Goal: Communication & Community: Share content

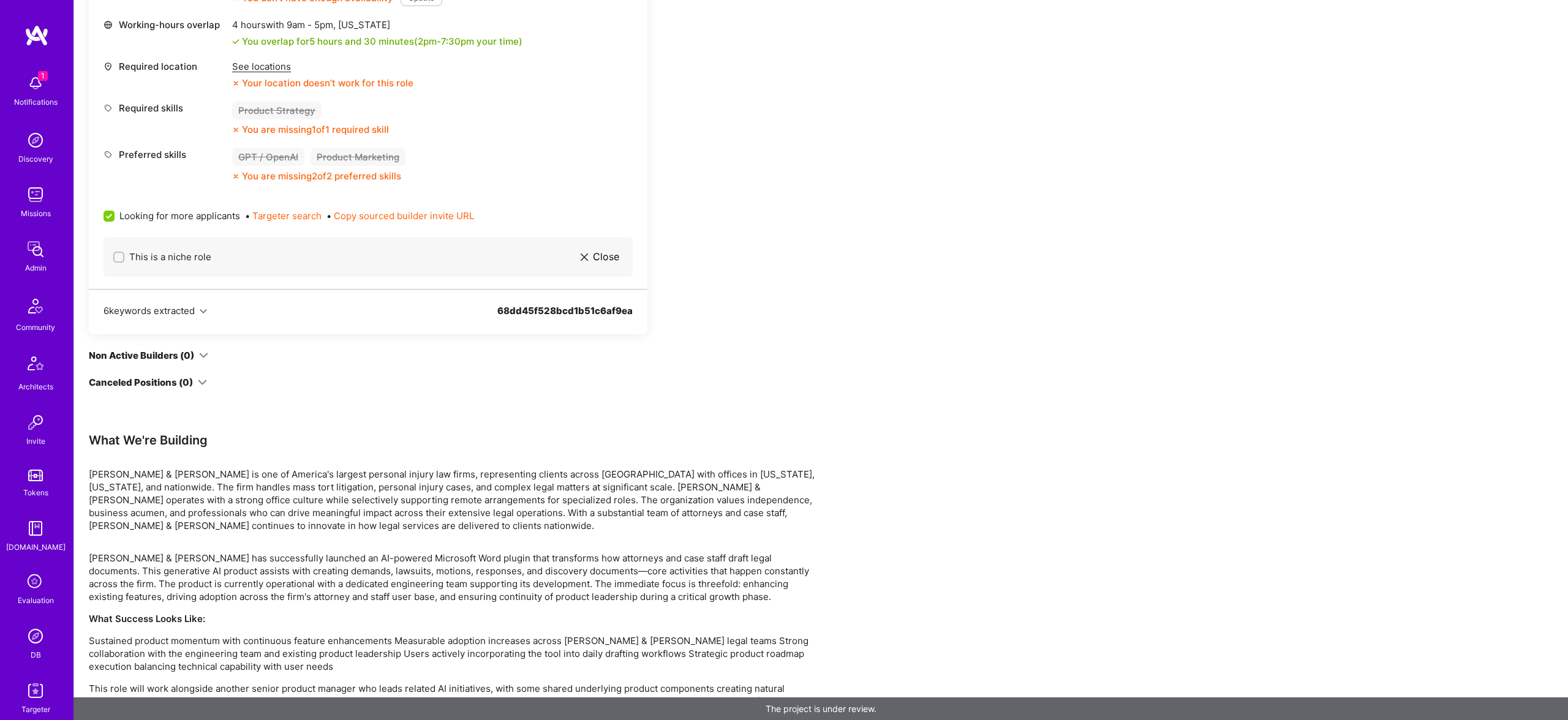
scroll to position [665, 0]
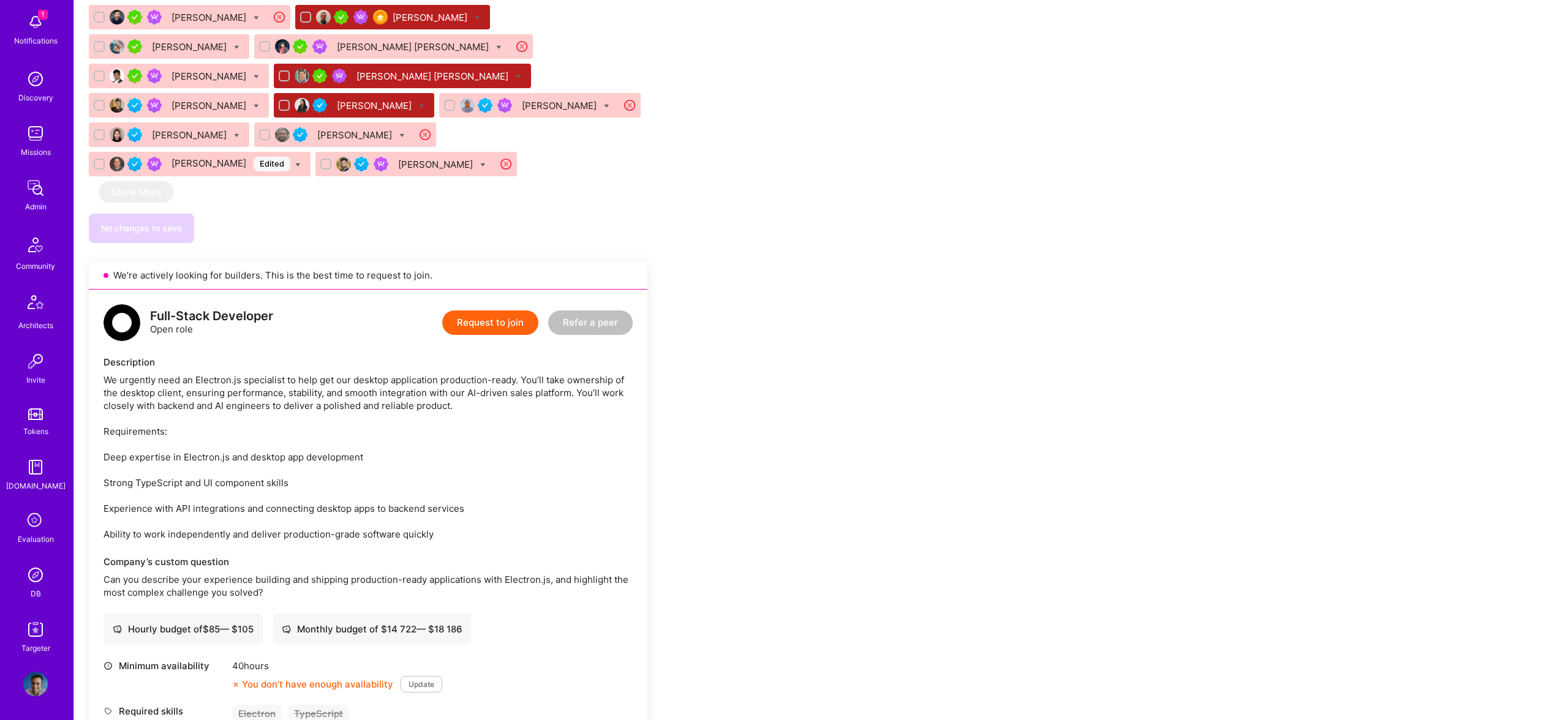
scroll to position [1663, 0]
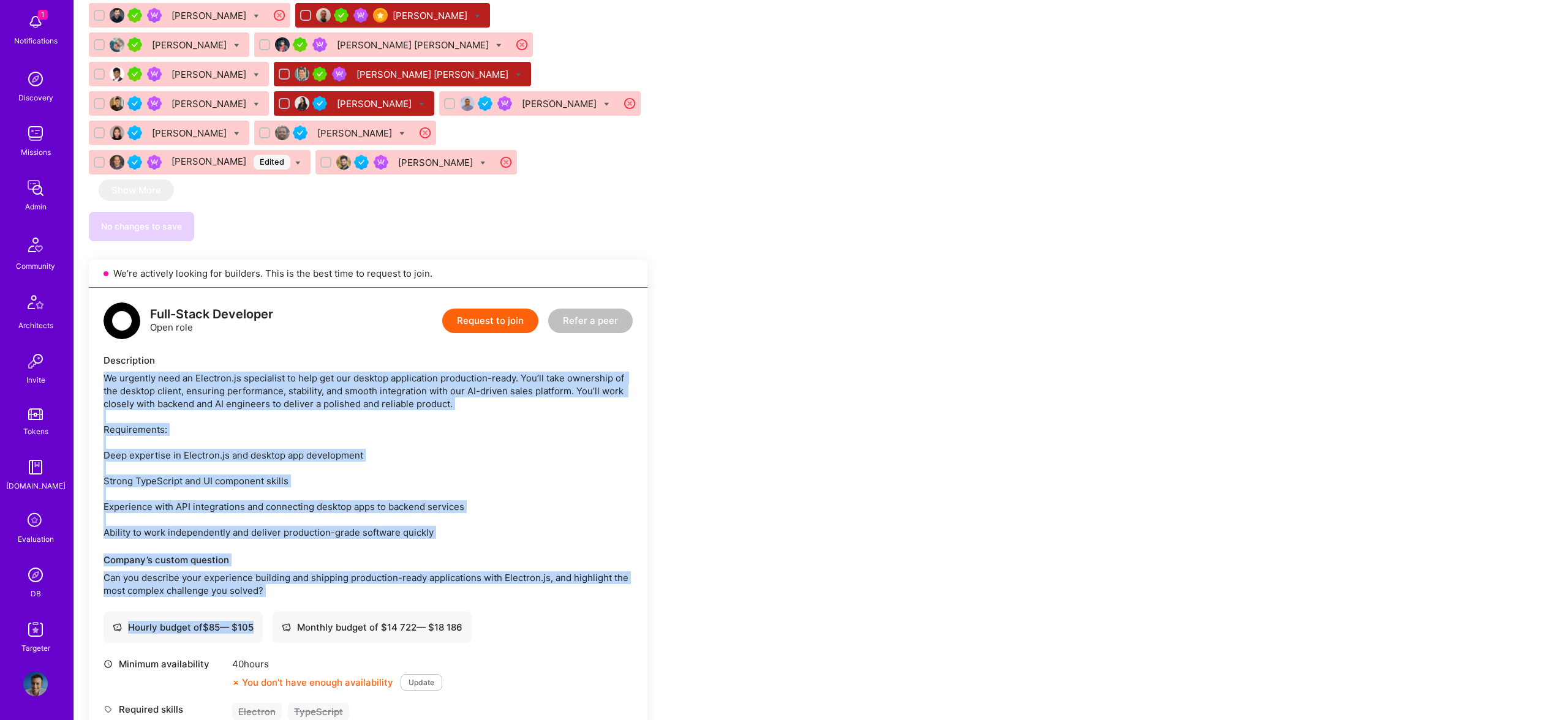
drag, startPoint x: 305, startPoint y: 510, endPoint x: 160, endPoint y: 268, distance: 282.1
click at [158, 288] on div "Full-Stack Developer Open role Request to join Refer a peer Description We urge…" at bounding box center [368, 541] width 559 height 506
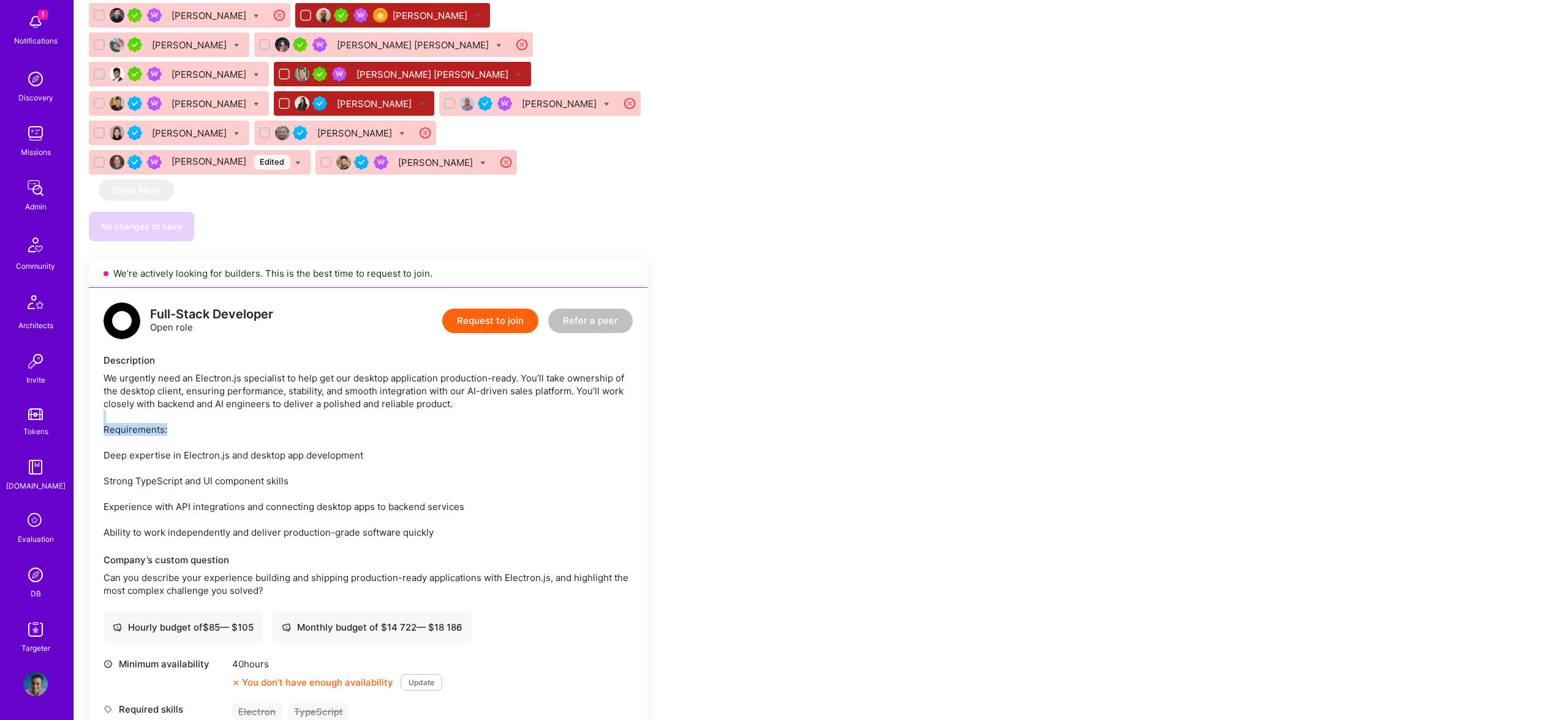
drag, startPoint x: 333, startPoint y: 336, endPoint x: 323, endPoint y: 286, distance: 51.0
click at [332, 372] on div "We urgently need an Electron.js specialist to help get our desktop application …" at bounding box center [367, 455] width 529 height 167
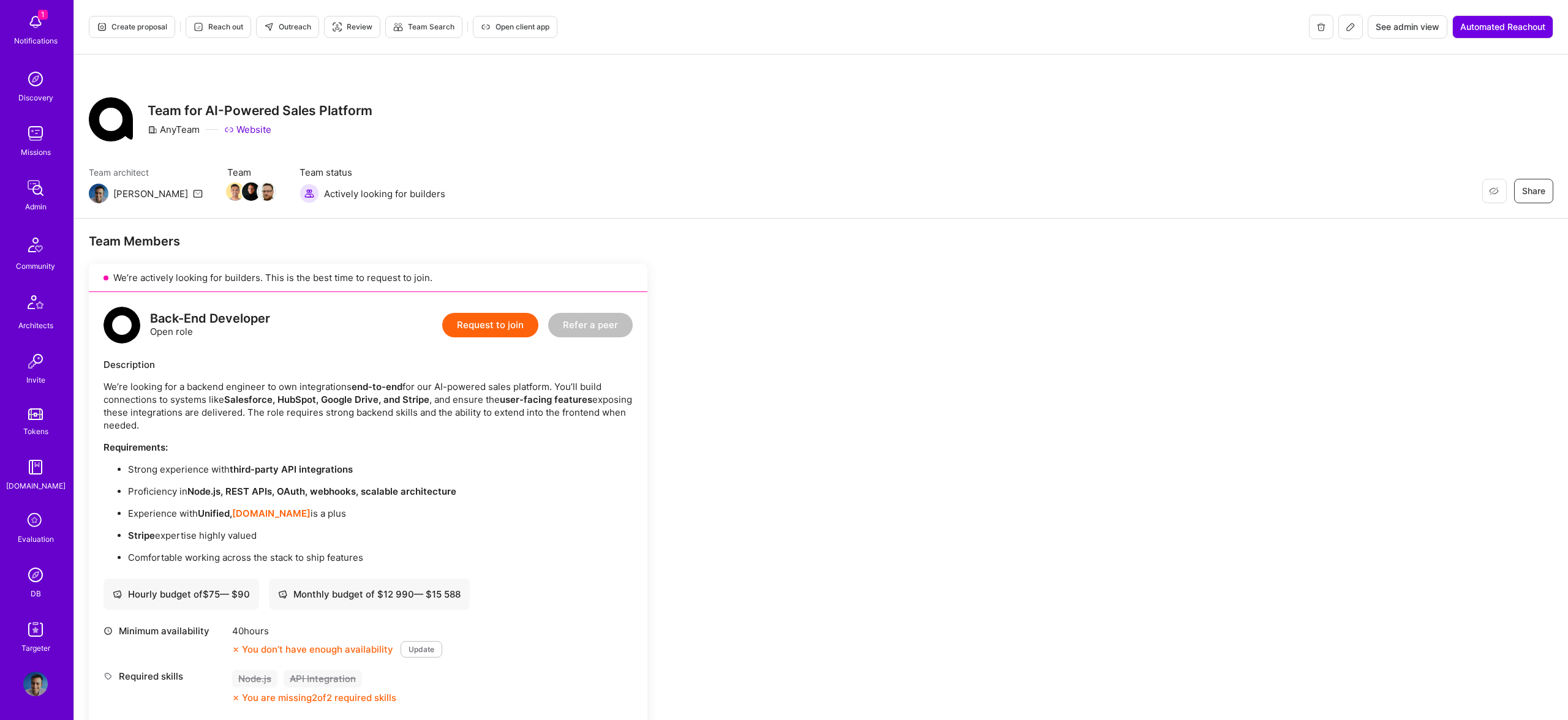
click at [161, 28] on span "Create proposal" at bounding box center [132, 27] width 70 height 11
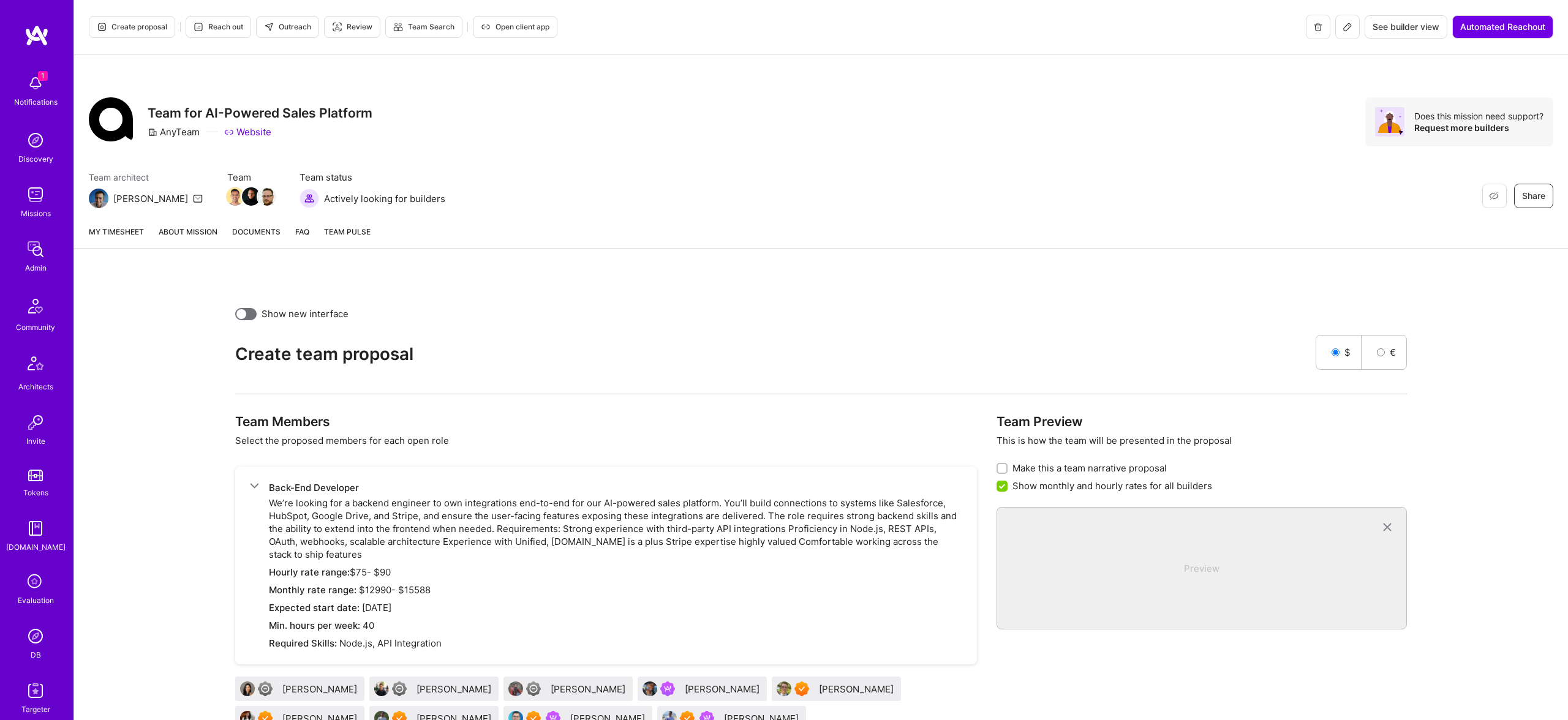
click at [219, 35] on button "Reach out" at bounding box center [218, 26] width 66 height 22
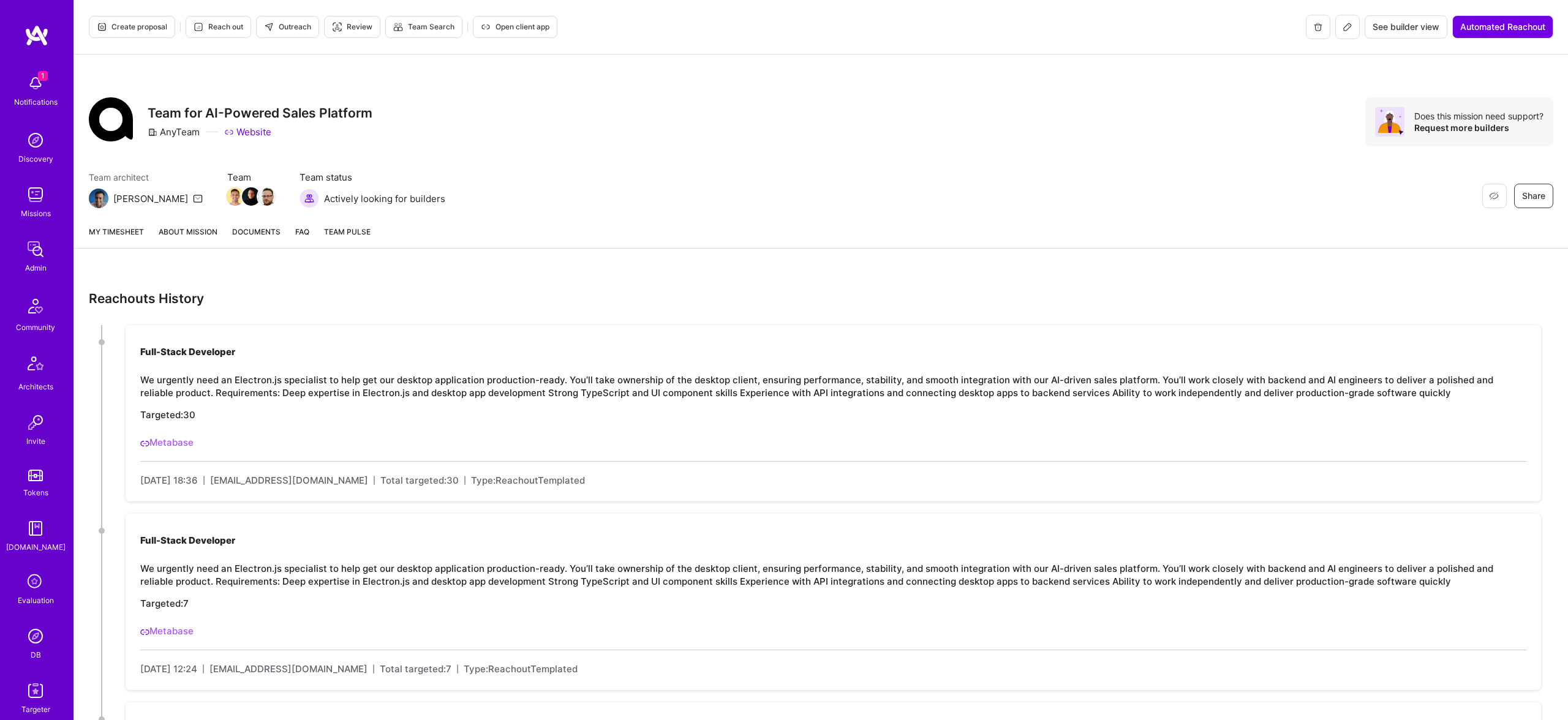
click at [248, 376] on p "We urgently need an Electron.js specialist to help get our desktop application …" at bounding box center [833, 386] width 1386 height 25
copy p "Electron"
click at [277, 25] on span "Outreach" at bounding box center [287, 27] width 47 height 11
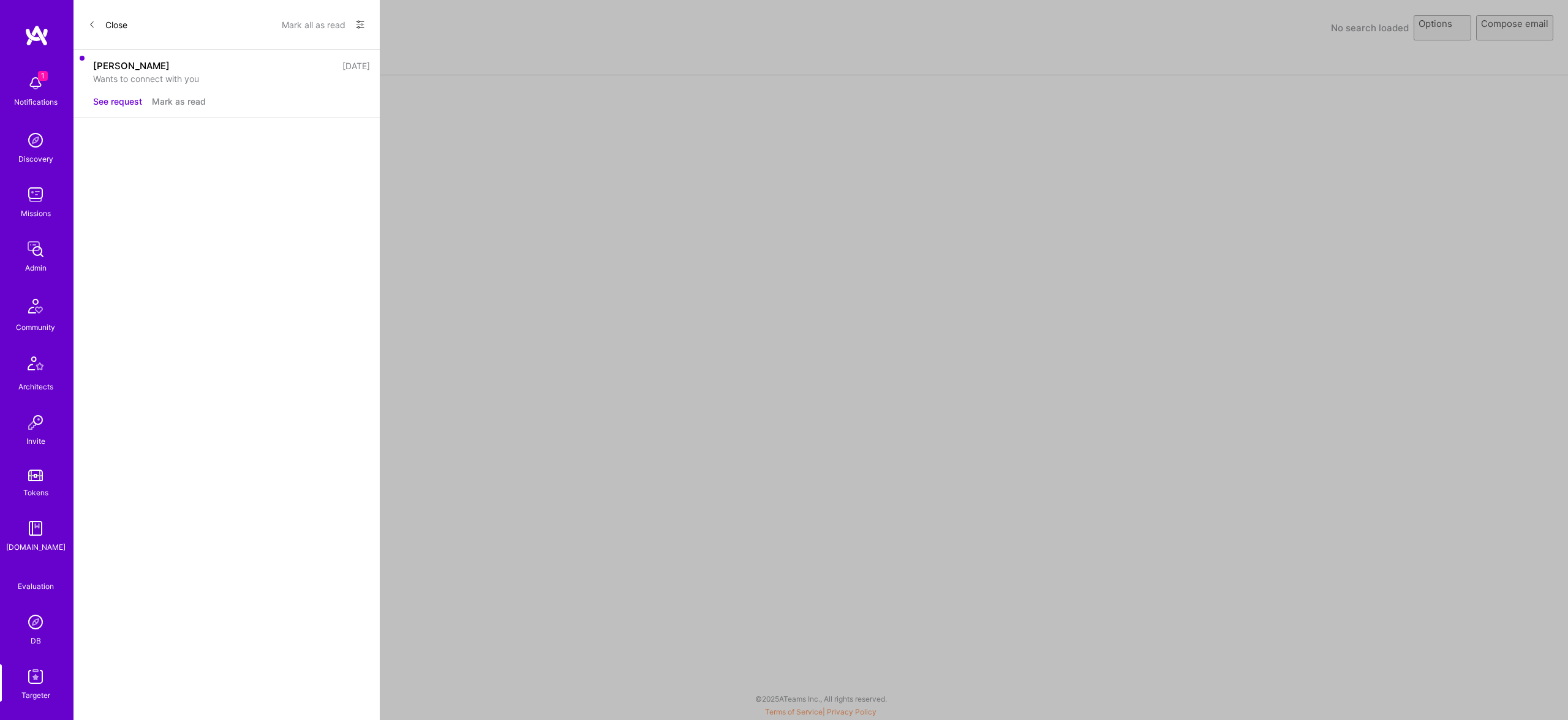
select select "rich-reachout"
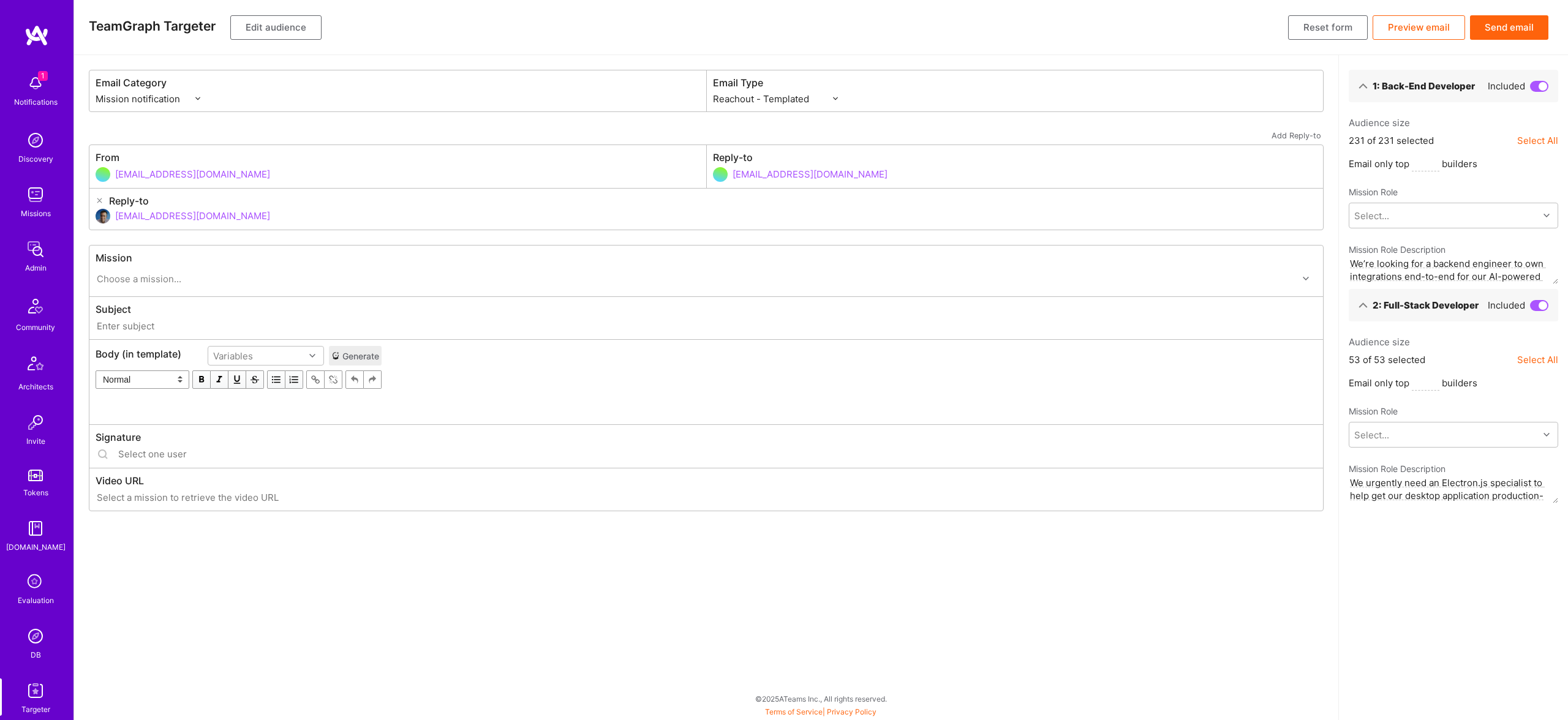
click at [269, 31] on button "Edit audience" at bounding box center [276, 27] width 91 height 25
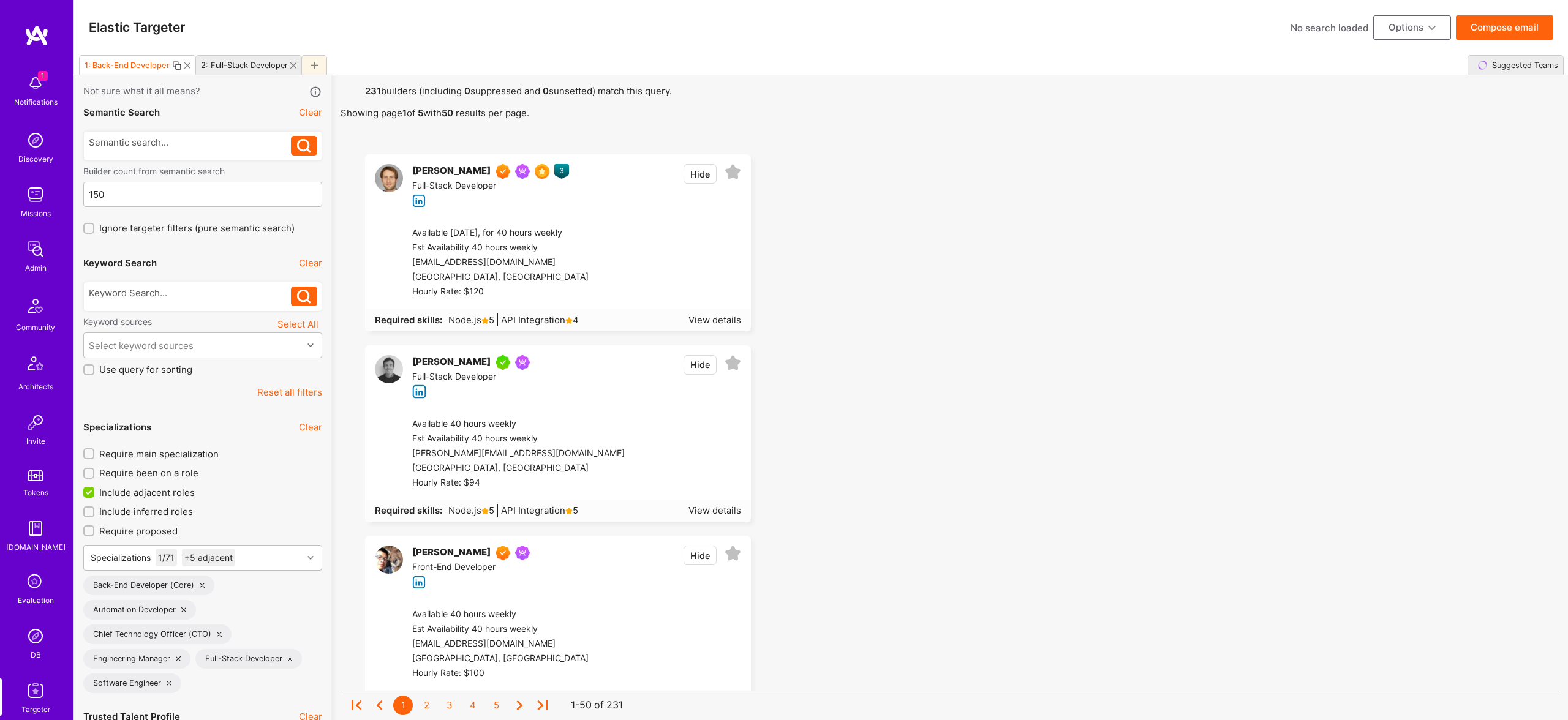
click at [191, 63] on div at bounding box center [183, 65] width 23 height 10
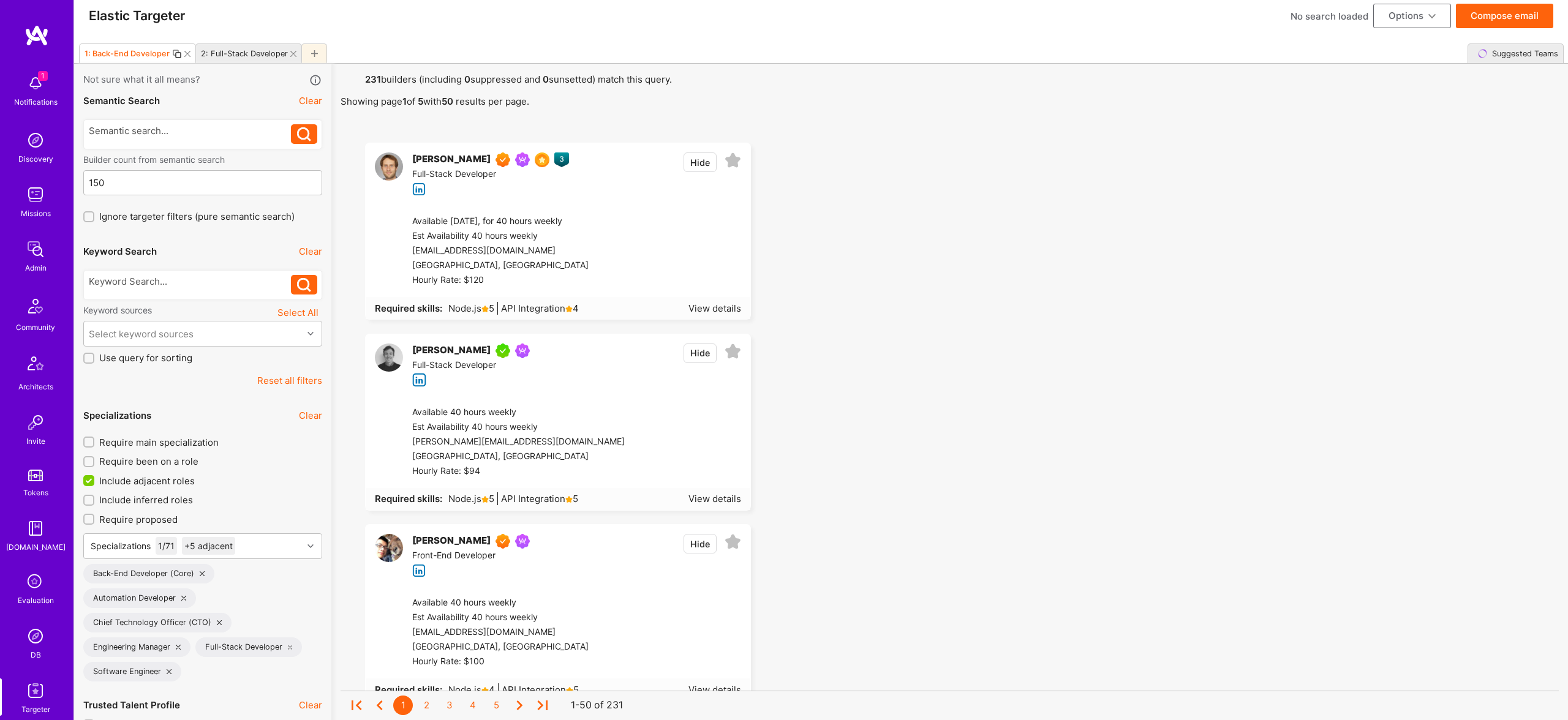
click at [184, 55] on icon at bounding box center [187, 54] width 6 height 6
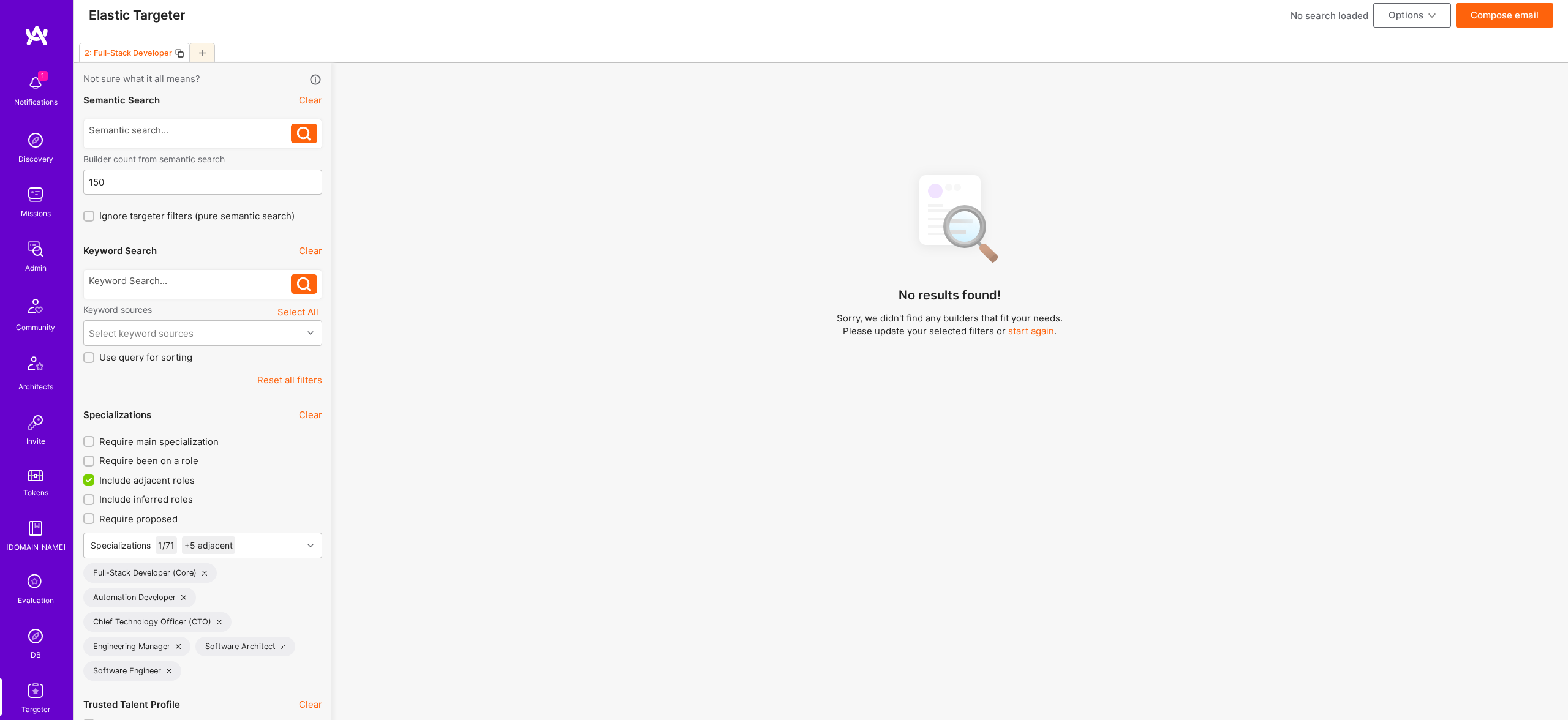
click at [154, 299] on div at bounding box center [202, 284] width 239 height 39
click at [164, 274] on div at bounding box center [190, 278] width 203 height 13
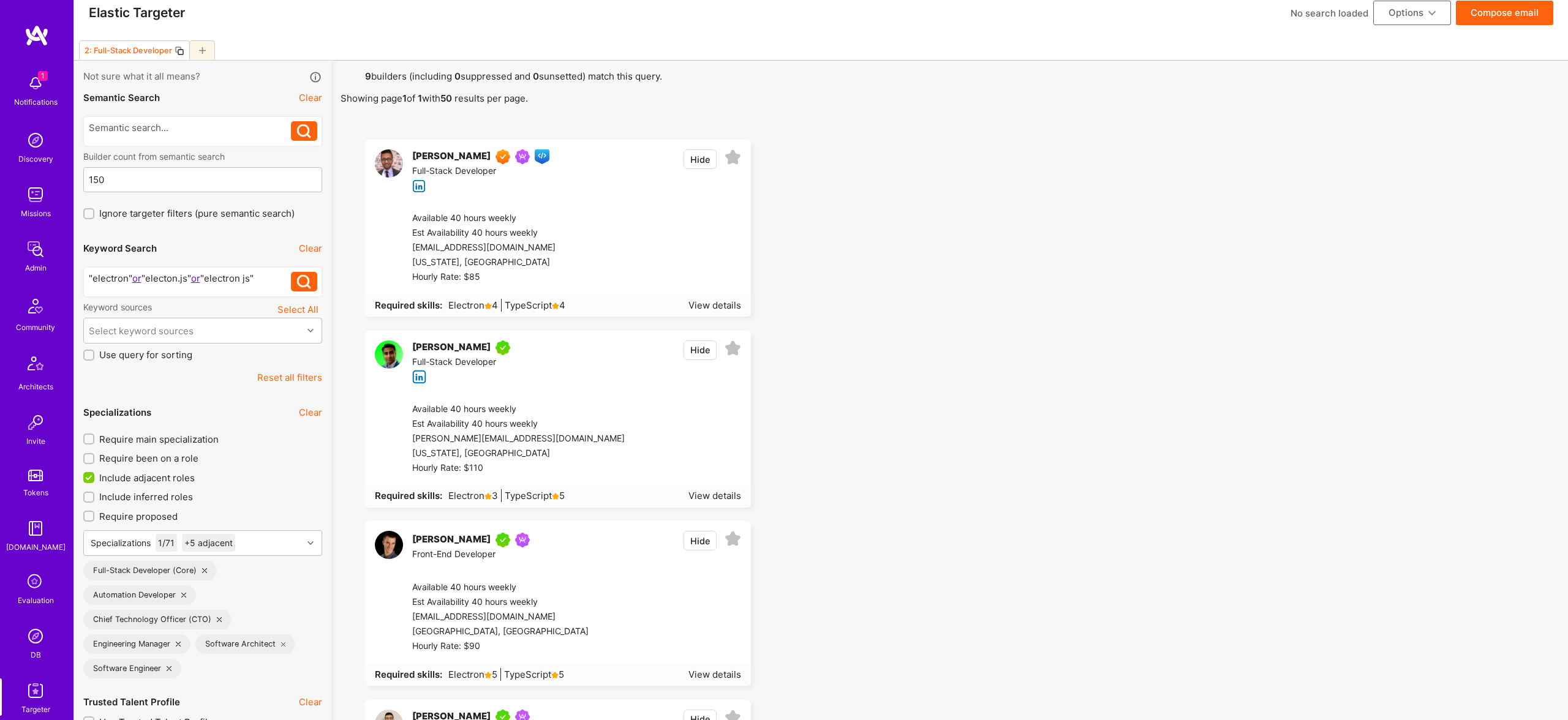
click at [249, 277] on div ""electron" or "electon.js" or "electron js"" at bounding box center [190, 278] width 203 height 13
click at [266, 274] on div ""electron" or "electon.js" or "electron js"" at bounding box center [190, 278] width 203 height 13
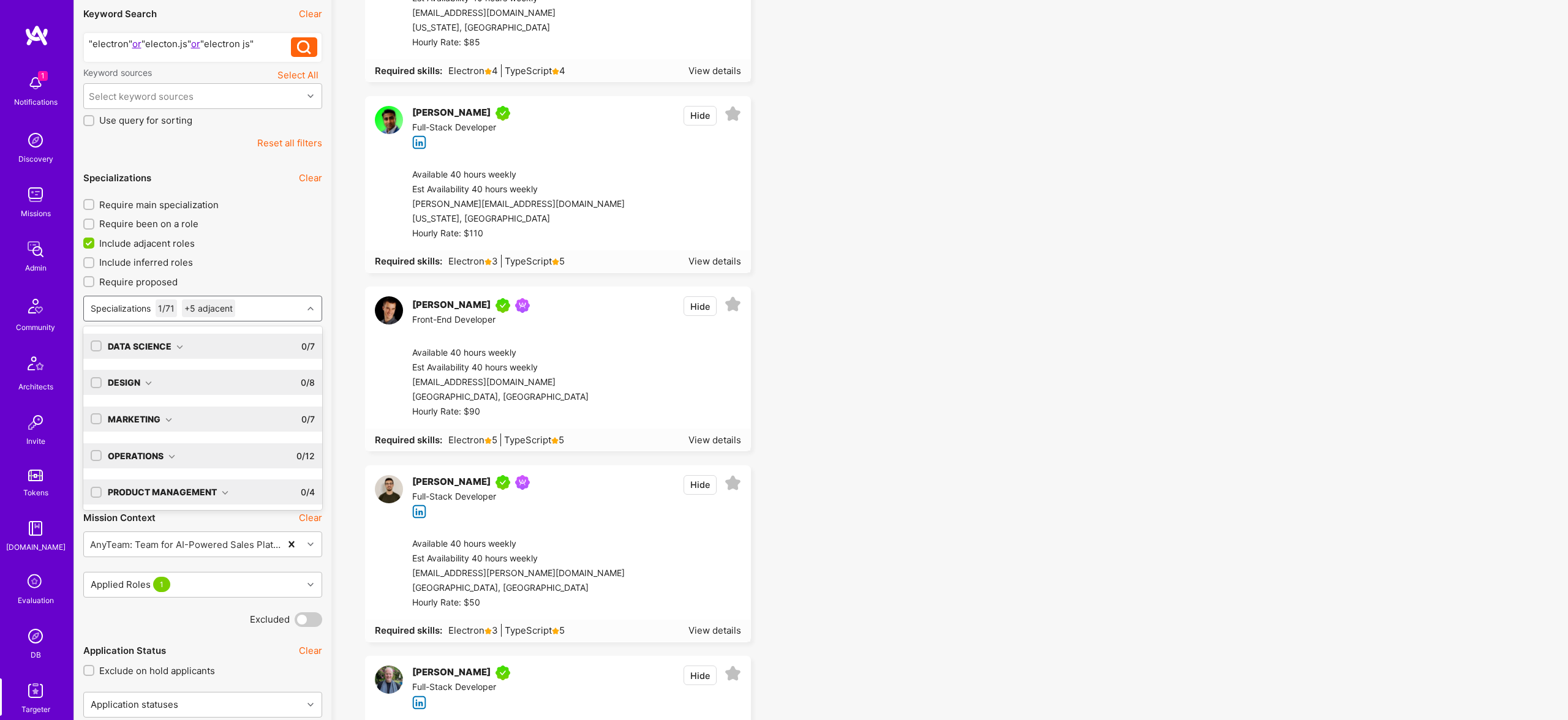
click at [294, 314] on div "Specializations 1 / 71 +5 adjacent" at bounding box center [193, 308] width 218 height 25
click at [96, 490] on input "checkbox" at bounding box center [97, 490] width 11 height 11
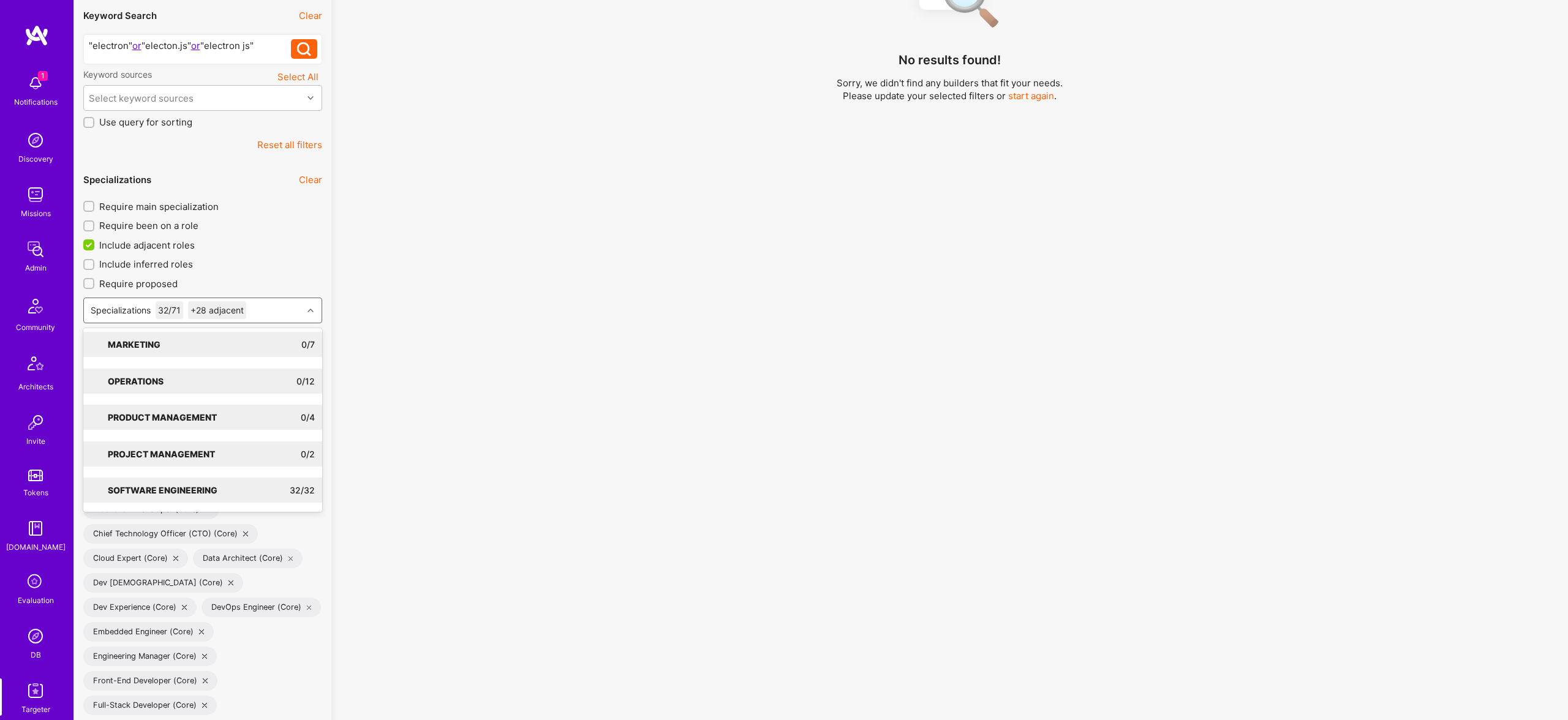
click at [390, 327] on div "No results found! Sorry, we didn't find any builders that fit your needs. Pleas…" at bounding box center [949, 217] width 1219 height 576
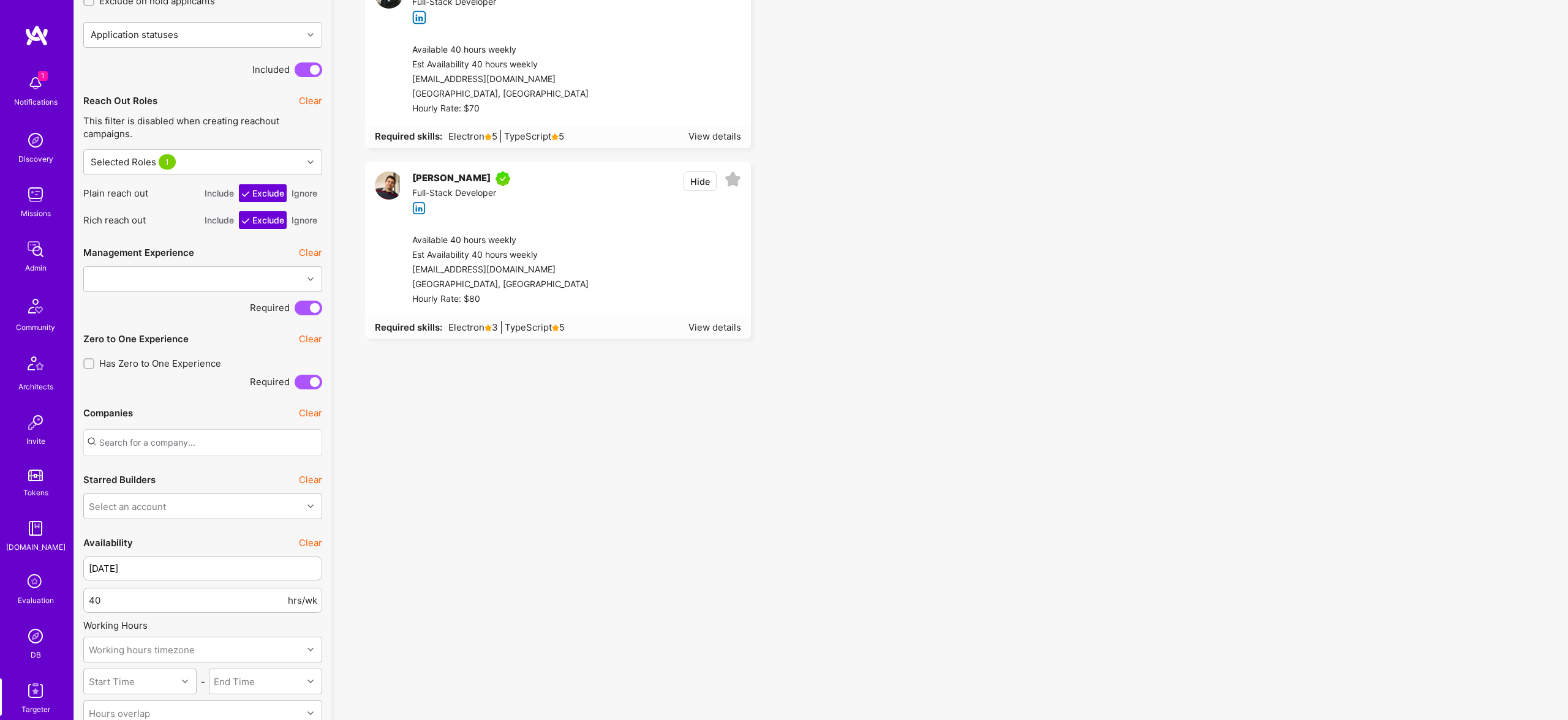
scroll to position [1497, 0]
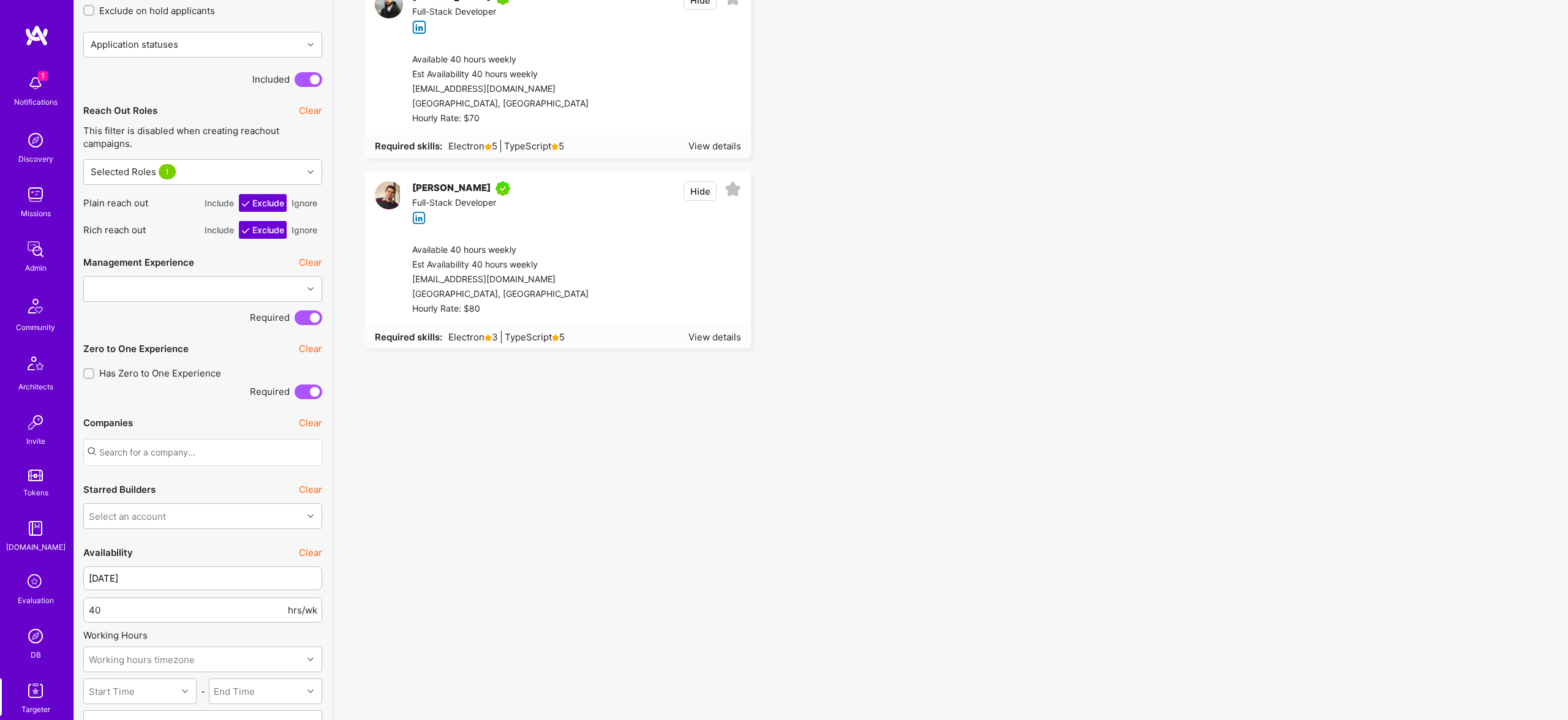
click at [693, 329] on div "Required skills: Electron 3 TypeScript 5 View details" at bounding box center [558, 336] width 385 height 22
click at [717, 333] on div "View details" at bounding box center [714, 336] width 52 height 13
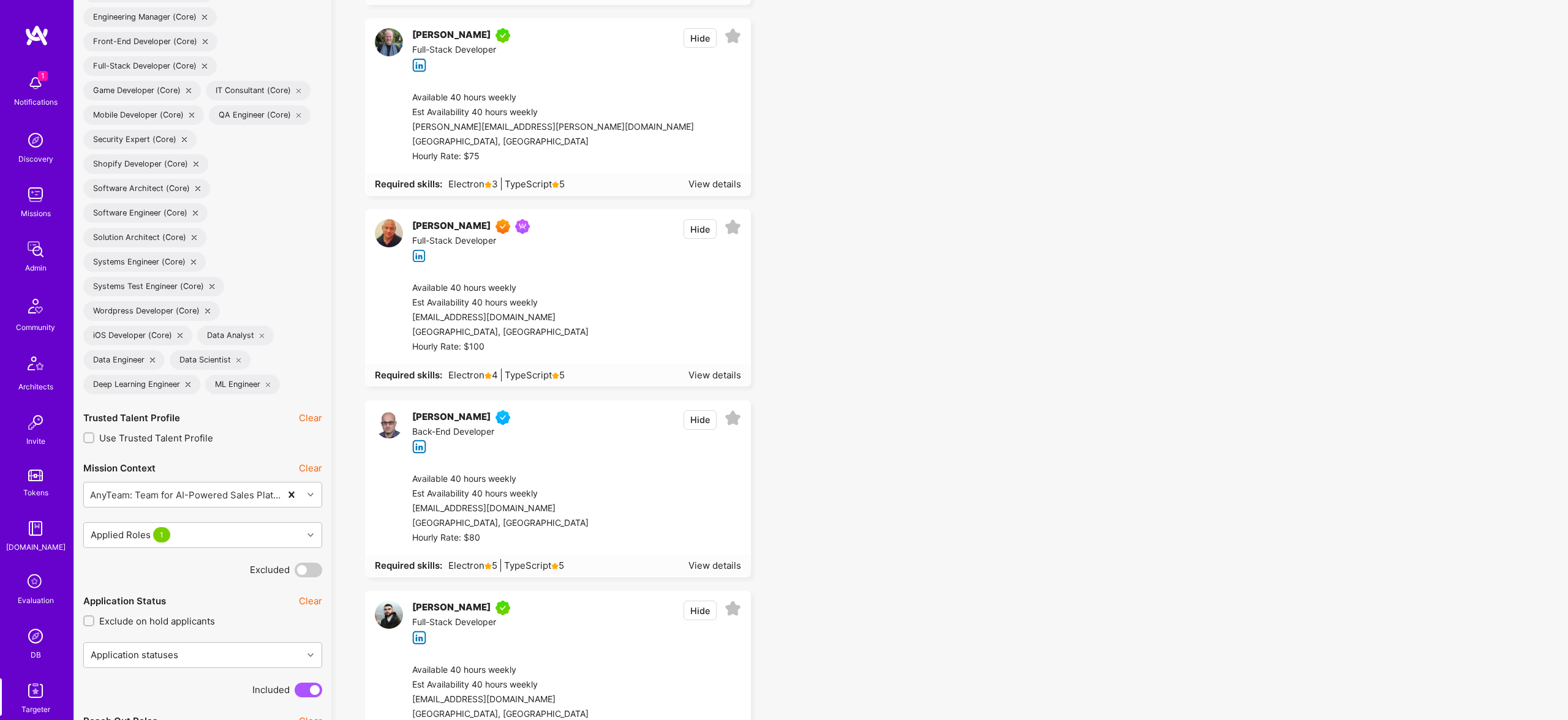
scroll to position [890, 0]
click at [696, 39] on button "Hide" at bounding box center [700, 35] width 33 height 19
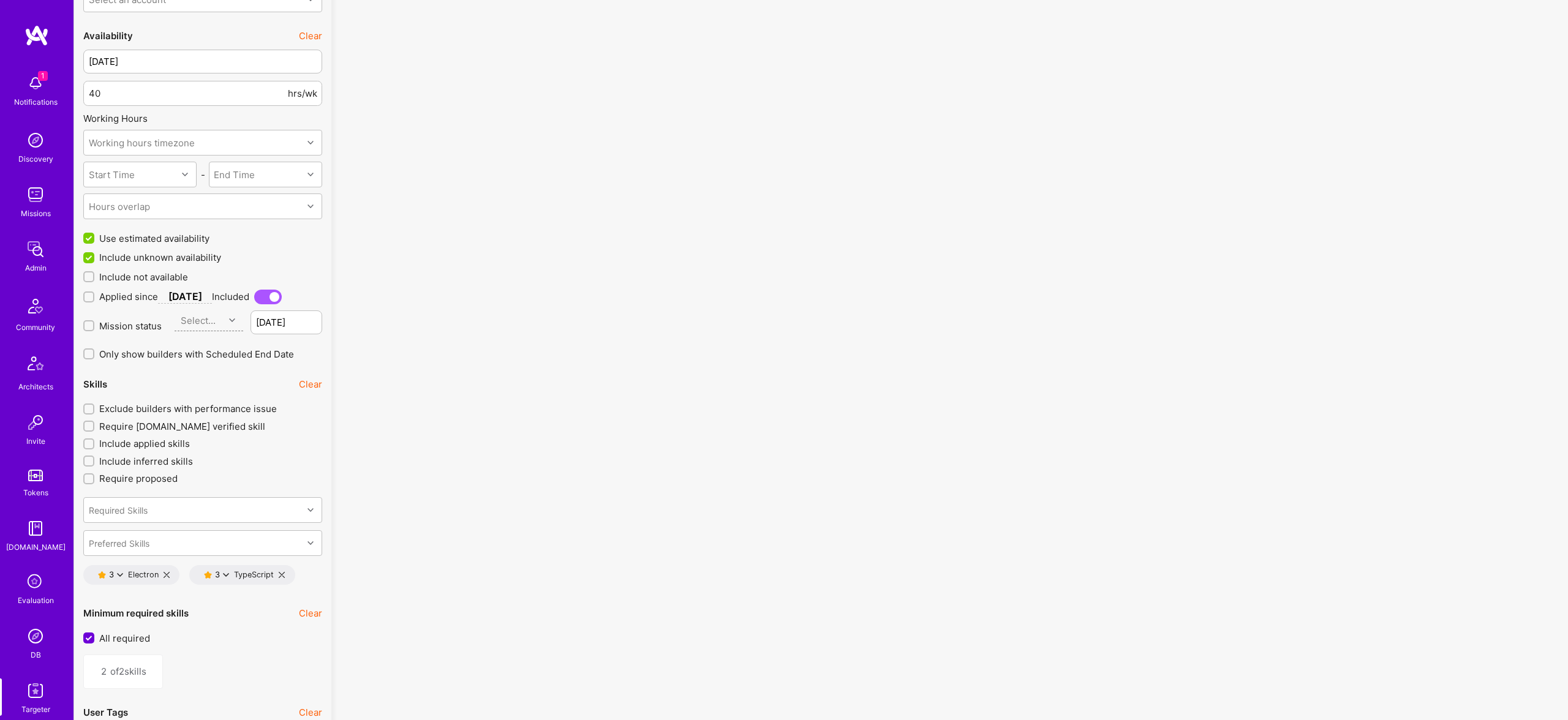
scroll to position [2025, 0]
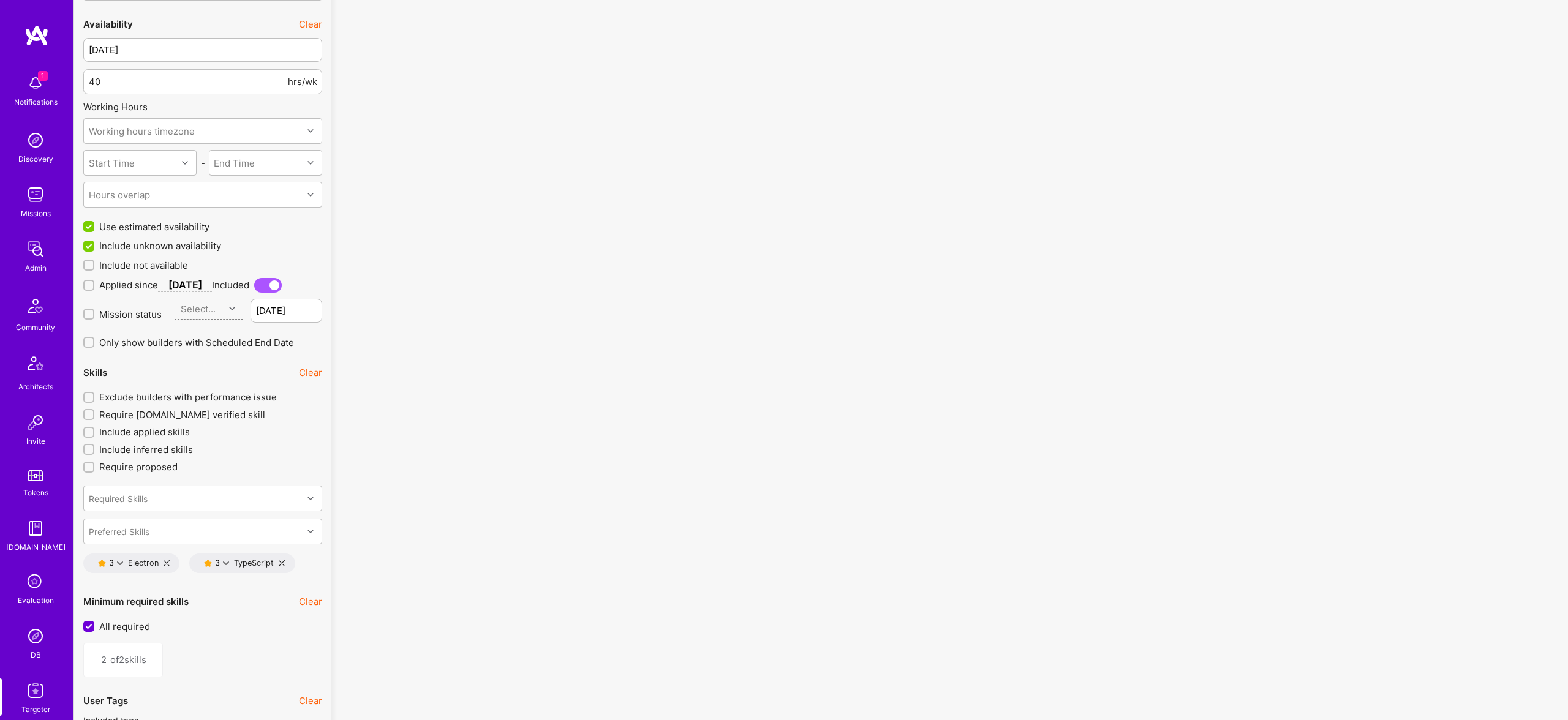
click at [282, 560] on icon at bounding box center [282, 563] width 6 height 6
type input "1"
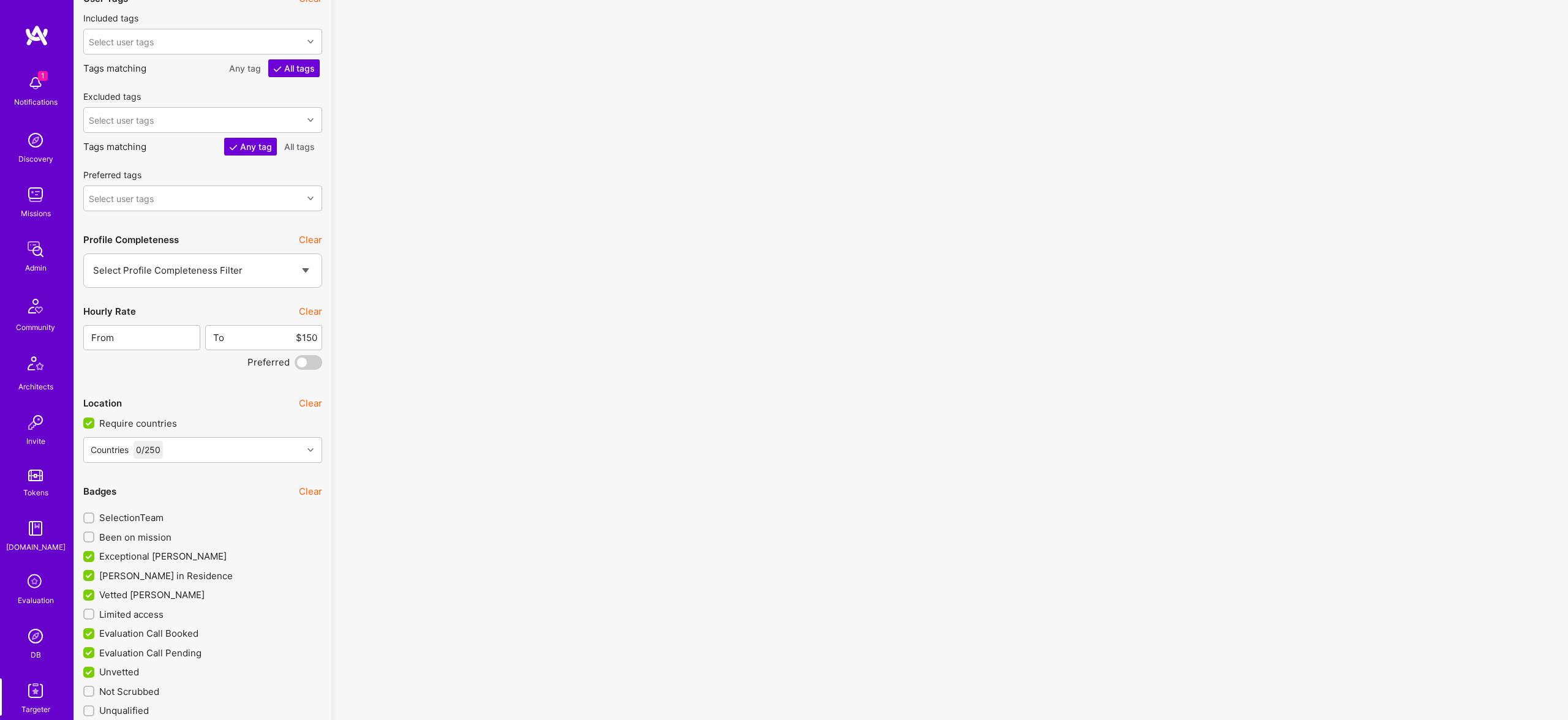
scroll to position [3014, 0]
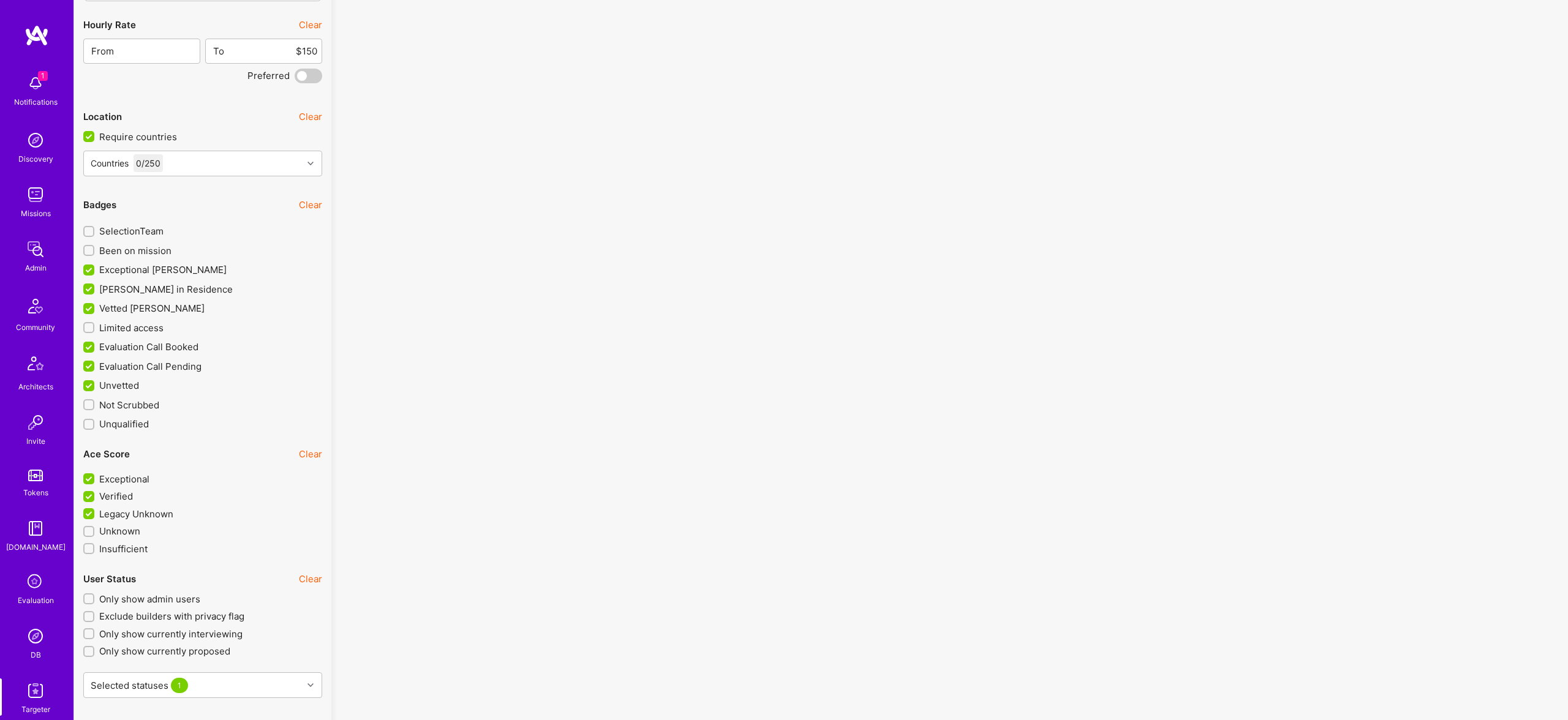
drag, startPoint x: 136, startPoint y: 323, endPoint x: 192, endPoint y: 331, distance: 56.6
click at [136, 323] on span "Limited access" at bounding box center [132, 327] width 64 height 13
click at [94, 324] on input "Limited access" at bounding box center [90, 327] width 8 height 8
checkbox input "true"
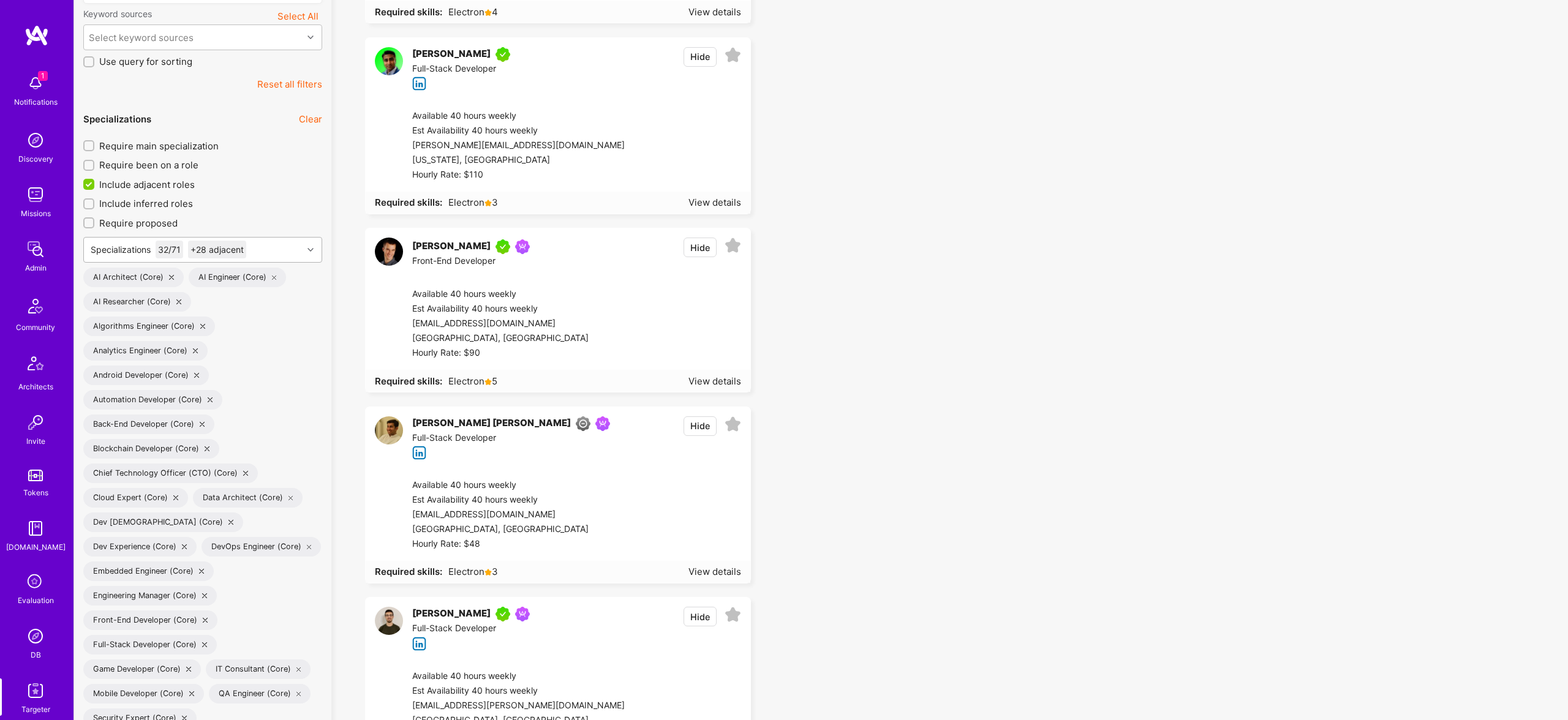
scroll to position [336, 0]
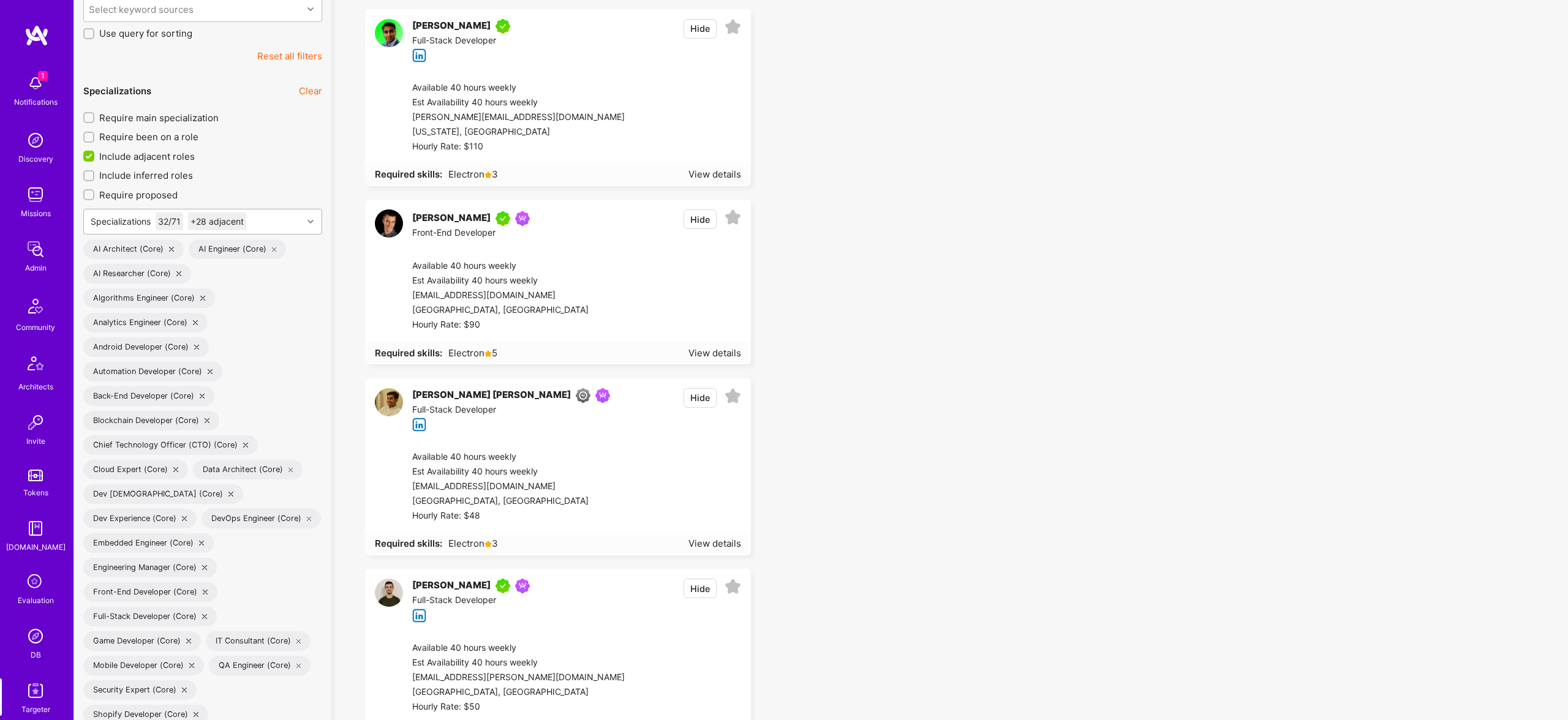
click at [249, 219] on div "Specializations 32 / 71 +28 adjacent" at bounding box center [168, 221] width 162 height 18
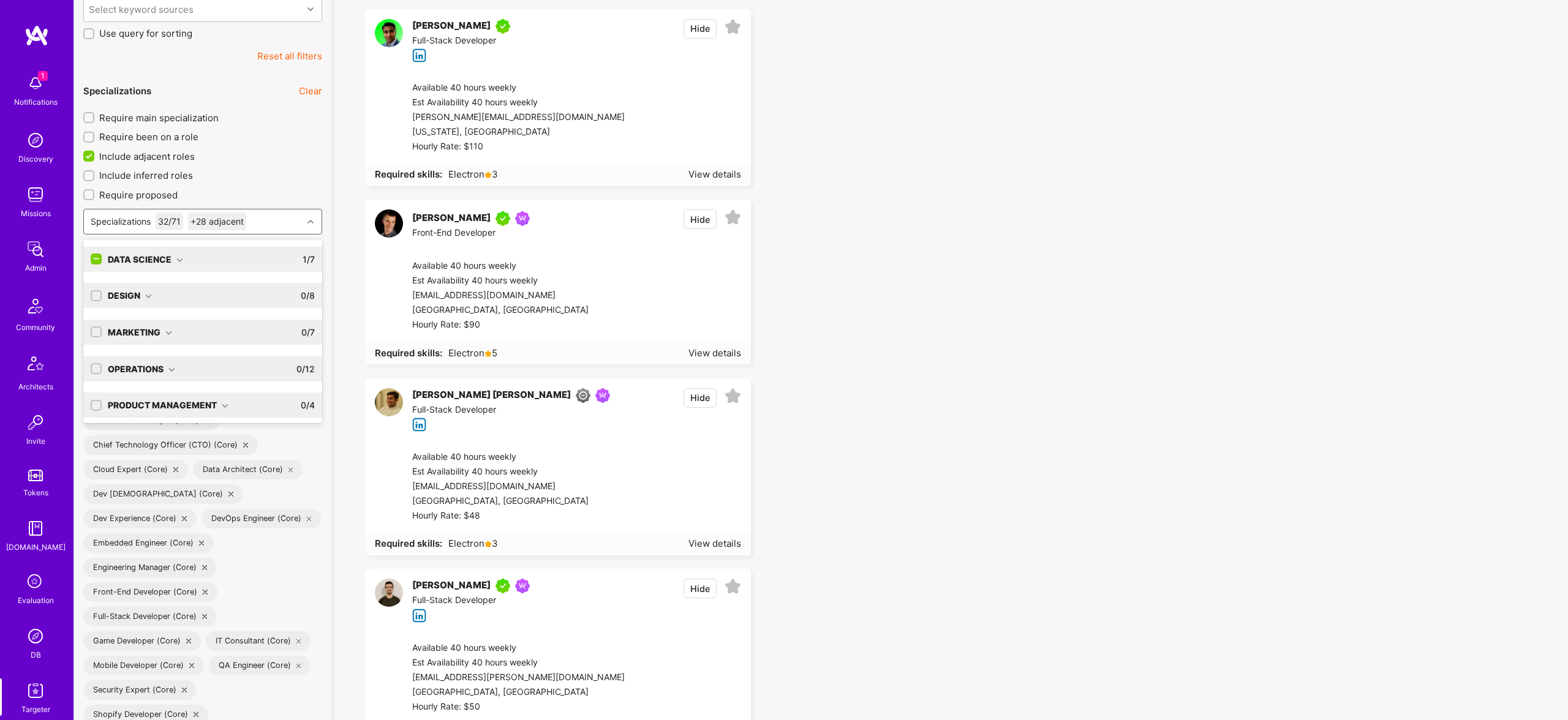
click at [99, 257] on input "checkbox" at bounding box center [97, 259] width 11 height 11
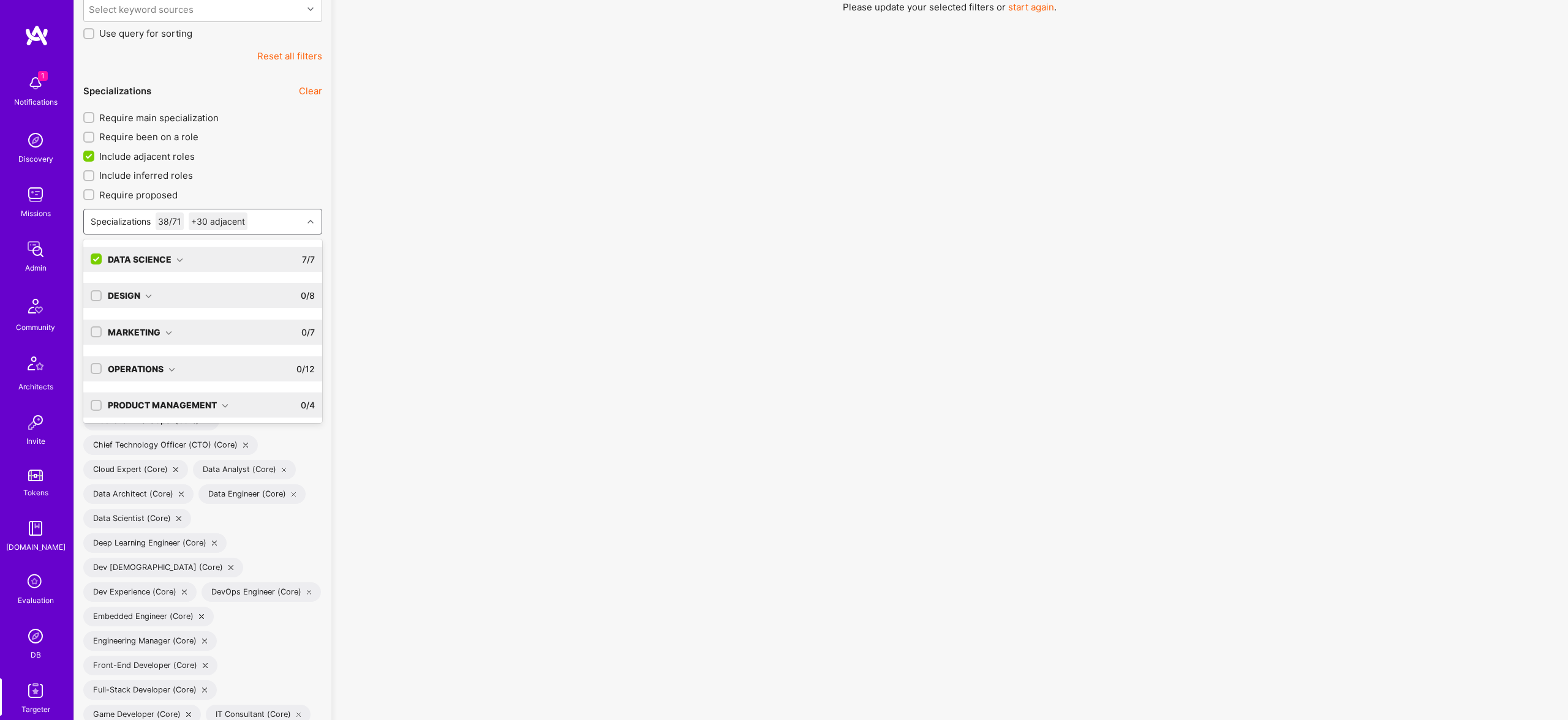
scroll to position [76, 0]
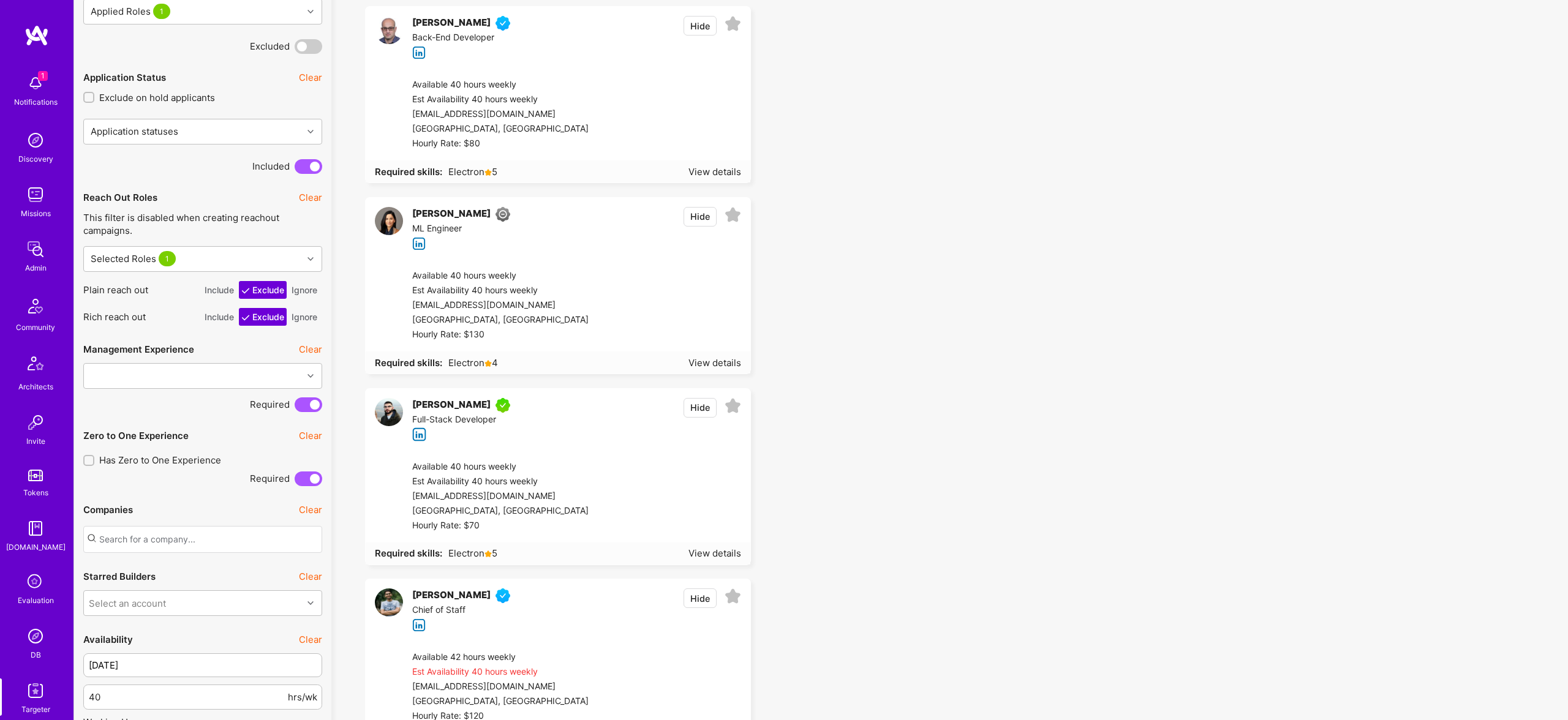
scroll to position [1451, 0]
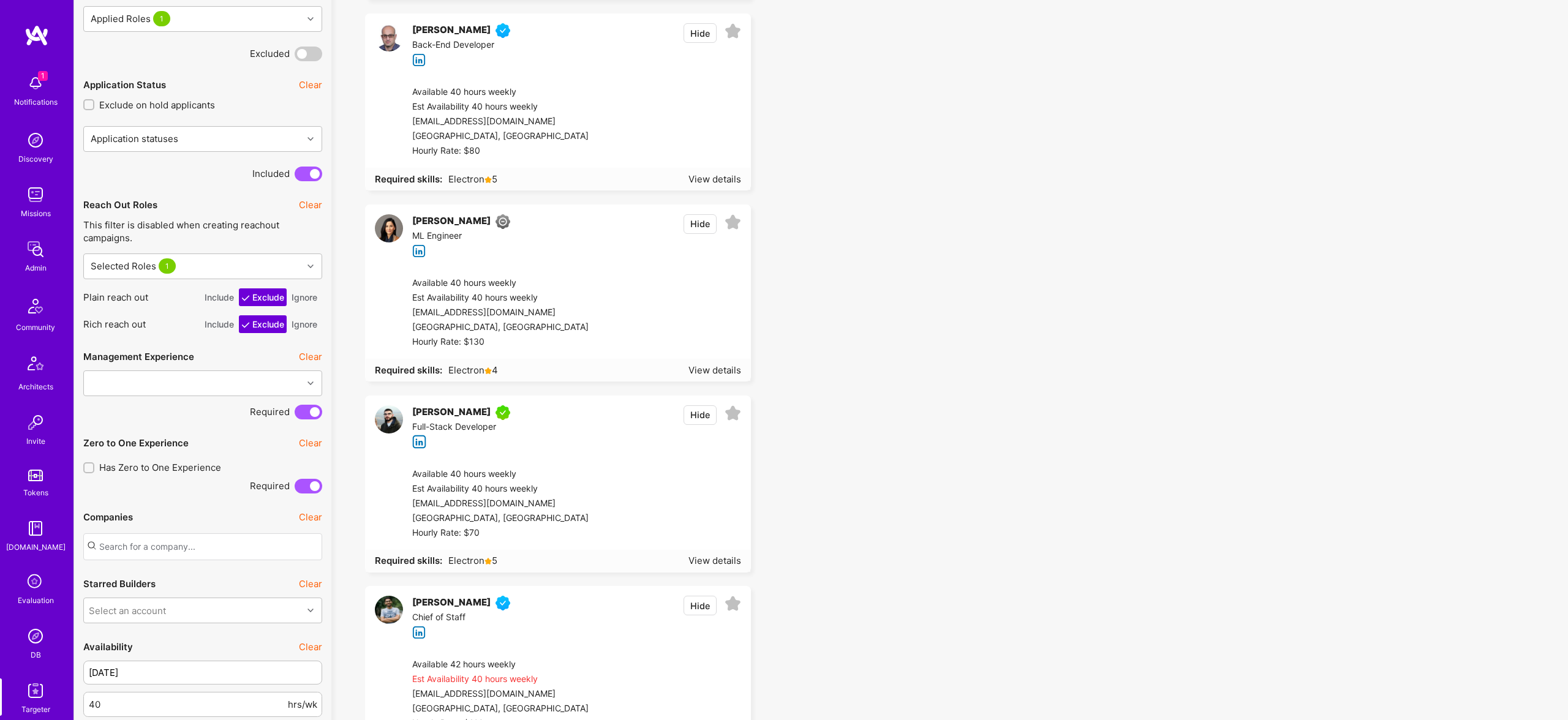
click at [695, 229] on div "Hide" at bounding box center [712, 236] width 58 height 43
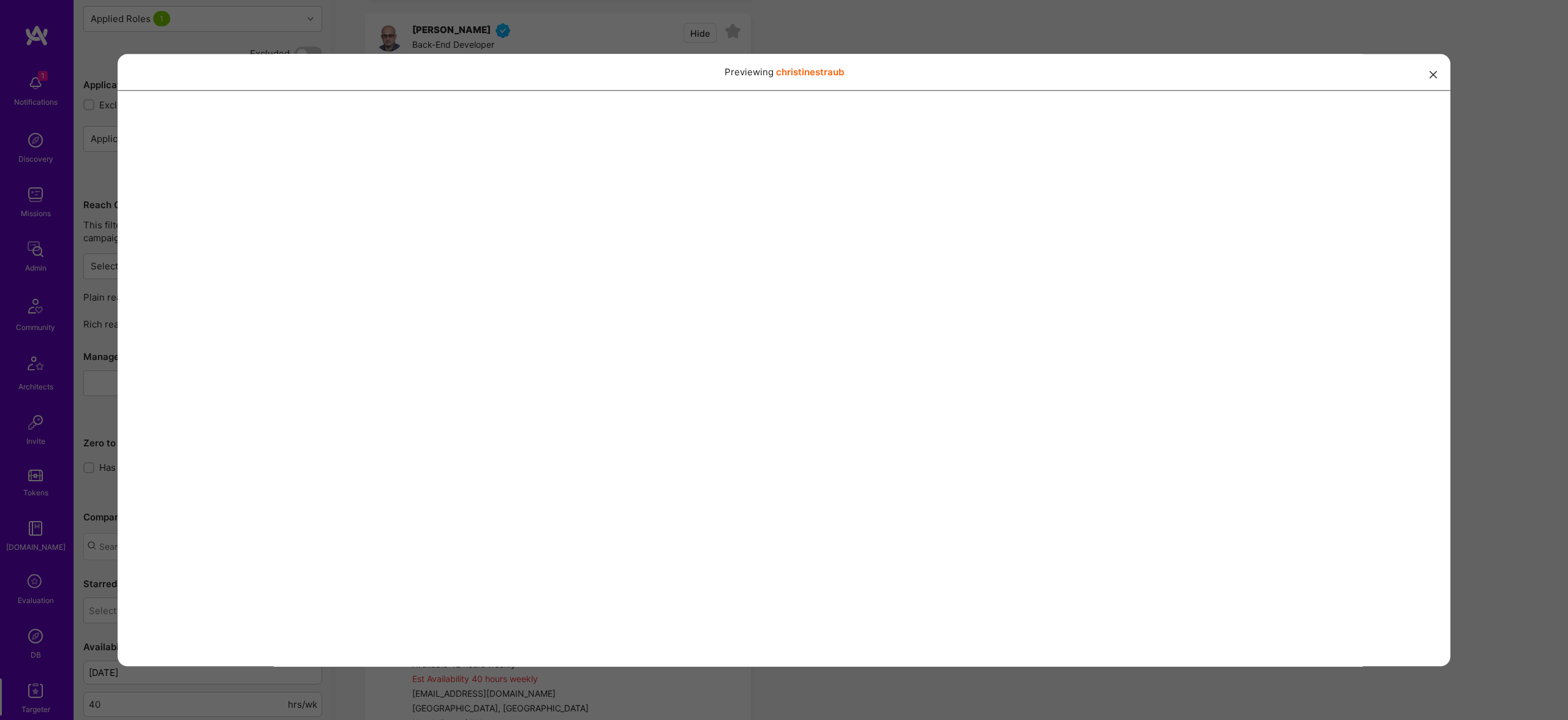
click at [910, 37] on div "Previewing christinestraub" at bounding box center [784, 360] width 1568 height 720
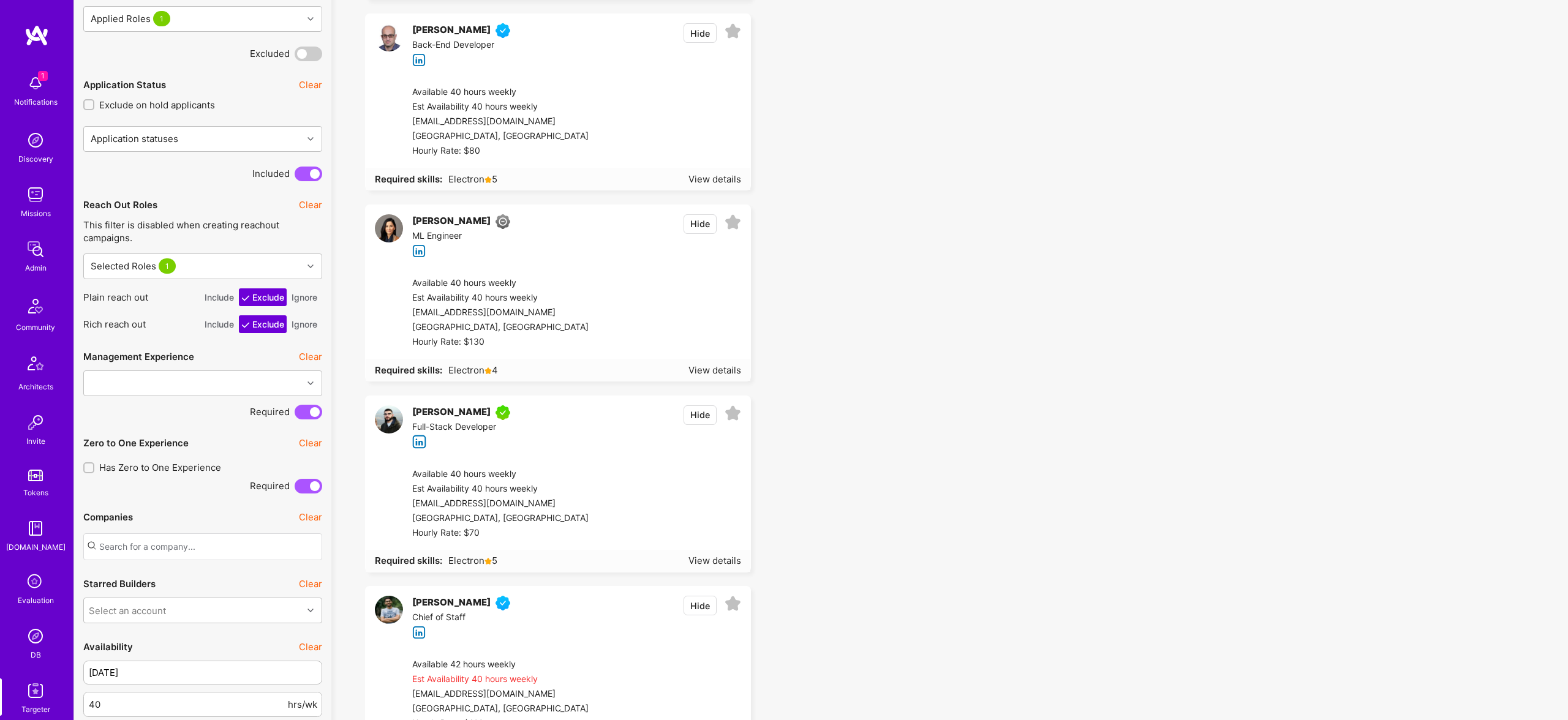
click at [700, 215] on div "Christine Straub ML Engineer Hide" at bounding box center [558, 236] width 385 height 62
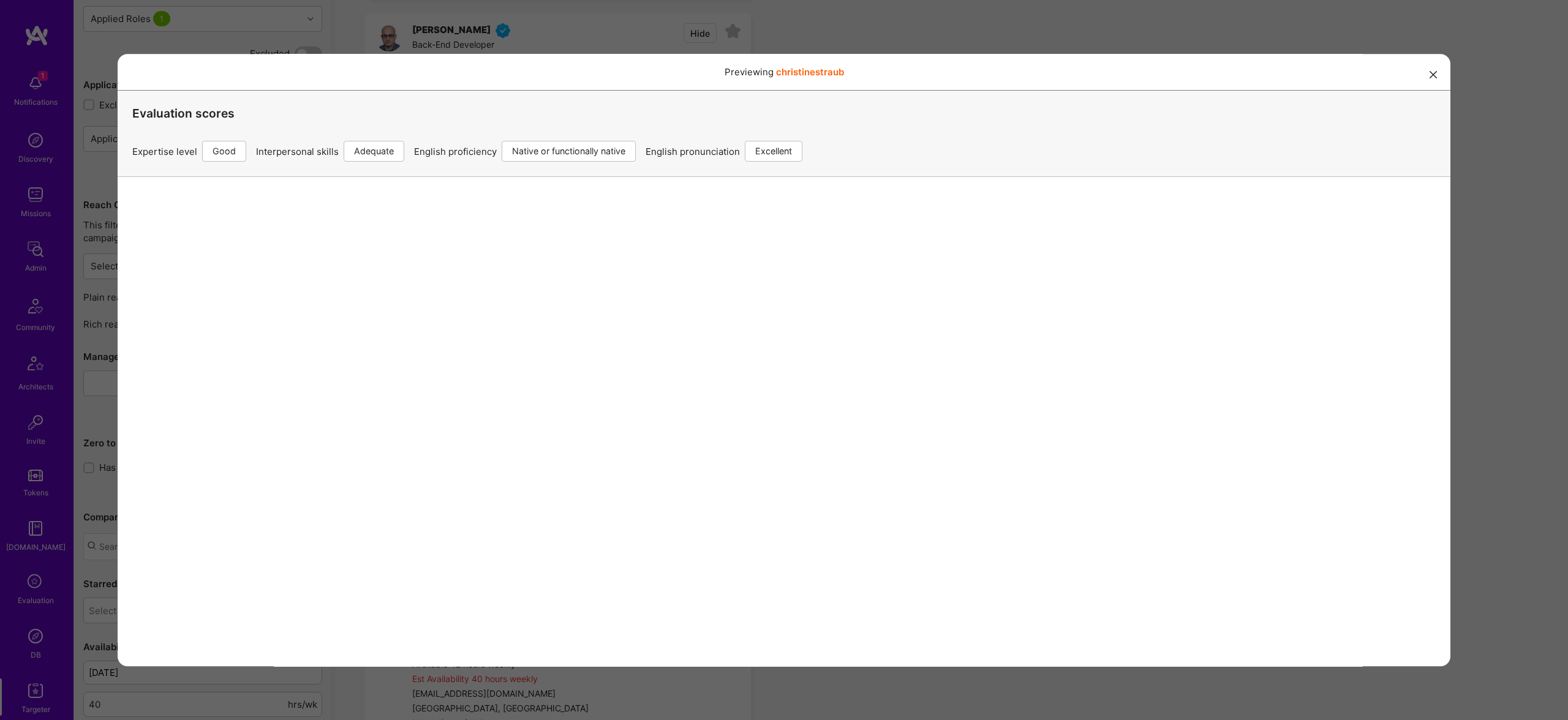
click at [901, 30] on div "Previewing christinestraub Evaluation scores Expertise level Good Interpersonal…" at bounding box center [784, 360] width 1568 height 720
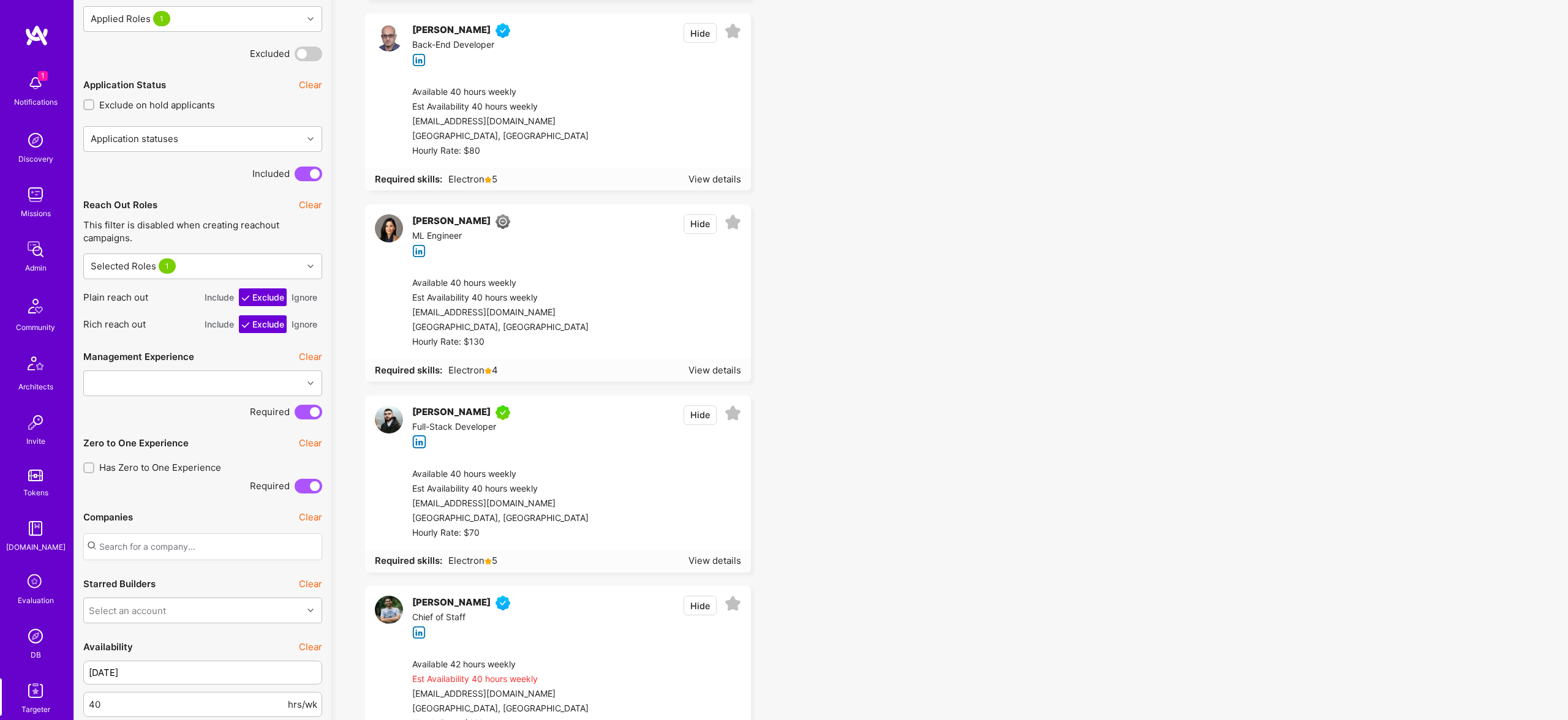
click at [693, 224] on button "Hide" at bounding box center [700, 224] width 33 height 19
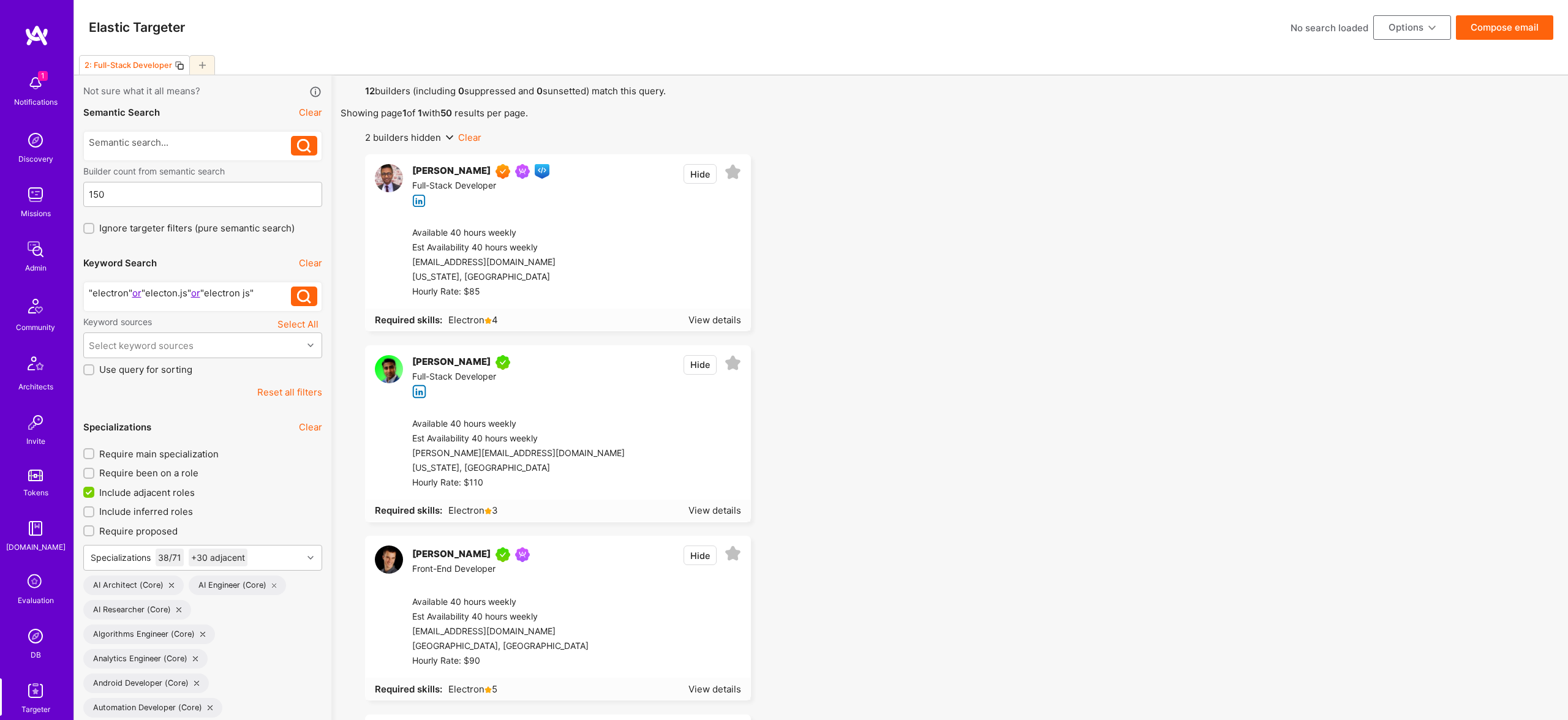
click at [1510, 25] on button "Compose email" at bounding box center [1504, 27] width 97 height 25
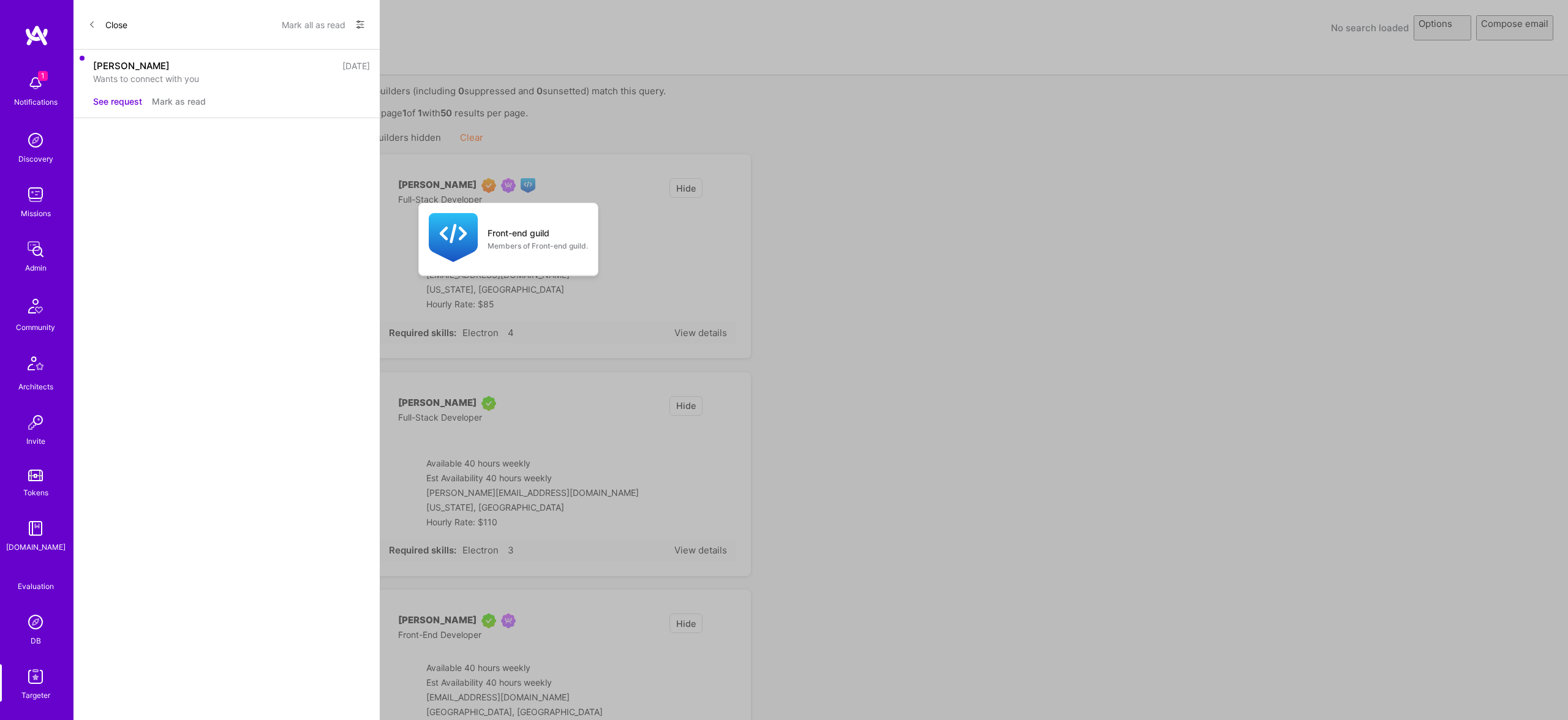
select select "rich-reachout"
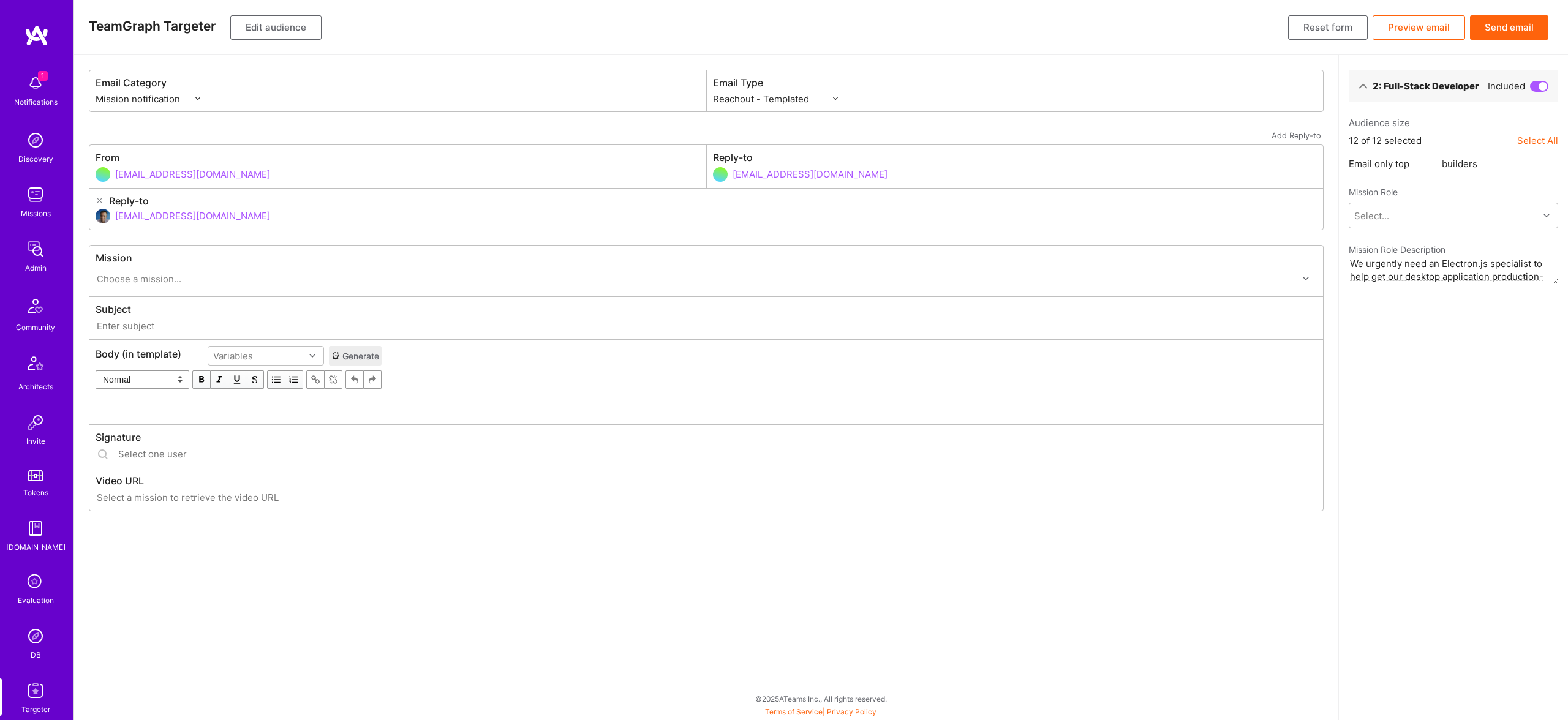
type input "A.Team // AnyTeam: Team for AI-Powered Sales Platform"
type input "[EMAIL_ADDRESS][DOMAIN_NAME]"
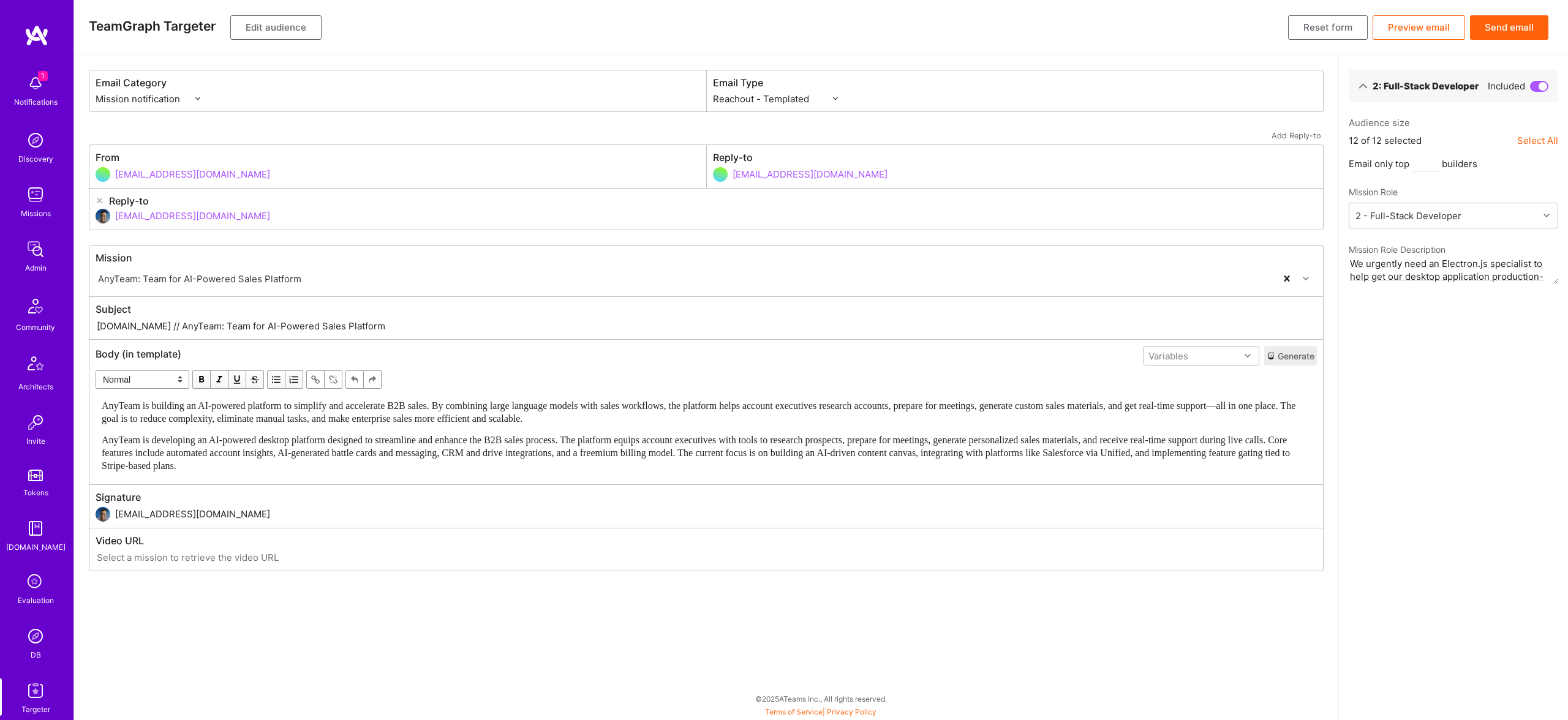
click at [361, 436] on span "AnyTeam is developing an AI-powered desktop platform designed to streamline and…" at bounding box center [697, 452] width 1191 height 36
click at [527, 435] on span "AnyTeam is developing an AI-powered desktop platform designed to streamline and…" at bounding box center [697, 452] width 1191 height 36
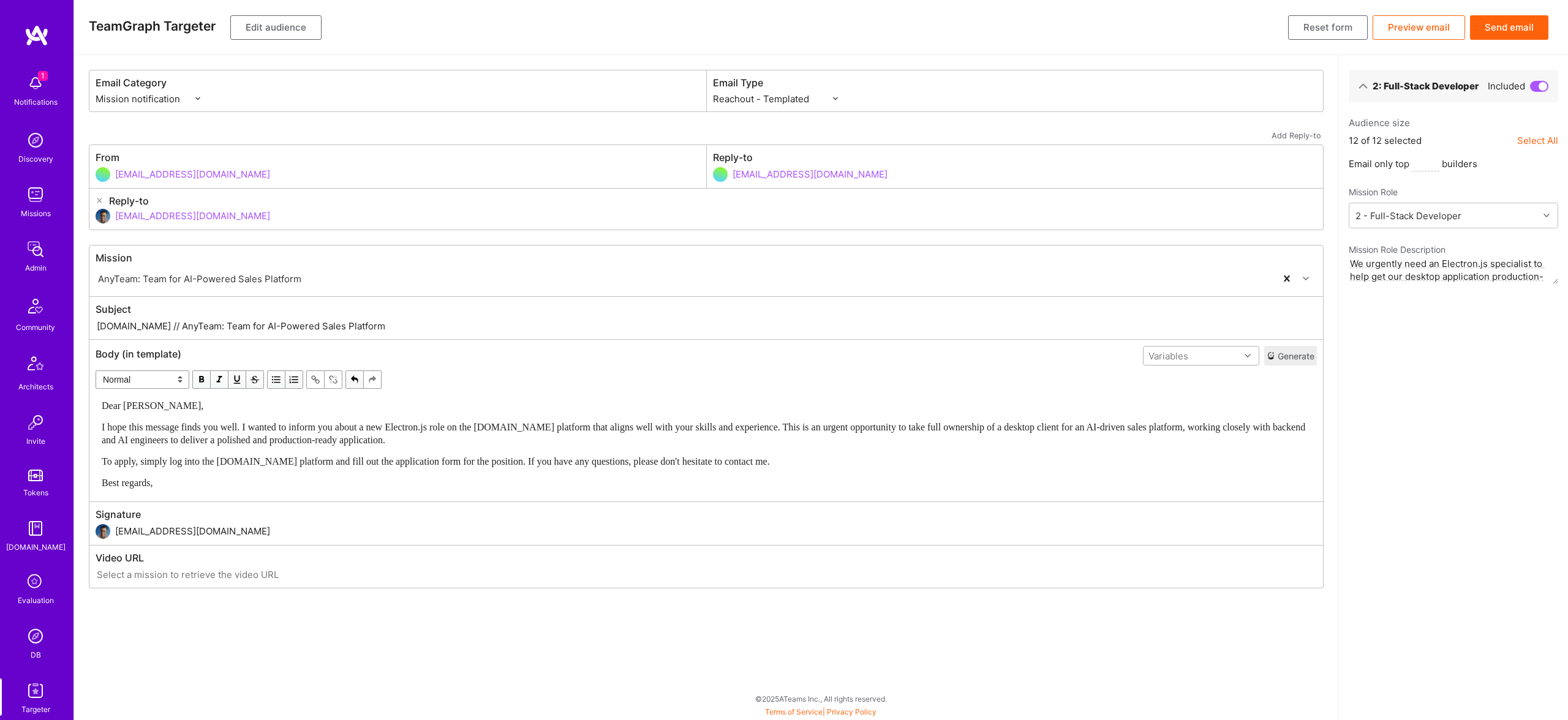
click at [1190, 346] on div "Variables" at bounding box center [1201, 356] width 117 height 19
drag, startPoint x: 1195, startPoint y: 404, endPoint x: 872, endPoint y: 412, distance: 323.1
click at [1194, 404] on div "userFirstName" at bounding box center [1201, 404] width 117 height 22
click at [132, 404] on span "Dear Luis," at bounding box center [153, 406] width 102 height 10
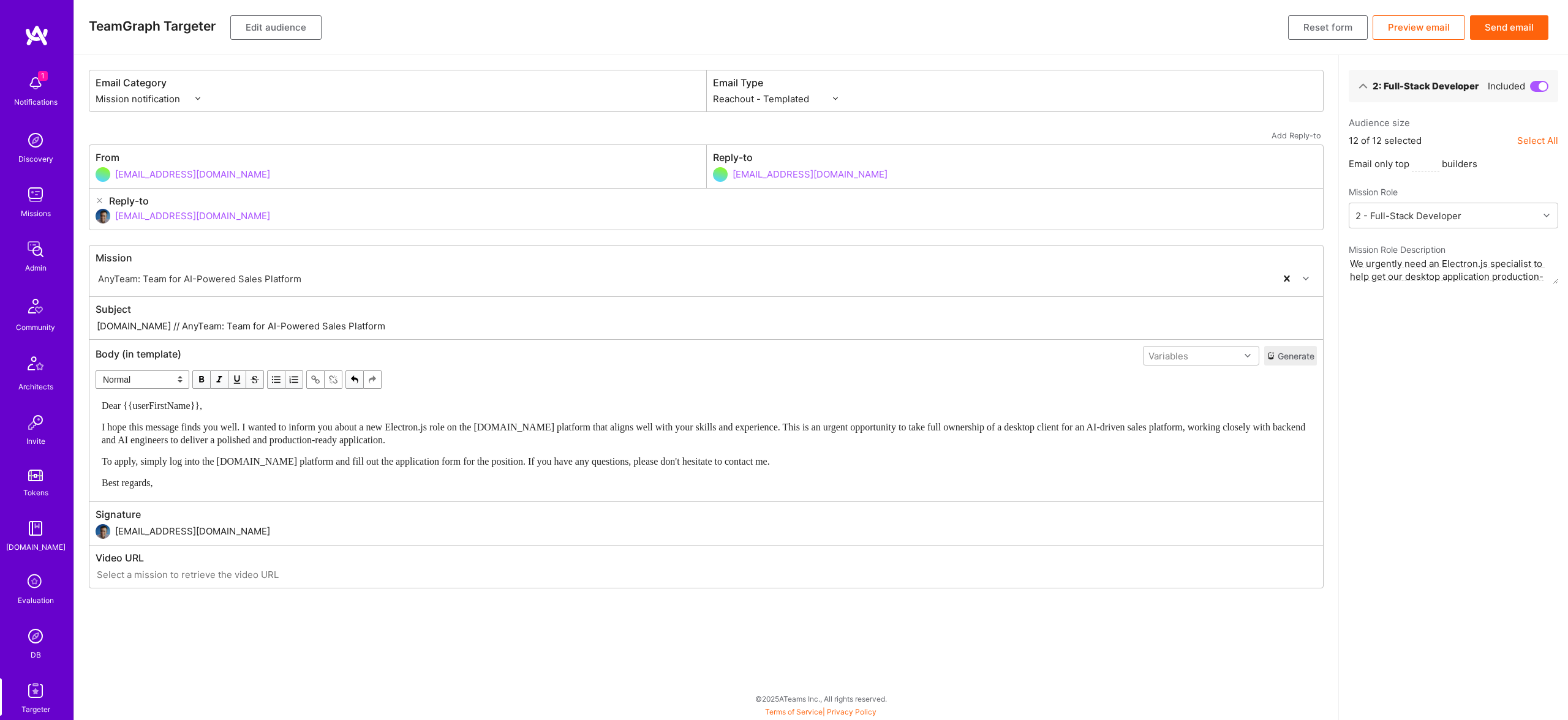
click at [290, 25] on button "Edit audience" at bounding box center [276, 27] width 91 height 25
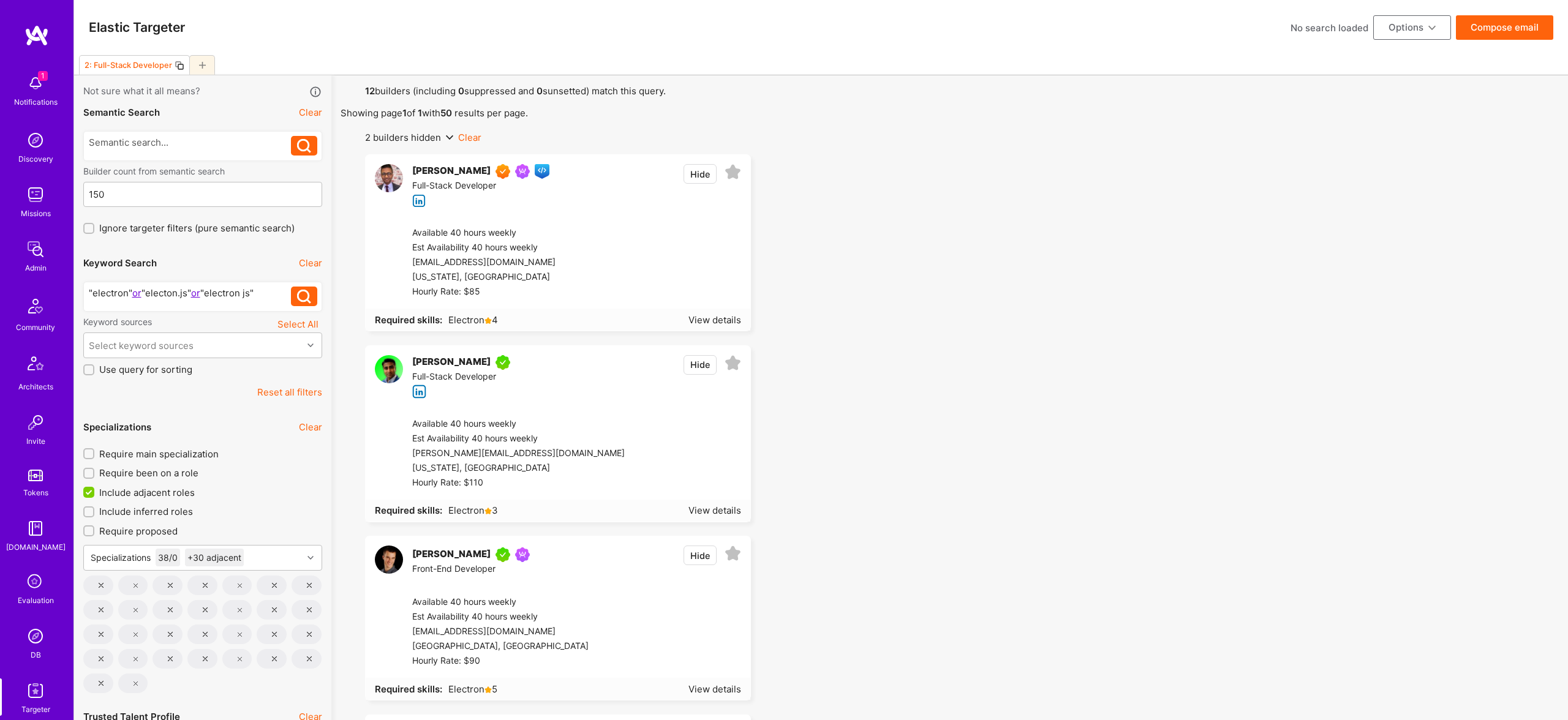
click at [207, 61] on div at bounding box center [202, 65] width 25 height 19
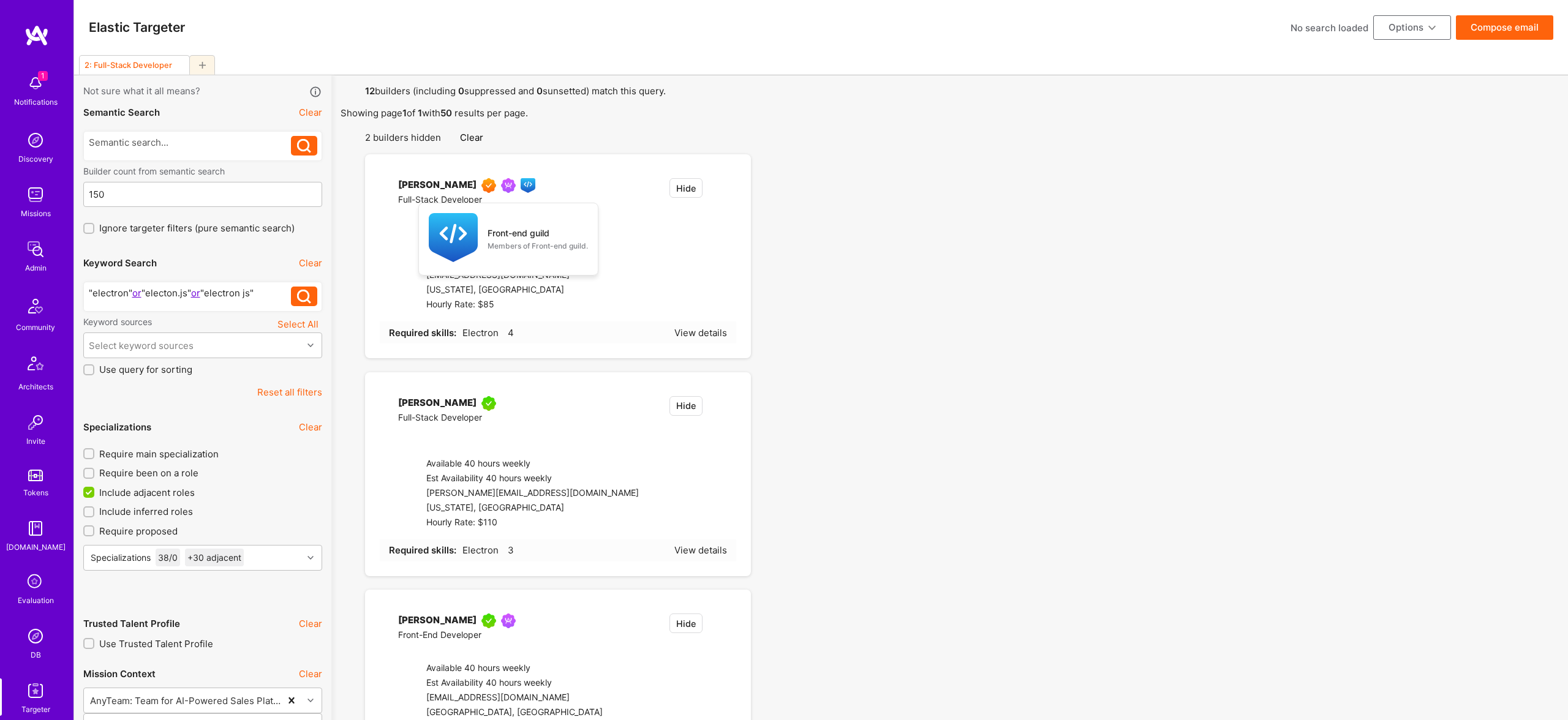
checkbox input "false"
type input "[DATE]"
type input "0"
checkbox input "false"
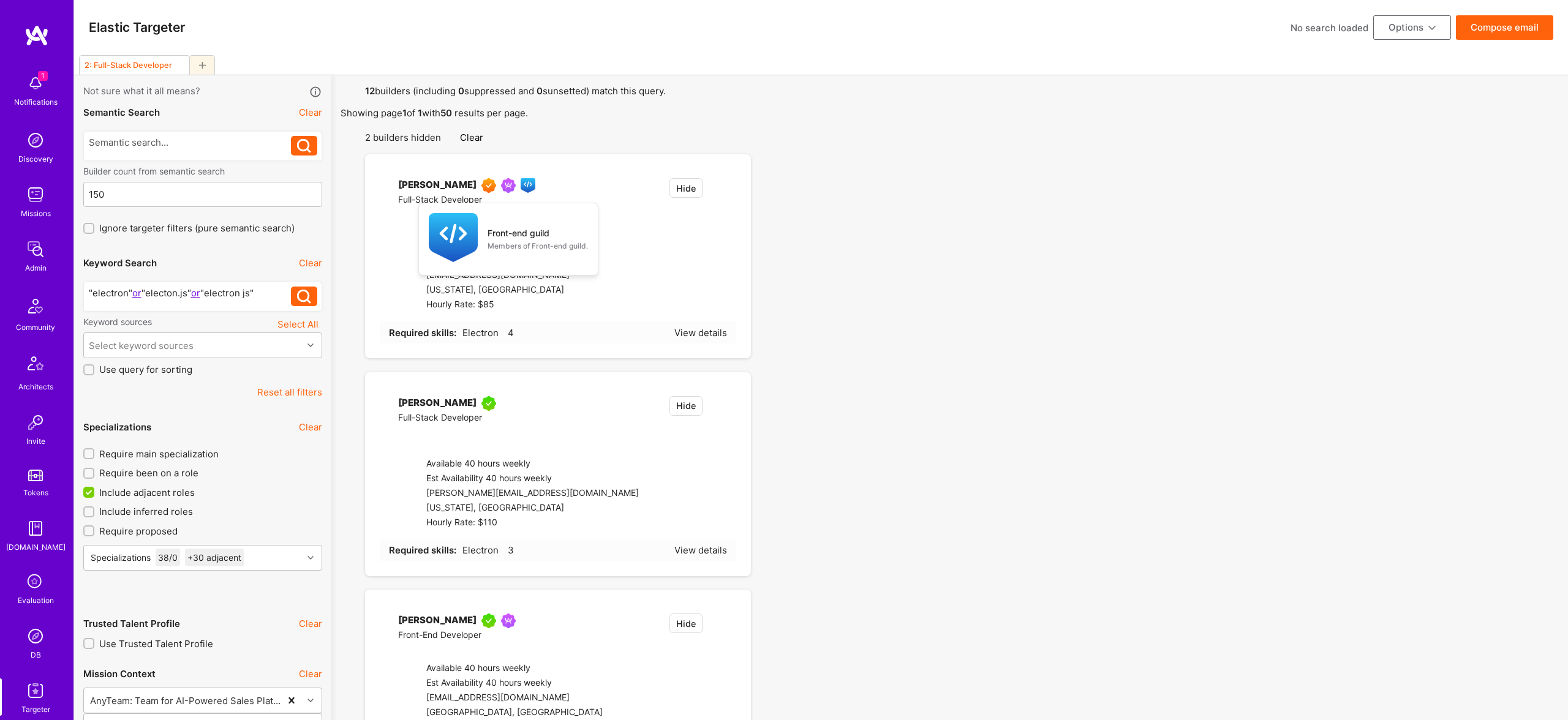
checkbox input "false"
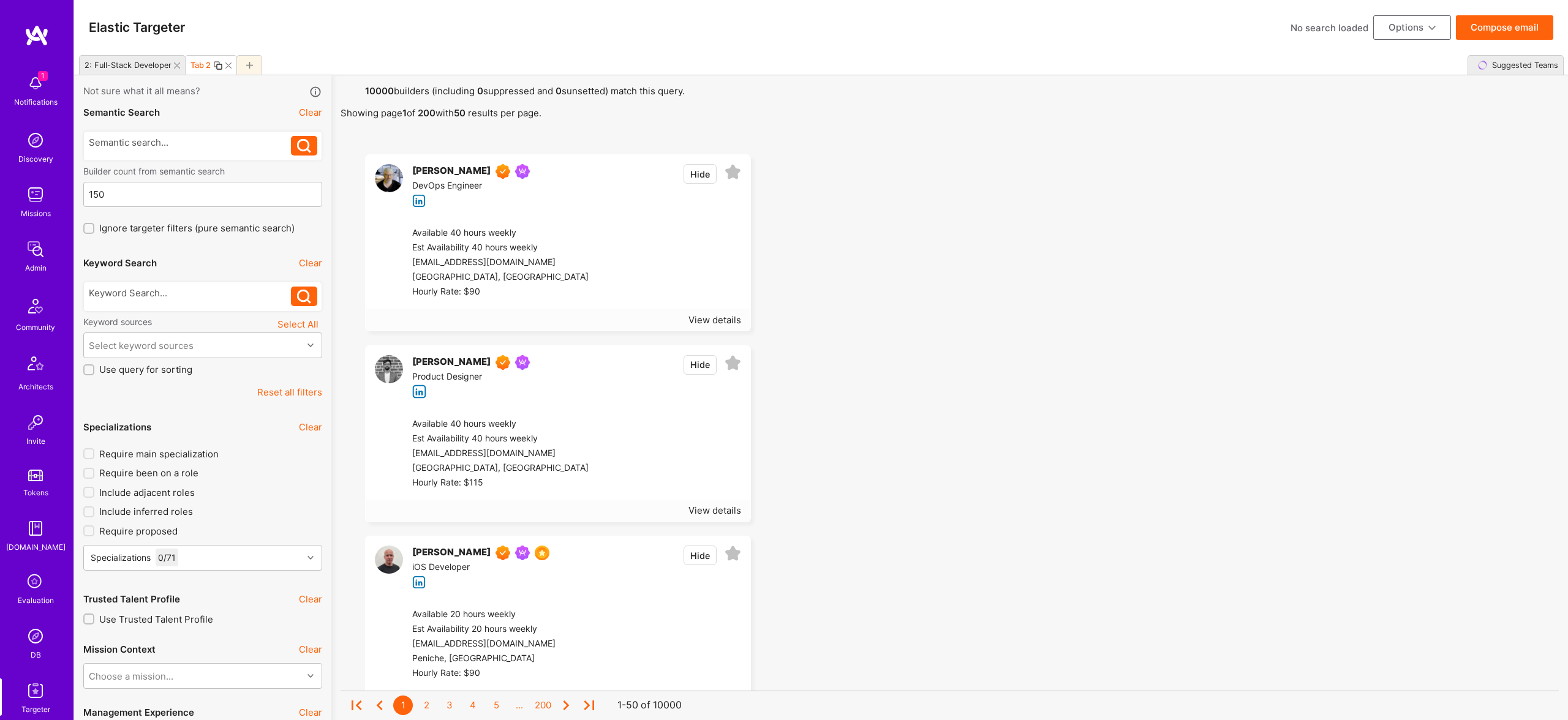
click at [298, 393] on button "Reset all filters" at bounding box center [290, 392] width 65 height 13
click at [151, 287] on div at bounding box center [190, 292] width 203 height 13
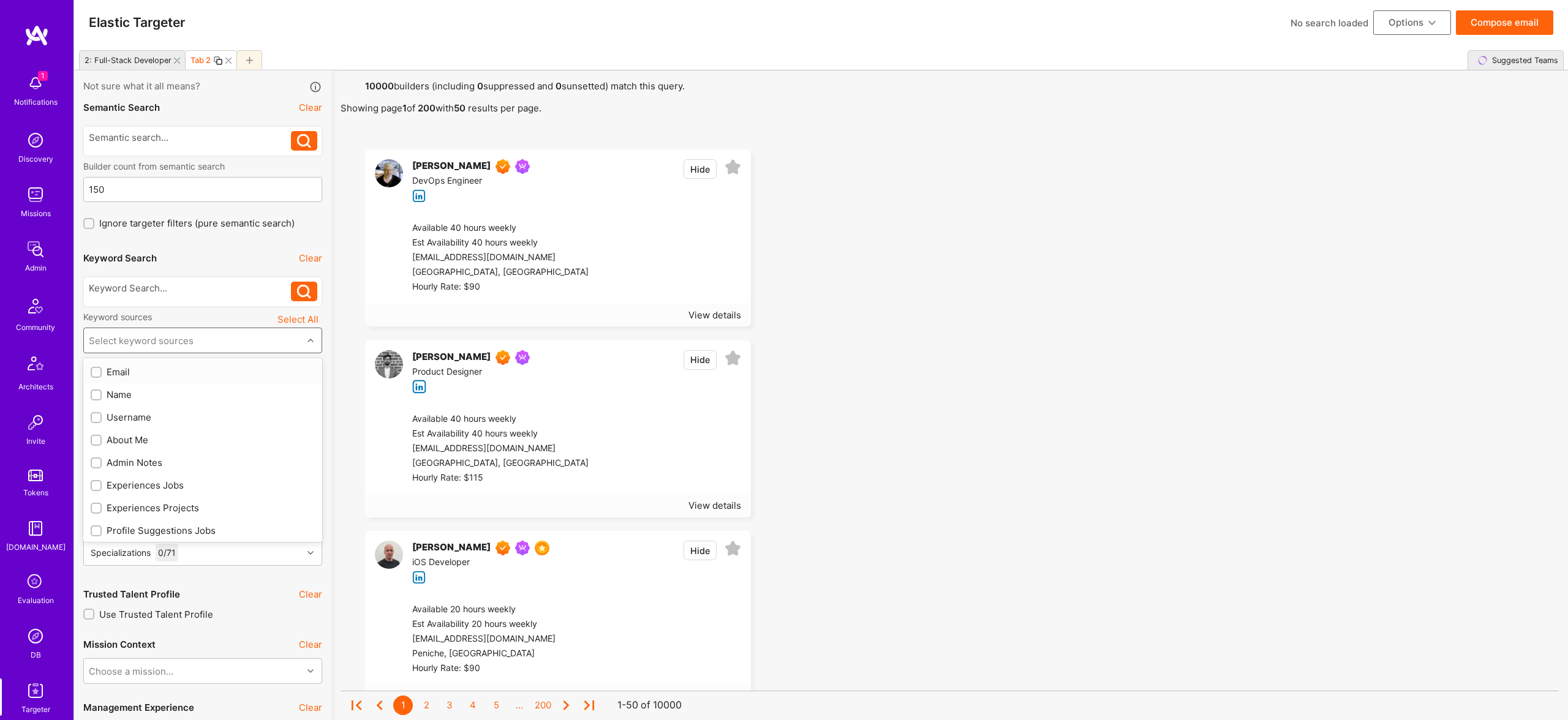
click at [164, 336] on div "Select keyword sources" at bounding box center [141, 340] width 105 height 13
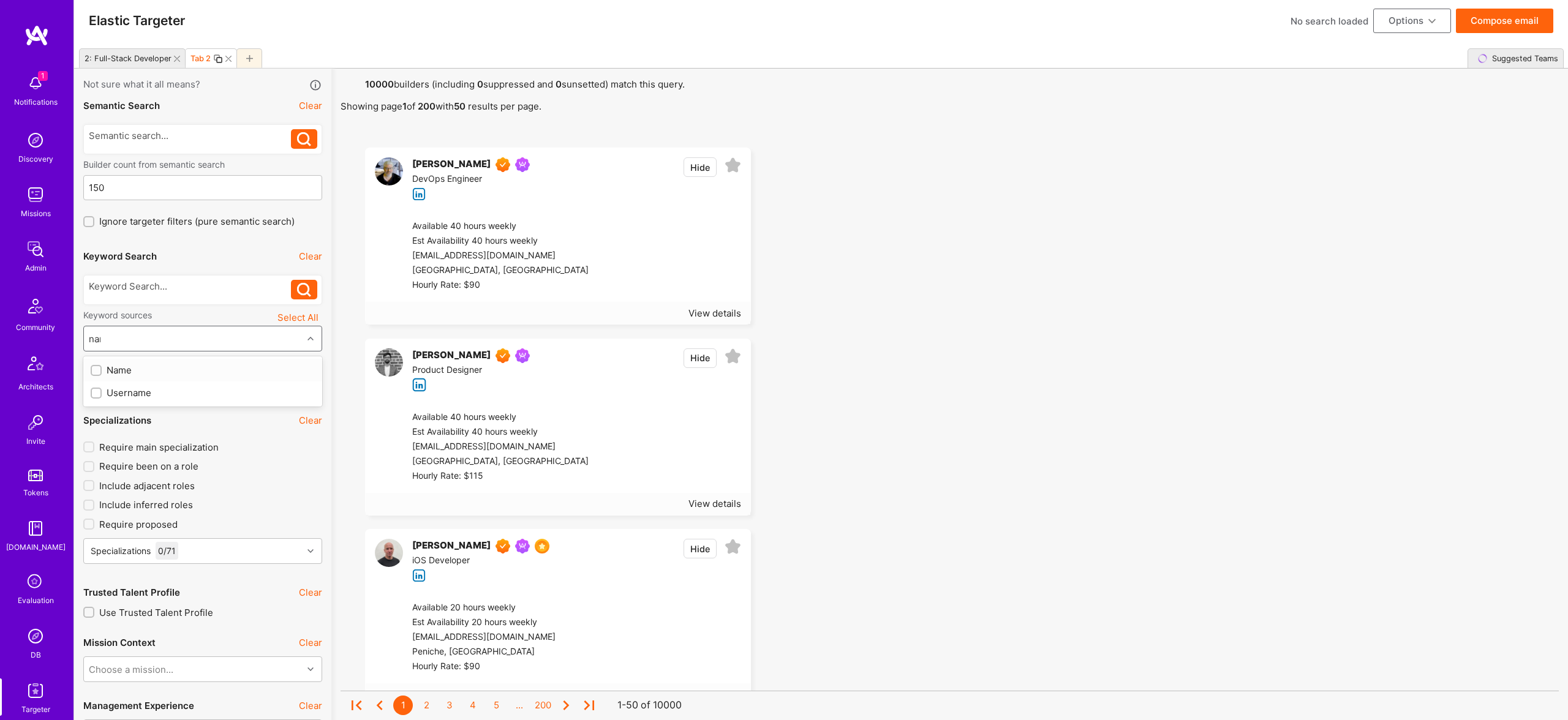
type input "name"
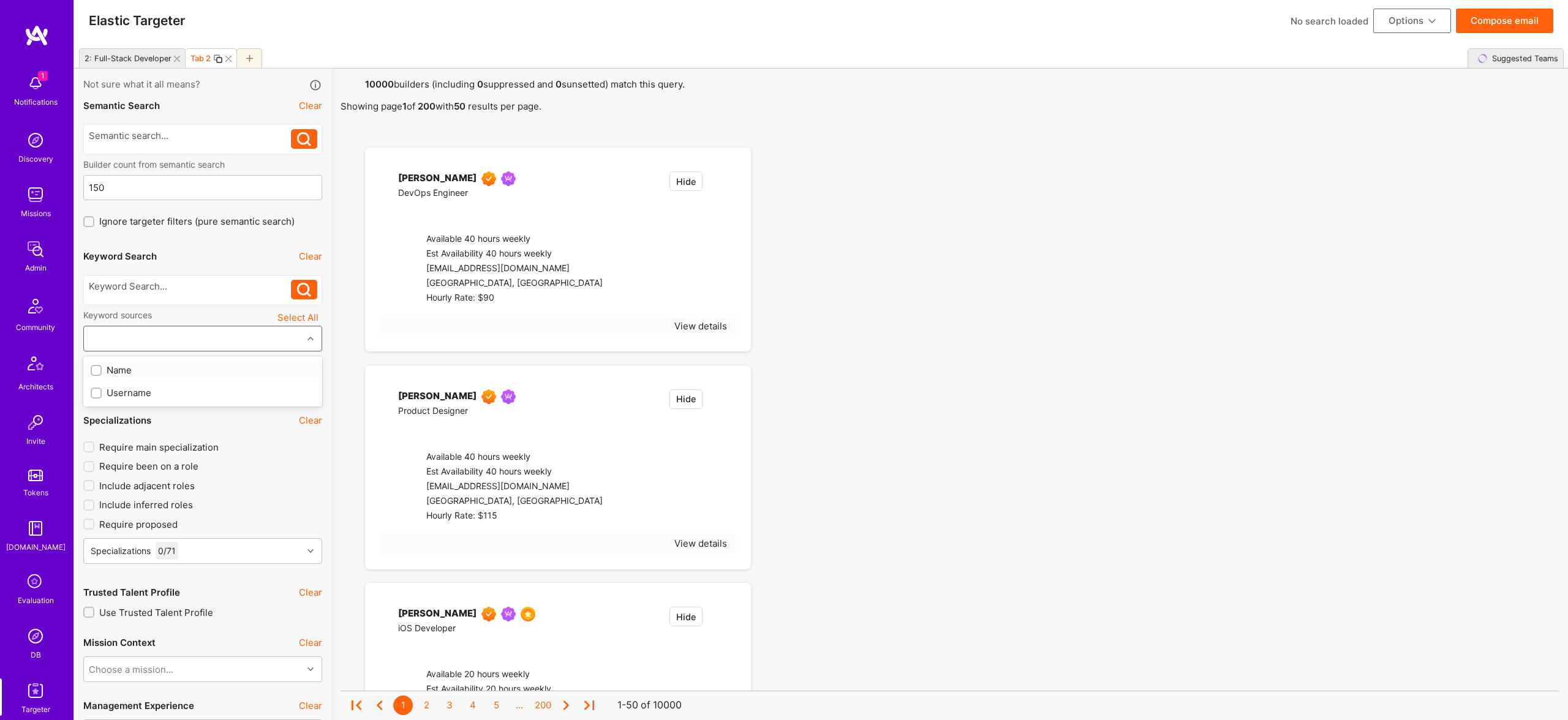
checkbox input "true"
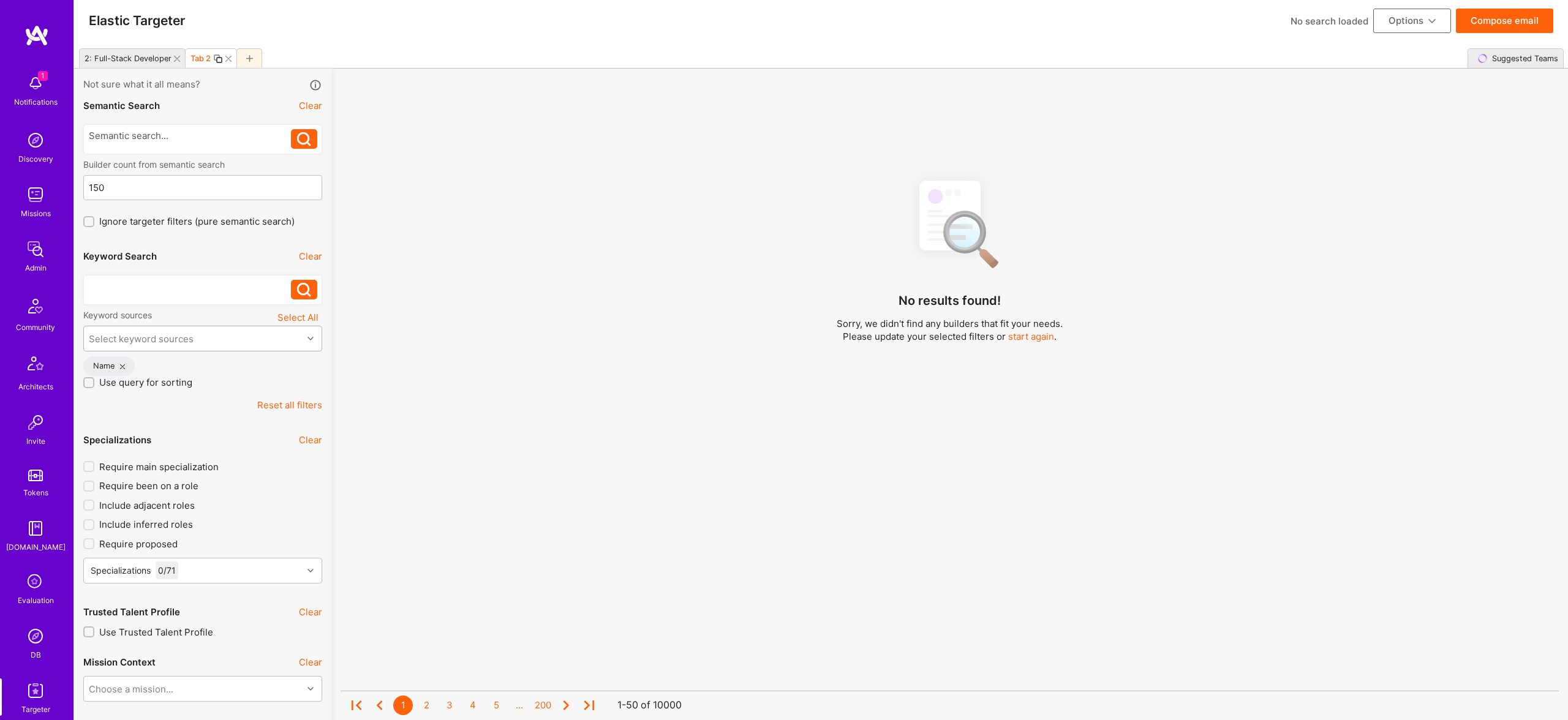
drag, startPoint x: 212, startPoint y: 279, endPoint x: 215, endPoint y: 287, distance: 8.5
click at [212, 280] on div at bounding box center [202, 290] width 239 height 30
click at [215, 287] on div at bounding box center [190, 286] width 203 height 13
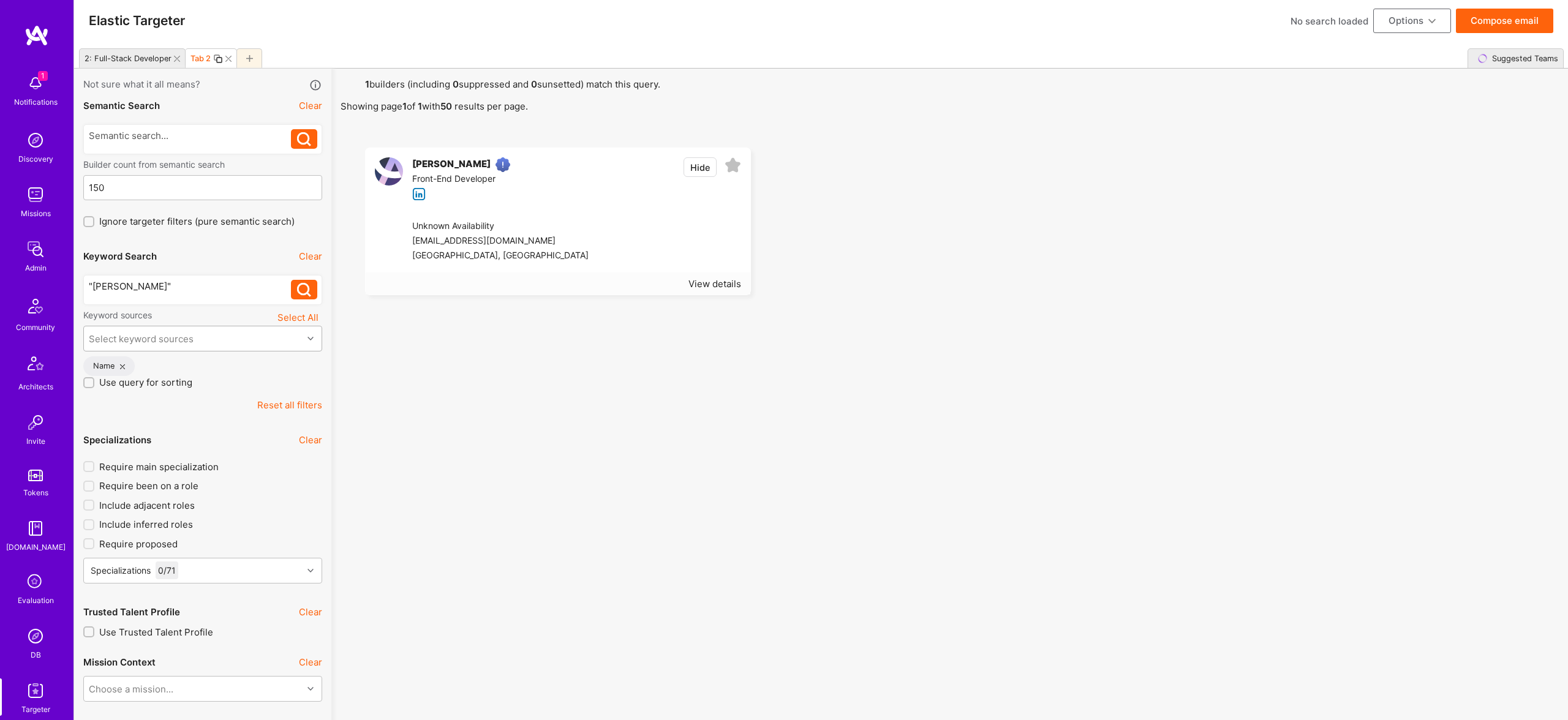
click at [200, 284] on div ""Pablo Tabares"" at bounding box center [190, 286] width 203 height 13
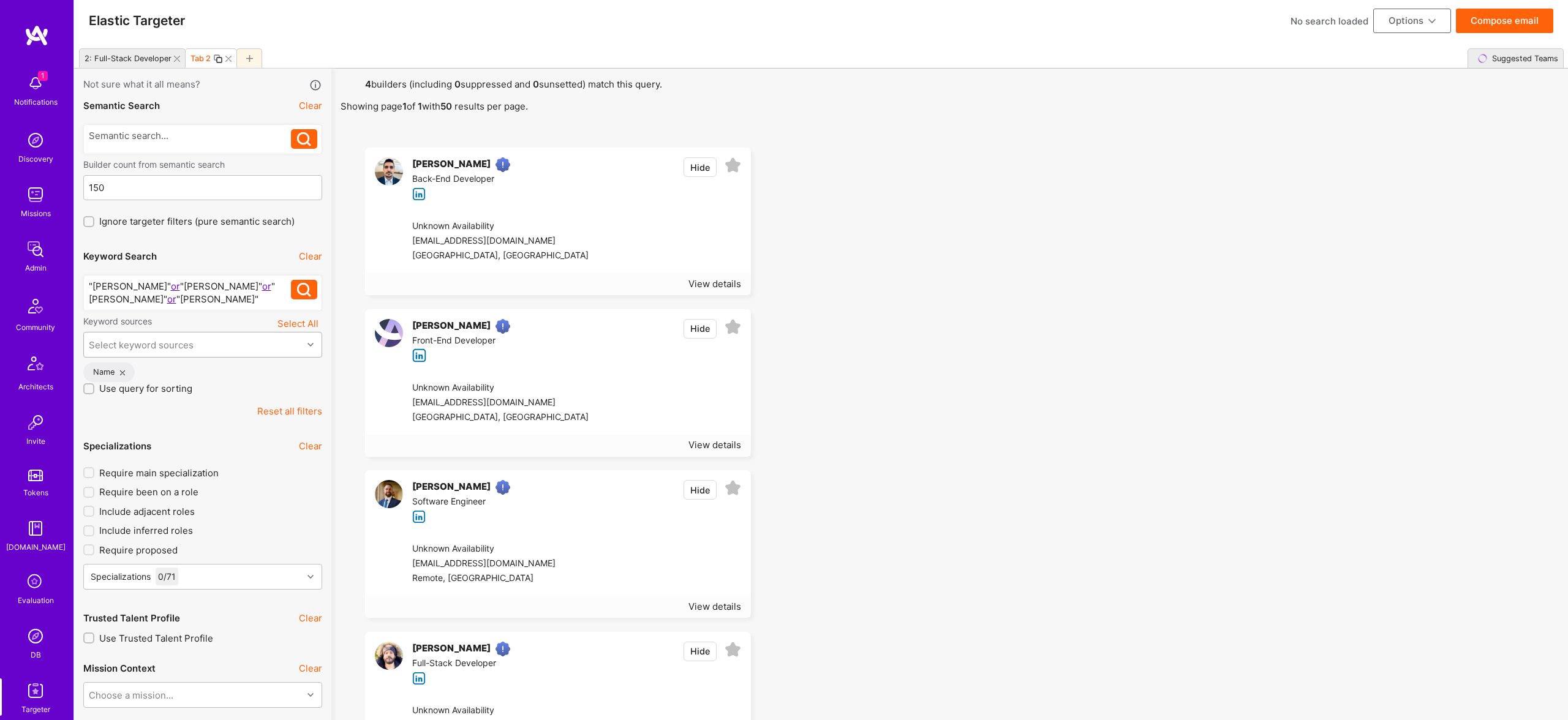
click at [1503, 26] on button "Compose email" at bounding box center [1504, 20] width 97 height 25
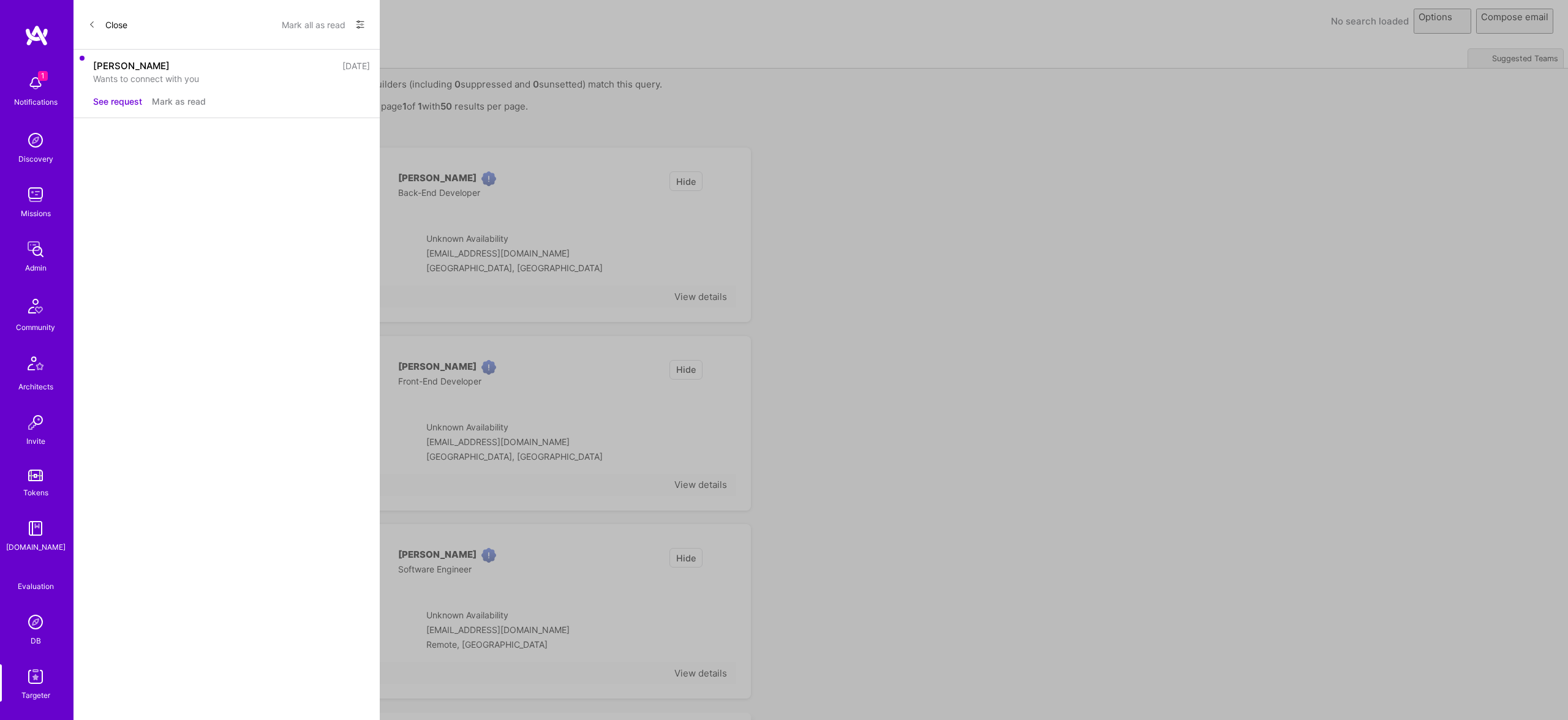
select select "rich-reachout"
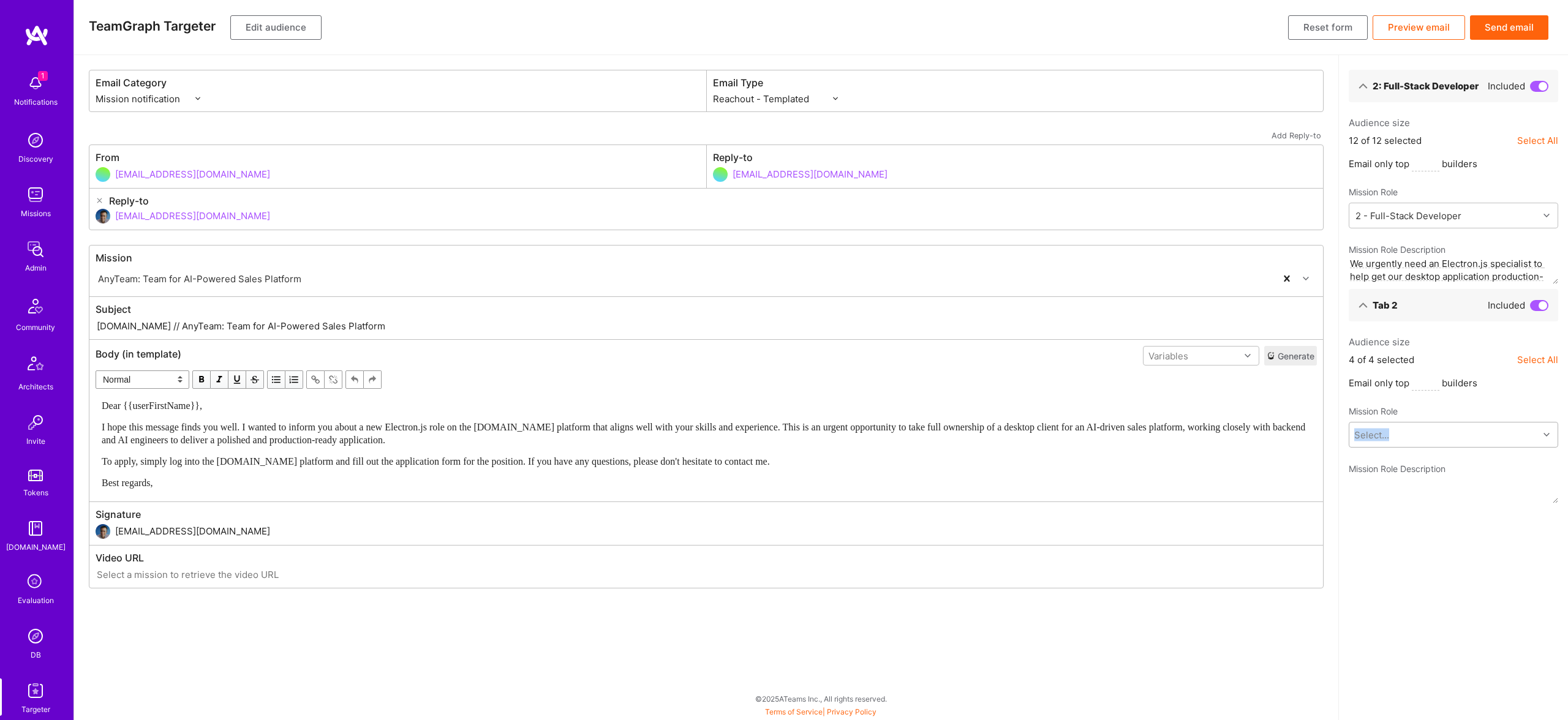
click at [1451, 422] on div "Mission Role Select..." at bounding box center [1454, 426] width 209 height 43
click at [1452, 431] on div "Select..." at bounding box center [1444, 434] width 189 height 25
click at [1414, 535] on span "We urgently need an Electron.js specialist to help get our desktop application …" at bounding box center [1454, 547] width 195 height 25
type textarea "We urgently need an Electron.js specialist to help get our desktop application …"
click at [1507, 25] on button "Send email" at bounding box center [1509, 27] width 79 height 25
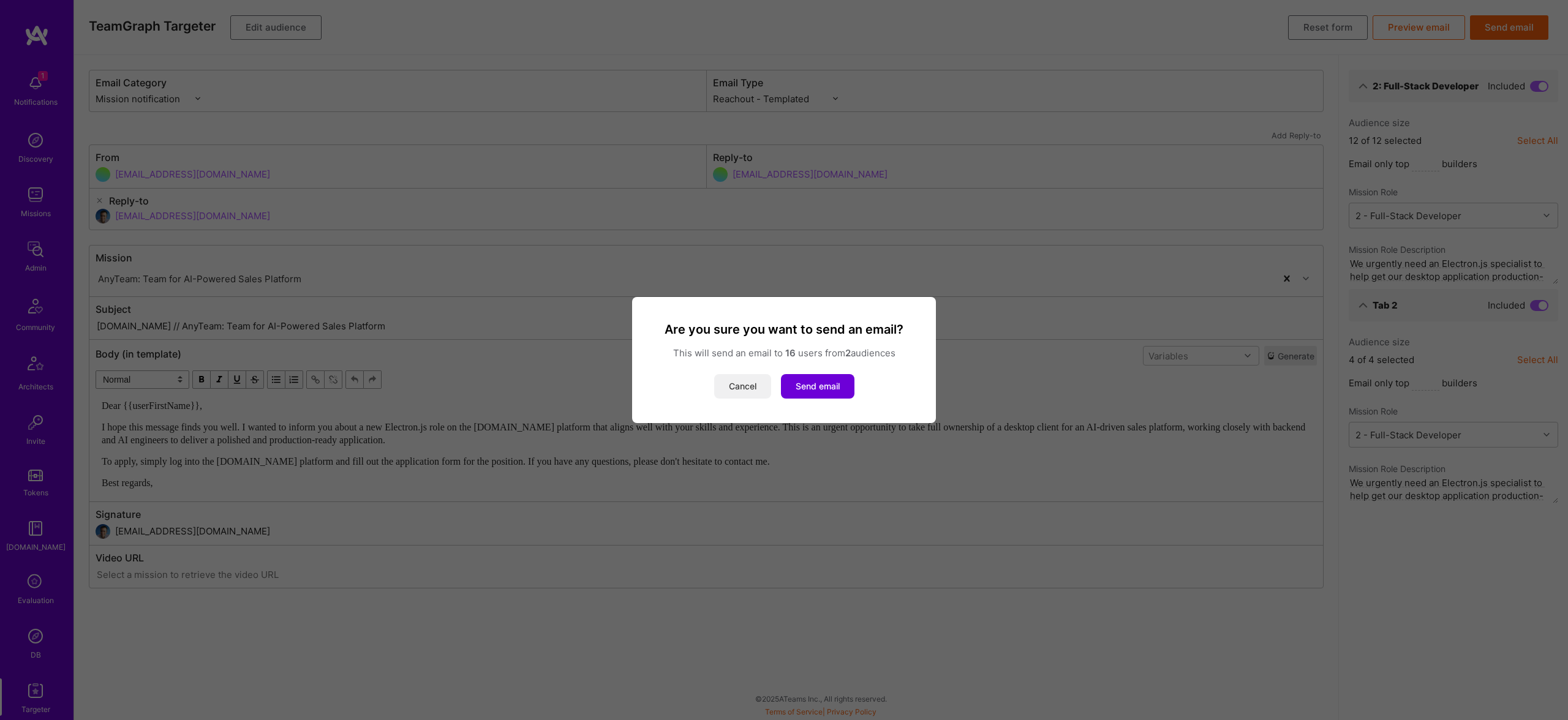
click at [720, 384] on button "Cancel" at bounding box center [743, 386] width 57 height 25
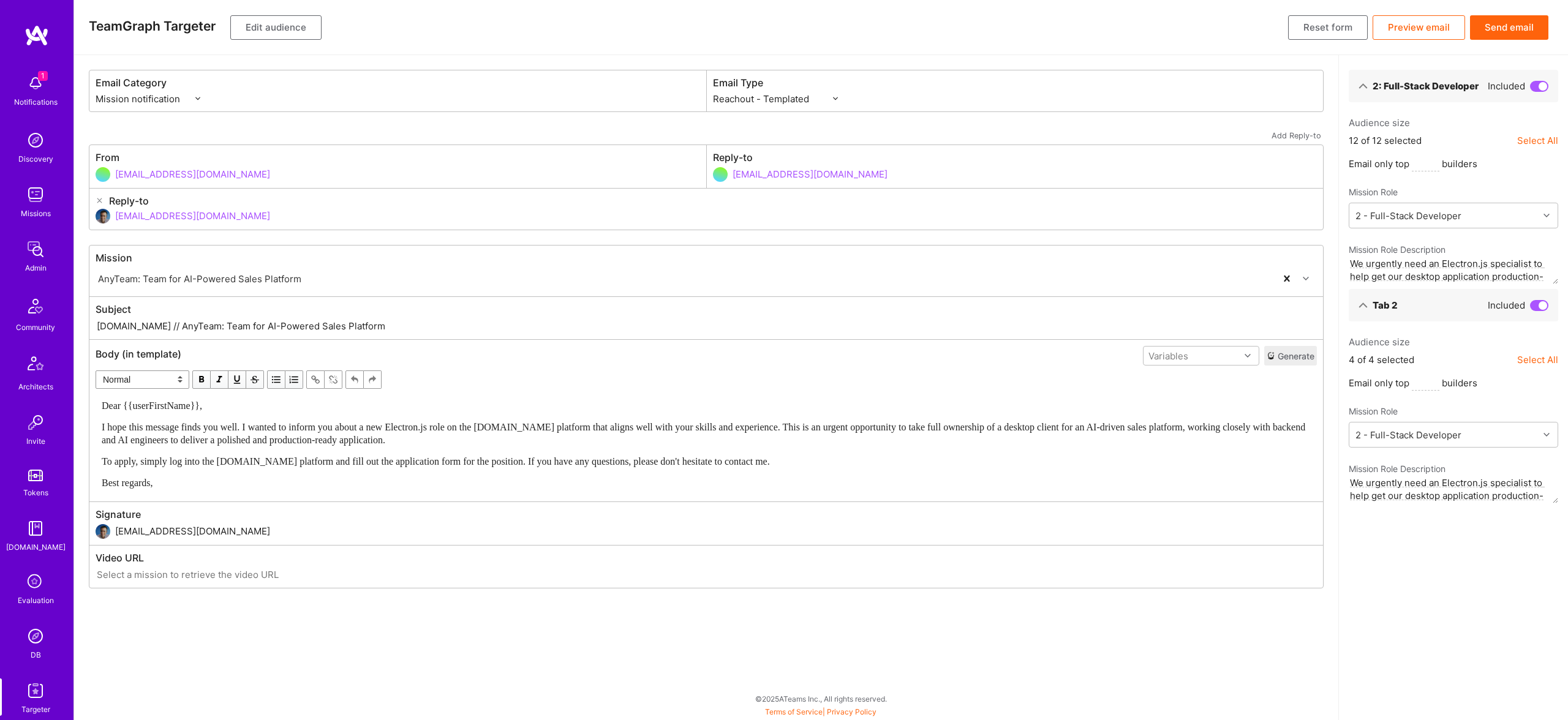
drag, startPoint x: 143, startPoint y: 324, endPoint x: 564, endPoint y: 322, distance: 421.0
click at [562, 323] on input "A.Team // AnyTeam: Team for AI-Powered Sales Platform" at bounding box center [706, 326] width 1222 height 14
paste input "New Electron.js Role on A.Team"
drag, startPoint x: 226, startPoint y: 319, endPoint x: 233, endPoint y: 324, distance: 8.6
click at [231, 322] on input "A.Team // New full-stack role New Electron.js Role on A.Team" at bounding box center [706, 326] width 1222 height 14
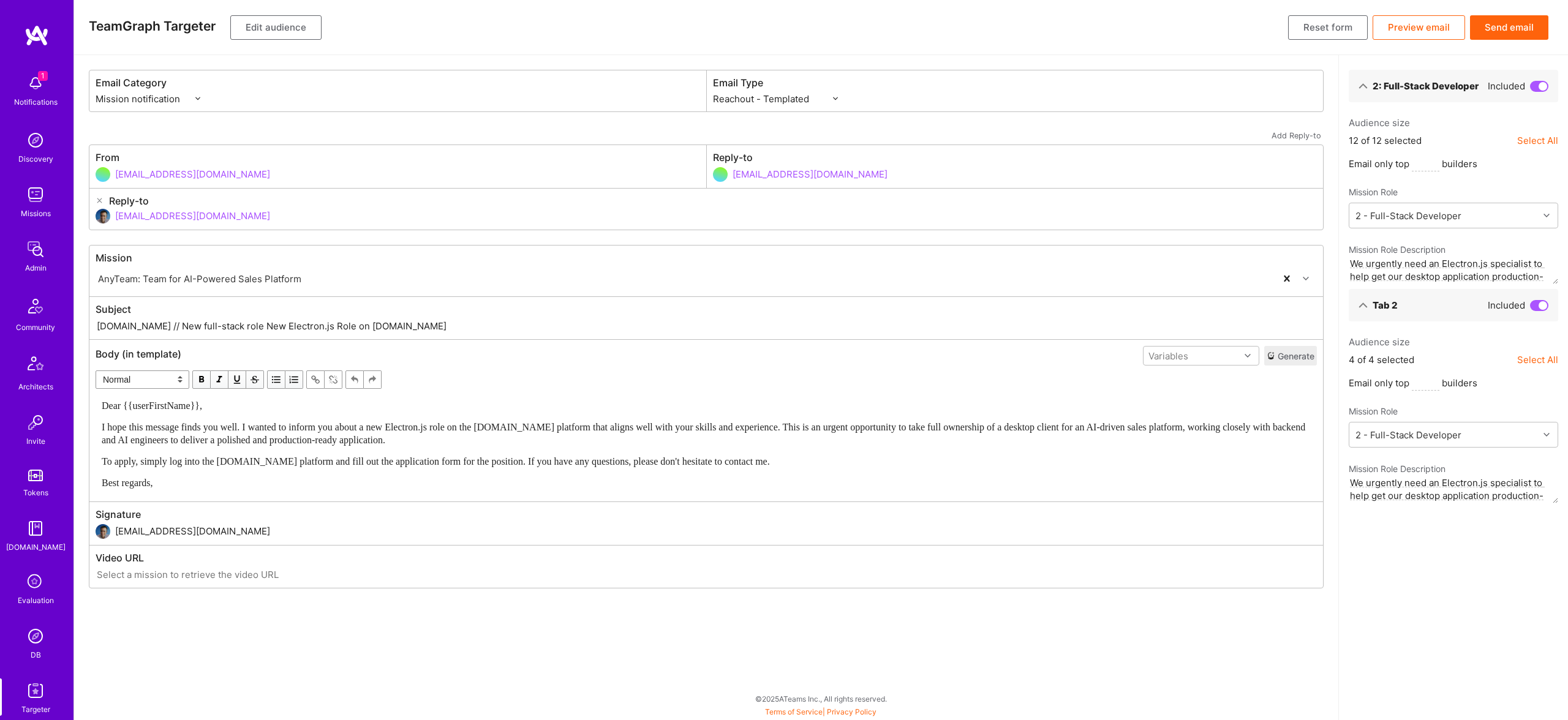
click at [233, 324] on input "A.Team // New full-stack role New Electron.js Role on A.Team" at bounding box center [706, 326] width 1222 height 14
type input "A.Team // New full-stack role that requires Electron.js experience via A.Team"
click at [1522, 24] on button "Send email" at bounding box center [1509, 27] width 79 height 25
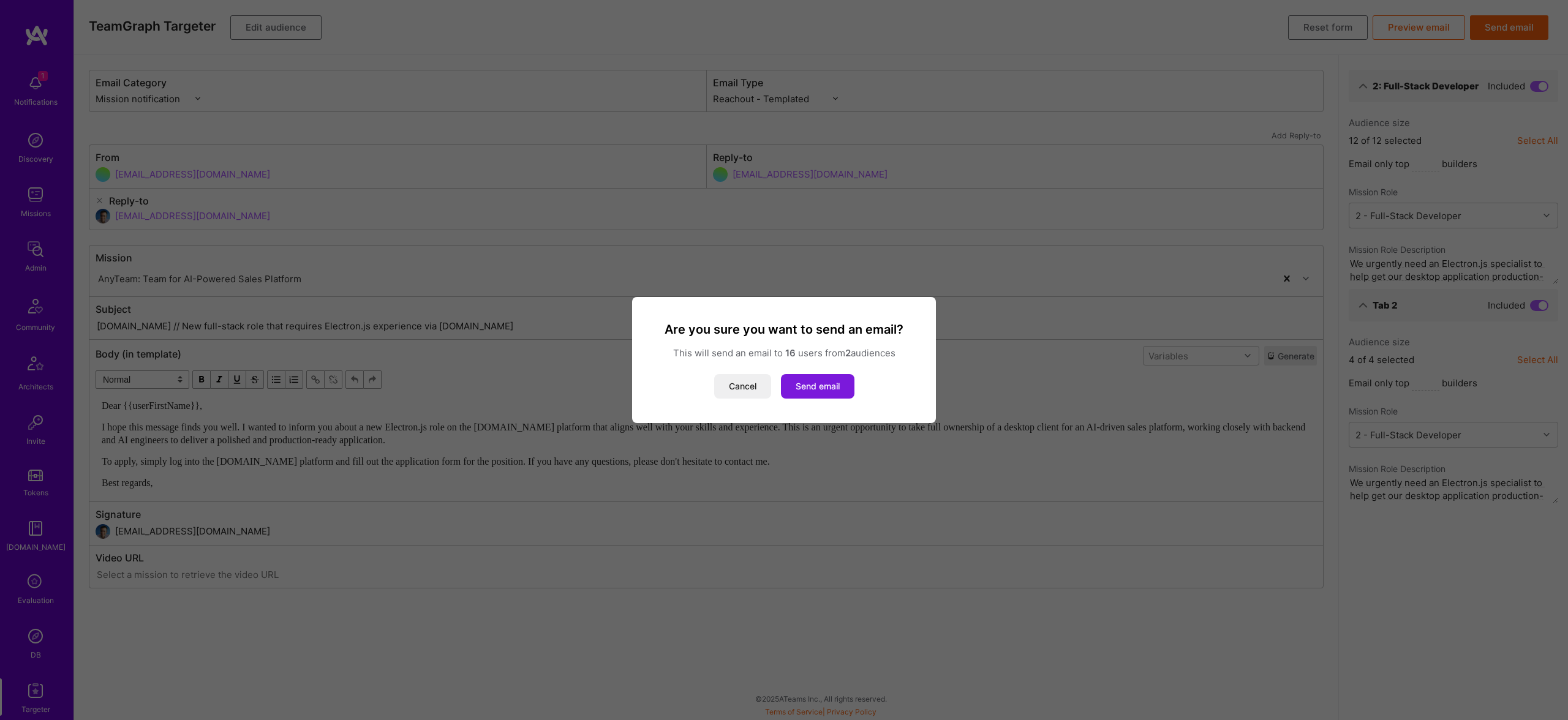
click at [827, 383] on button "Send email" at bounding box center [818, 386] width 73 height 25
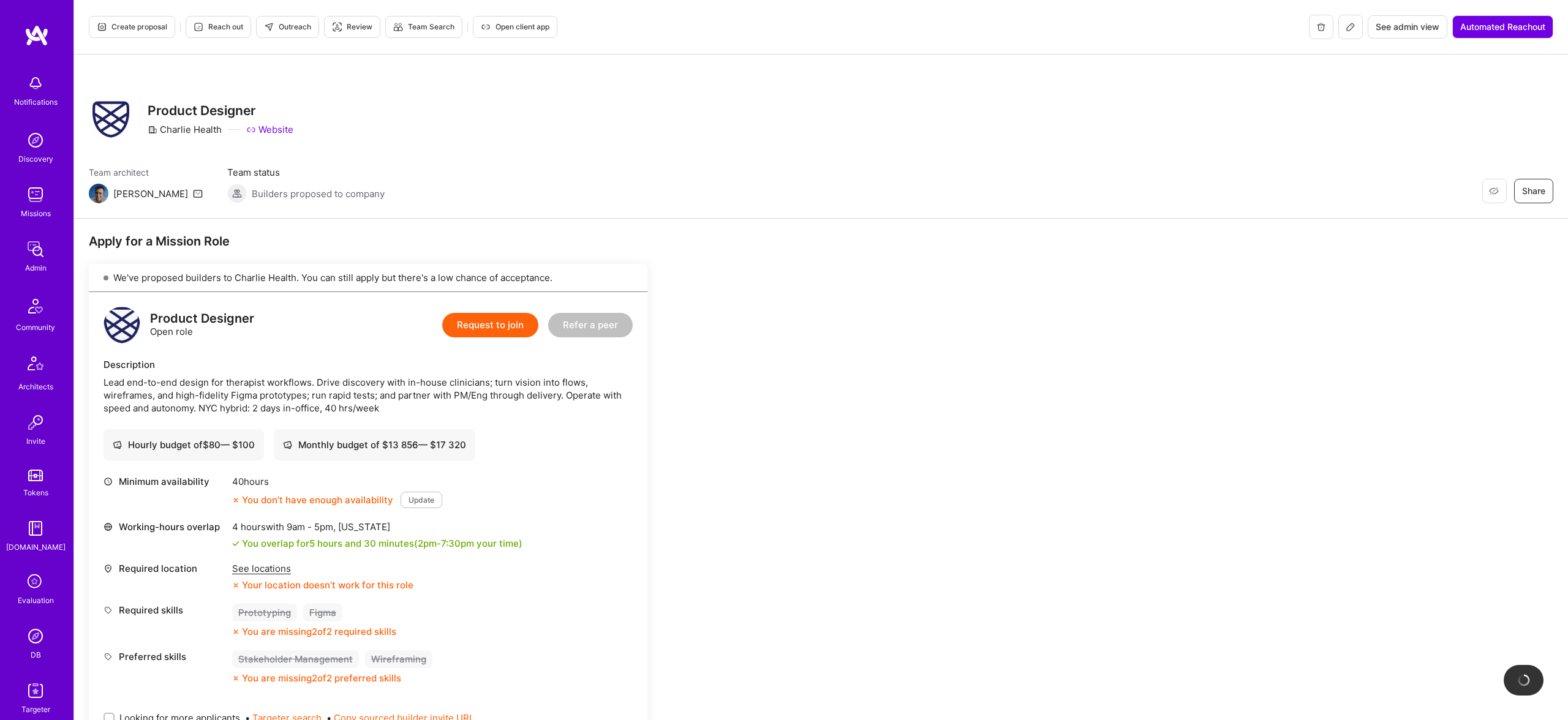
click at [1356, 28] on button at bounding box center [1350, 27] width 25 height 25
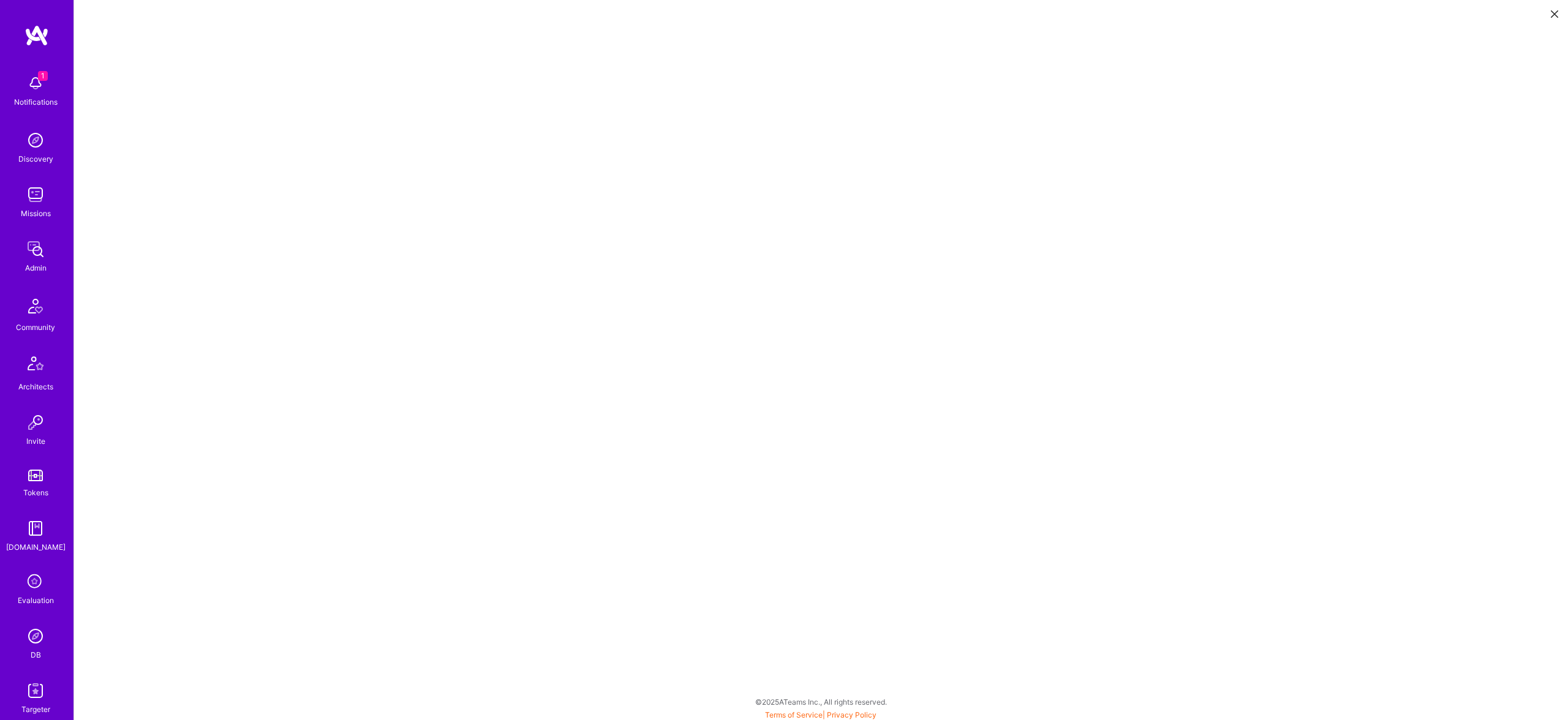
scroll to position [3, 0]
click at [1558, 8] on button at bounding box center [1555, 13] width 15 height 20
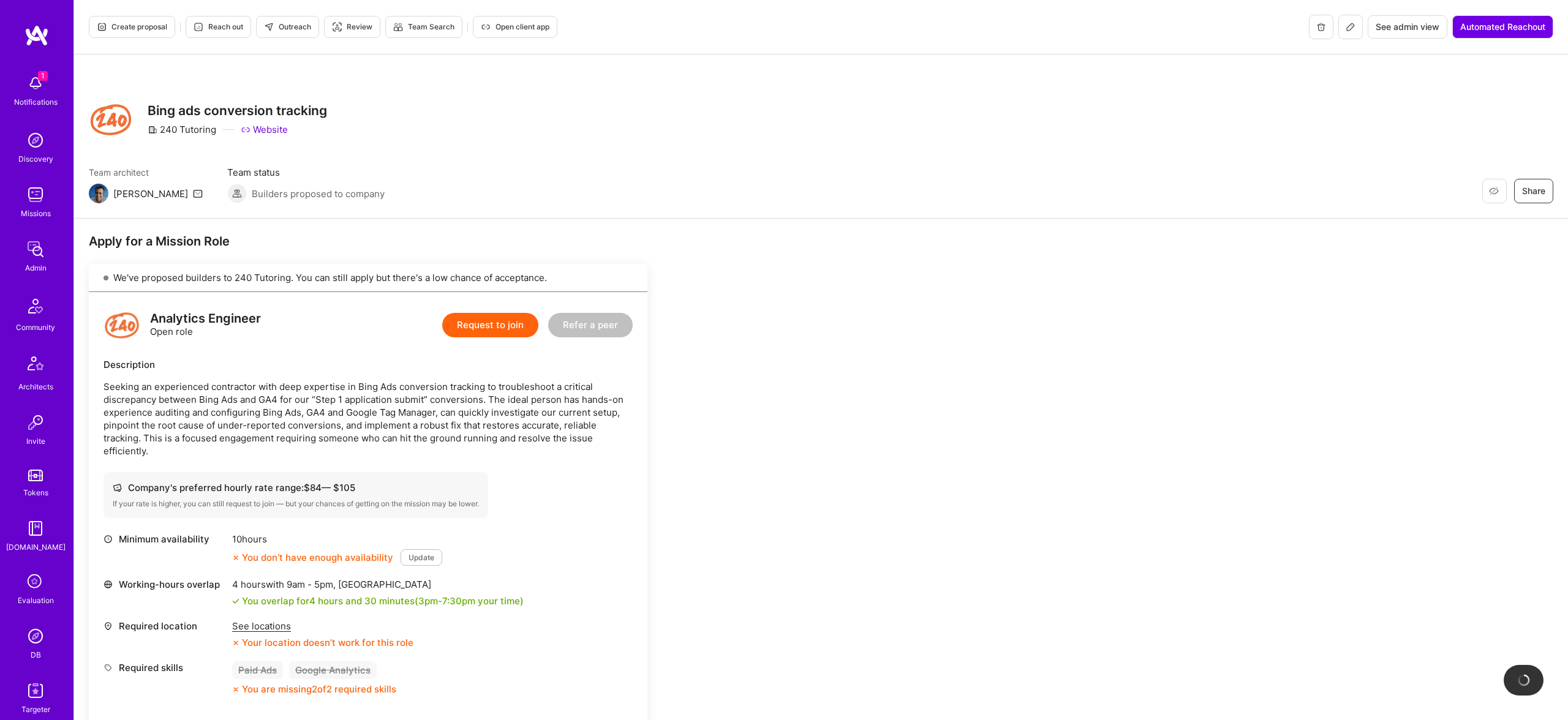
click at [1339, 25] on button at bounding box center [1350, 27] width 25 height 25
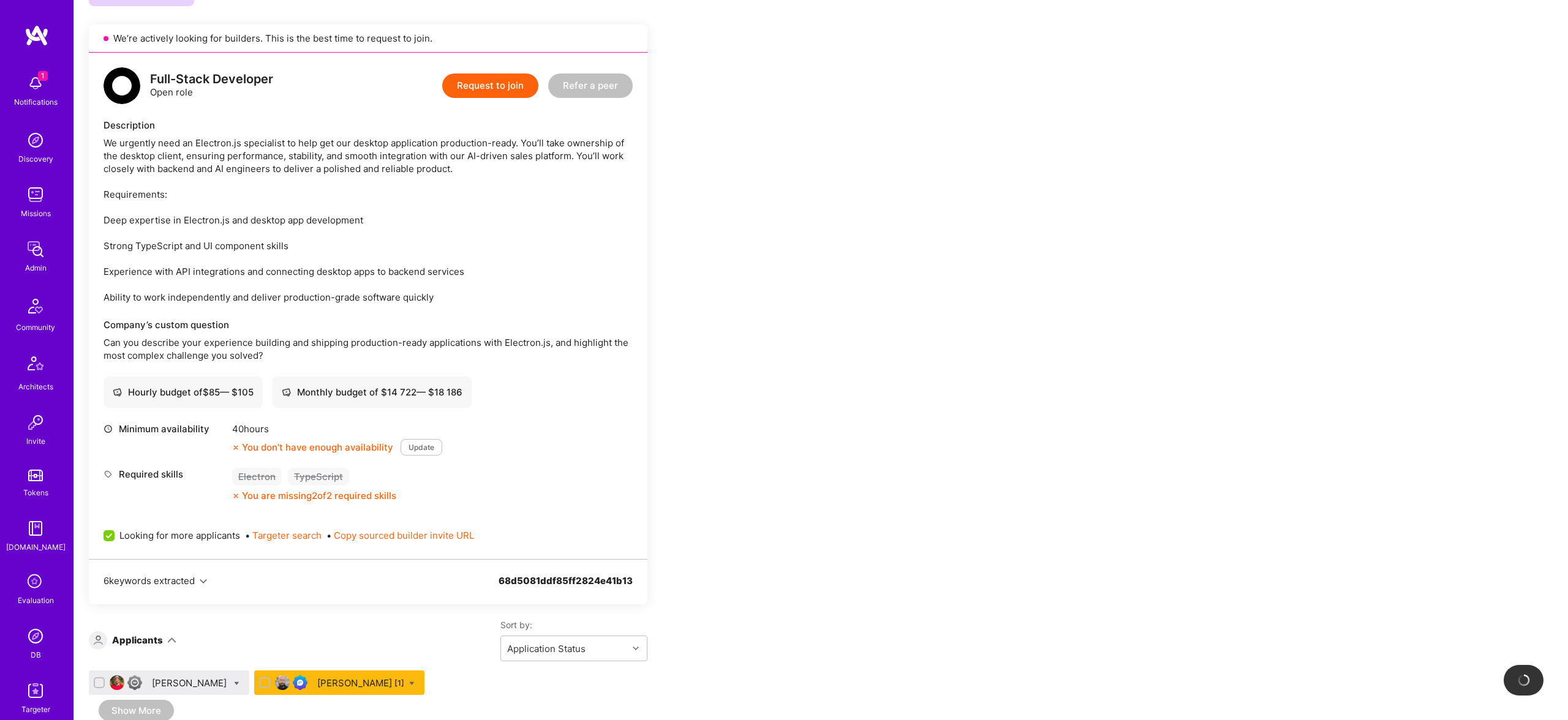
scroll to position [1428, 0]
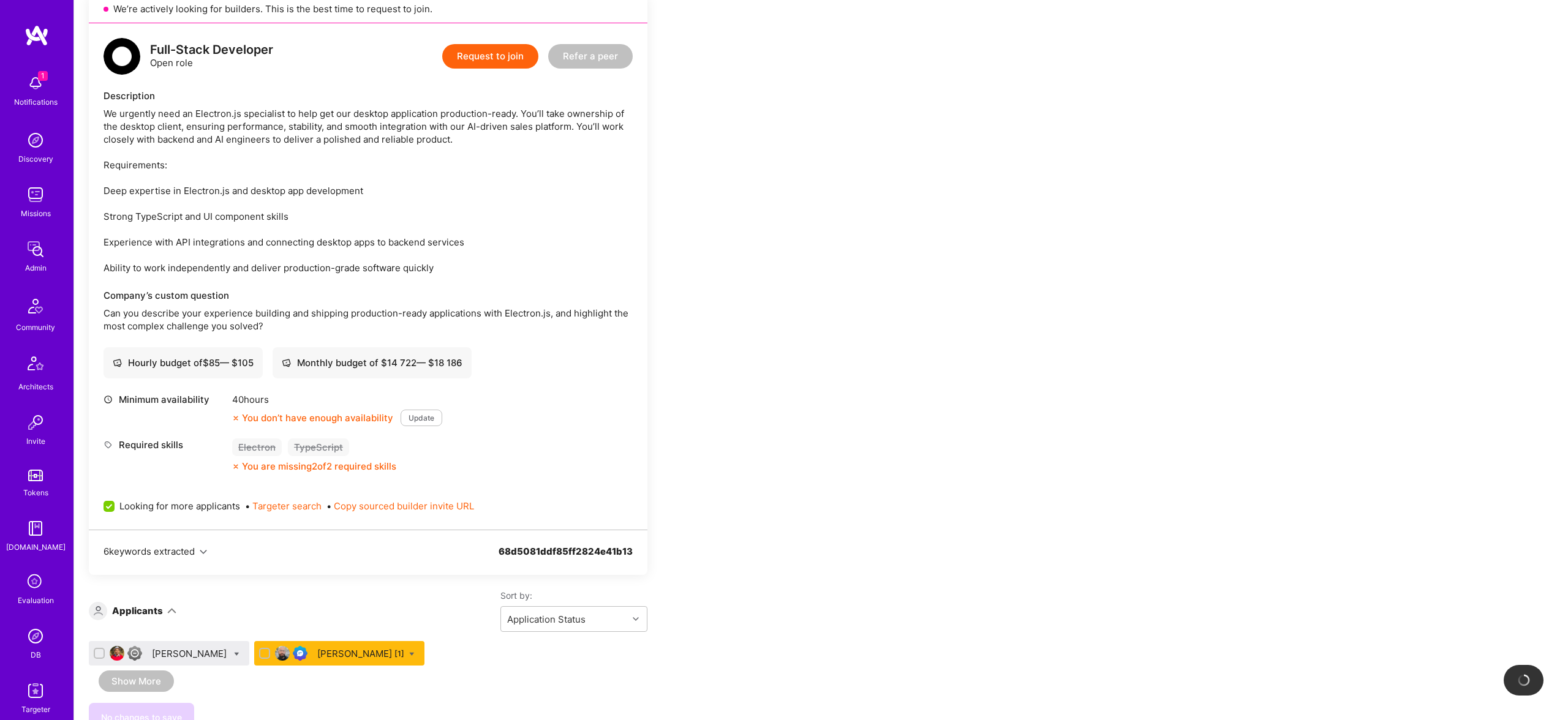
click at [328, 647] on div "[PERSON_NAME] [1]" at bounding box center [361, 653] width 87 height 13
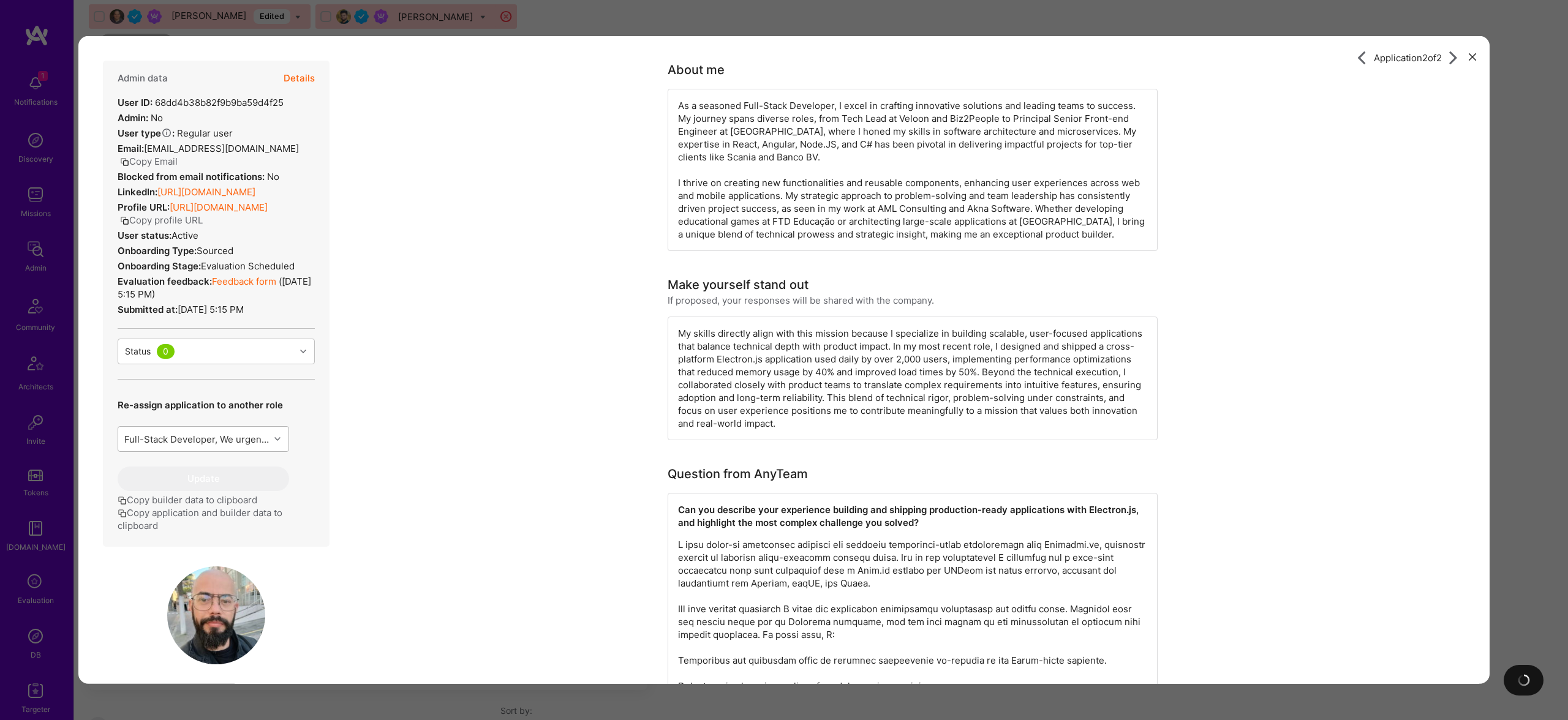
scroll to position [1746, 0]
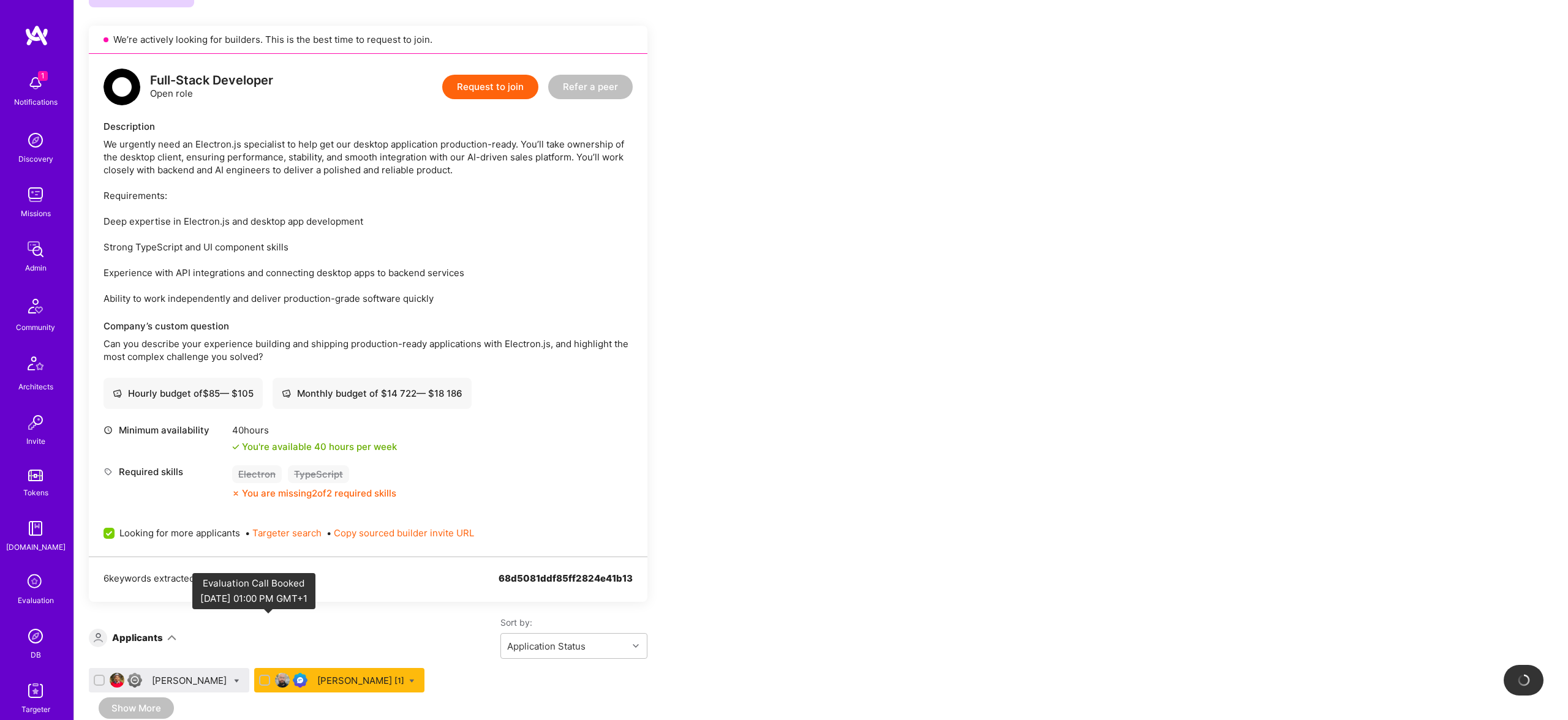
scroll to position [1859, 0]
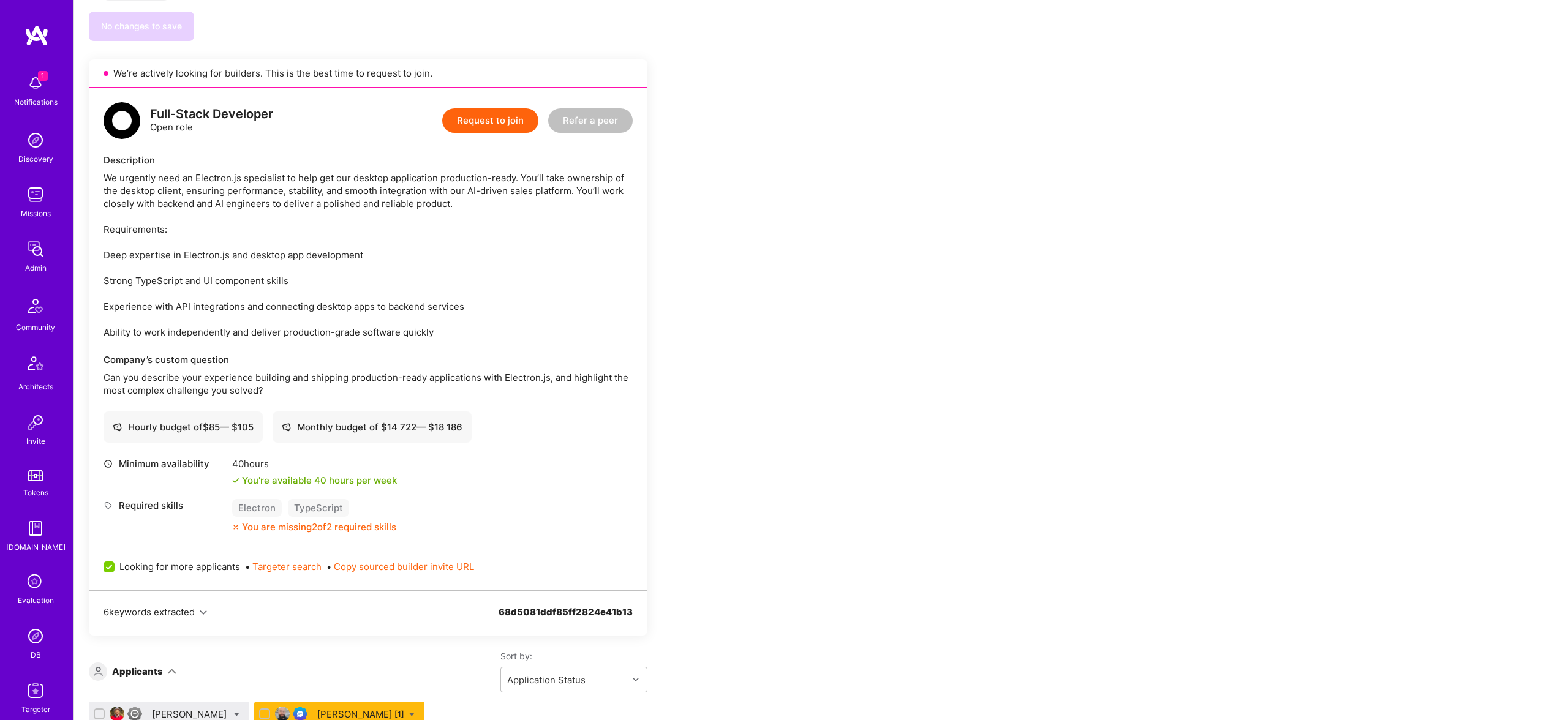
click at [319, 708] on div "Thiago Pereira [1]" at bounding box center [361, 714] width 87 height 13
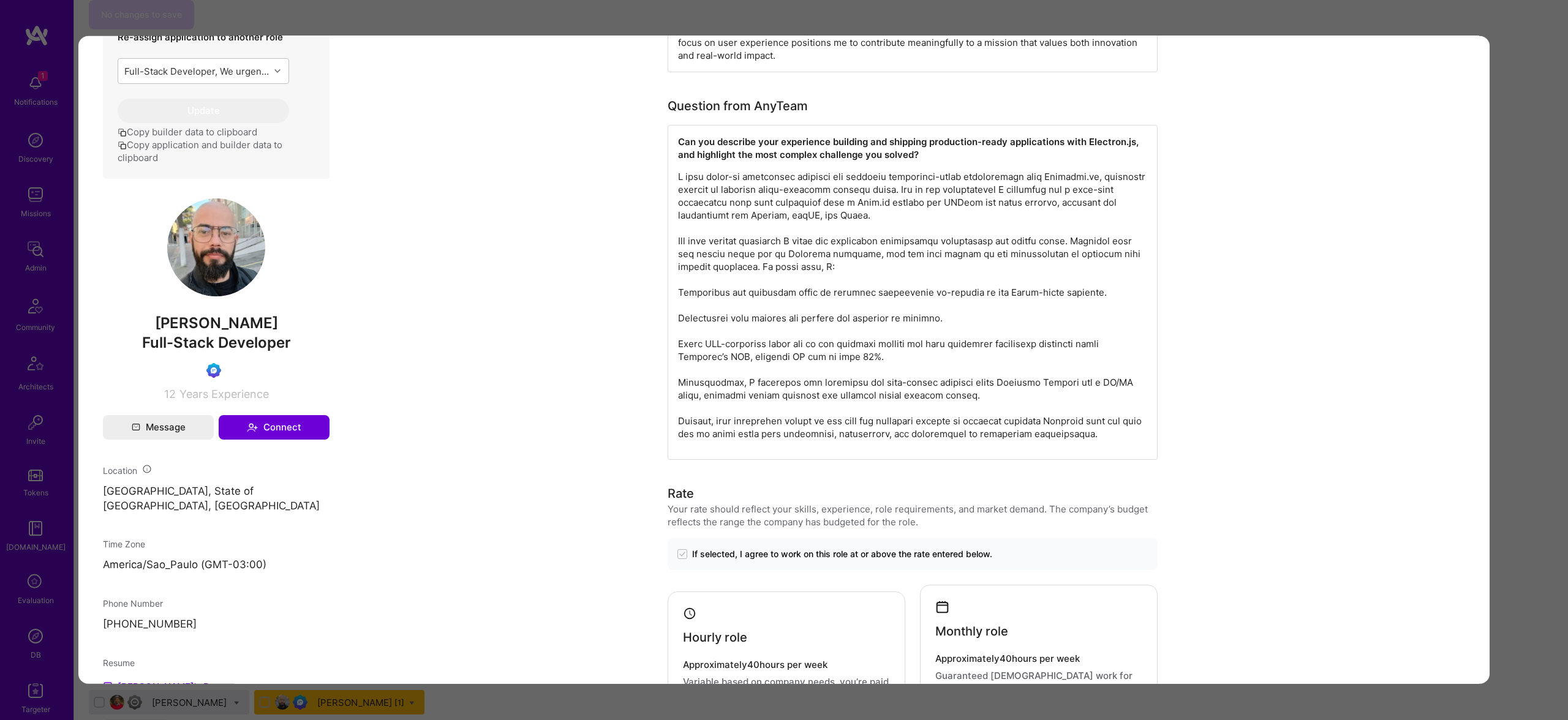
scroll to position [392, 0]
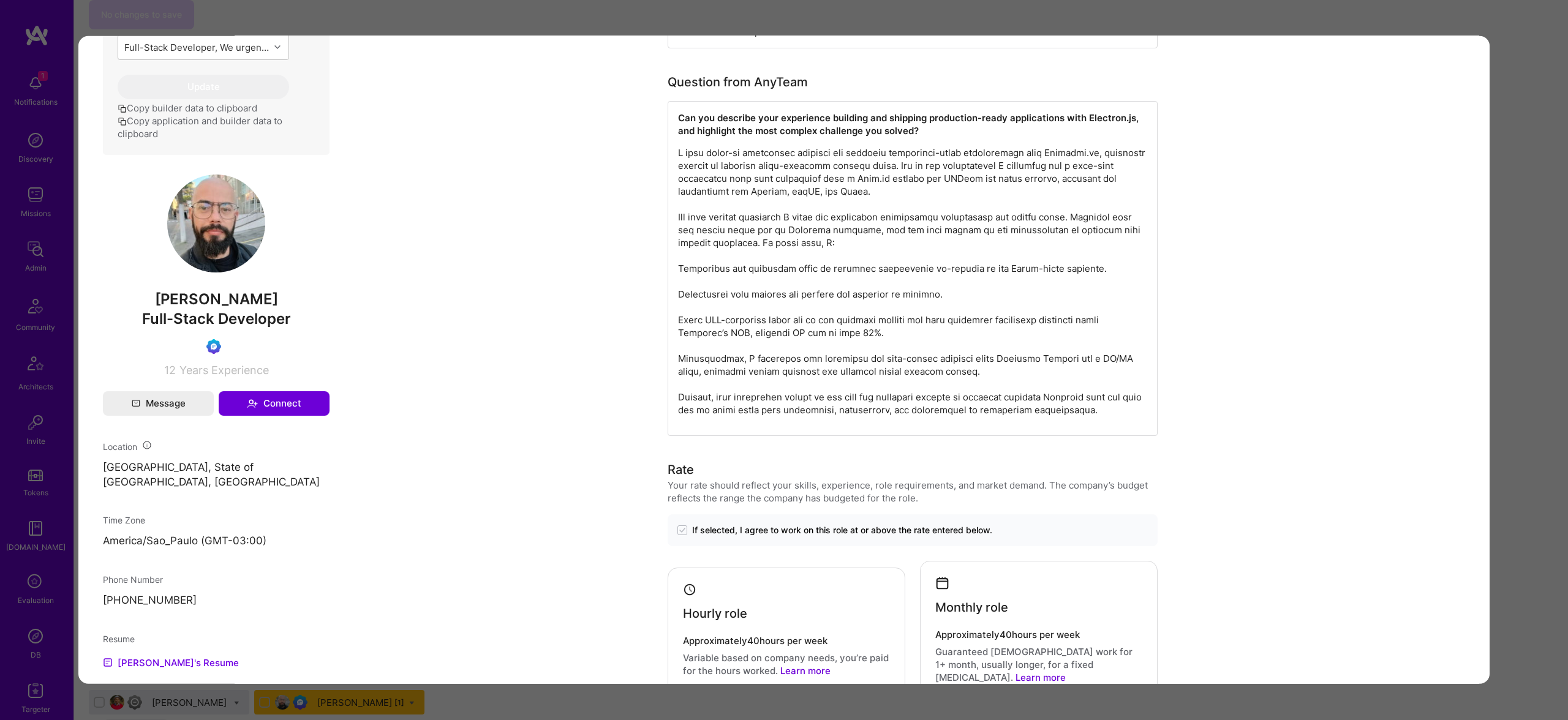
click at [227, 250] on img "modal" at bounding box center [216, 223] width 98 height 98
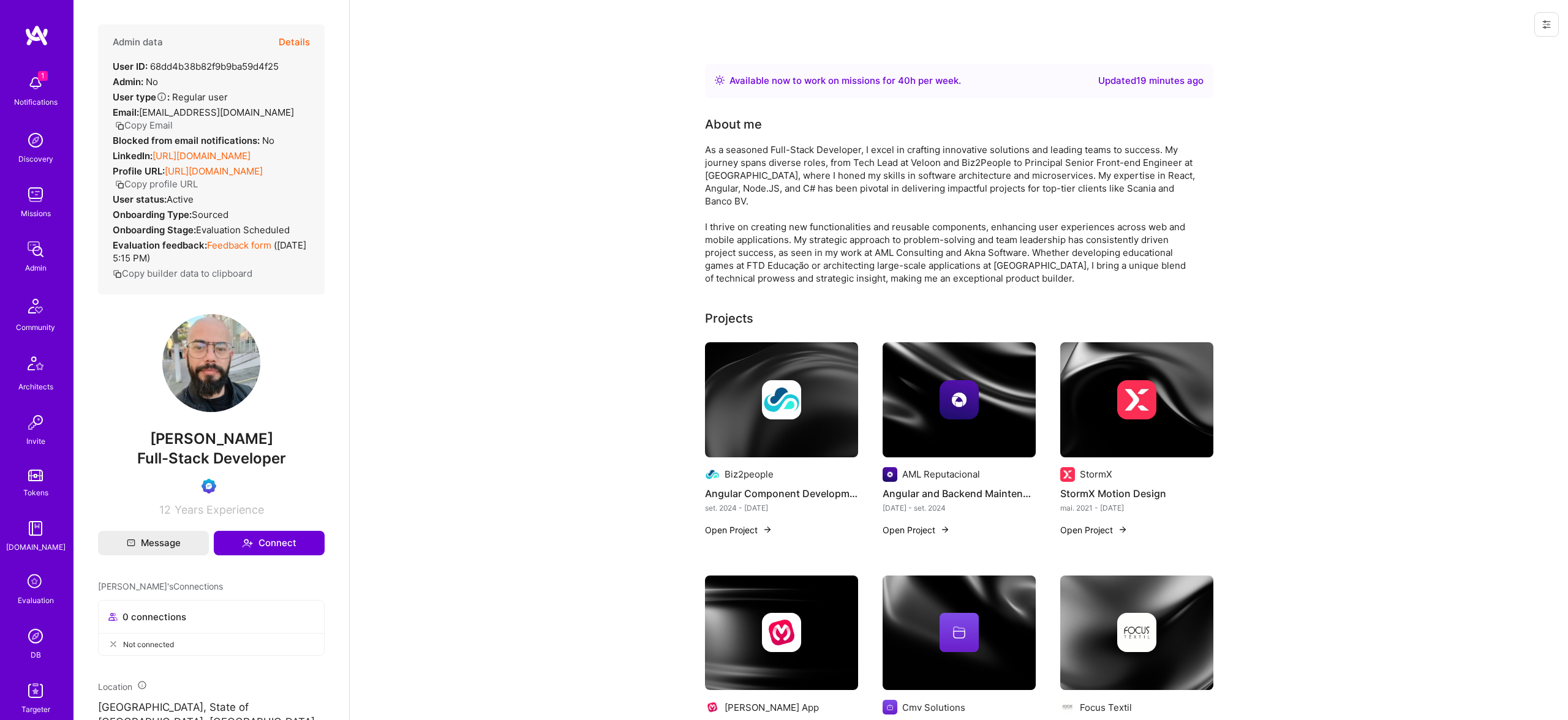
click at [241, 400] on img at bounding box center [211, 363] width 98 height 98
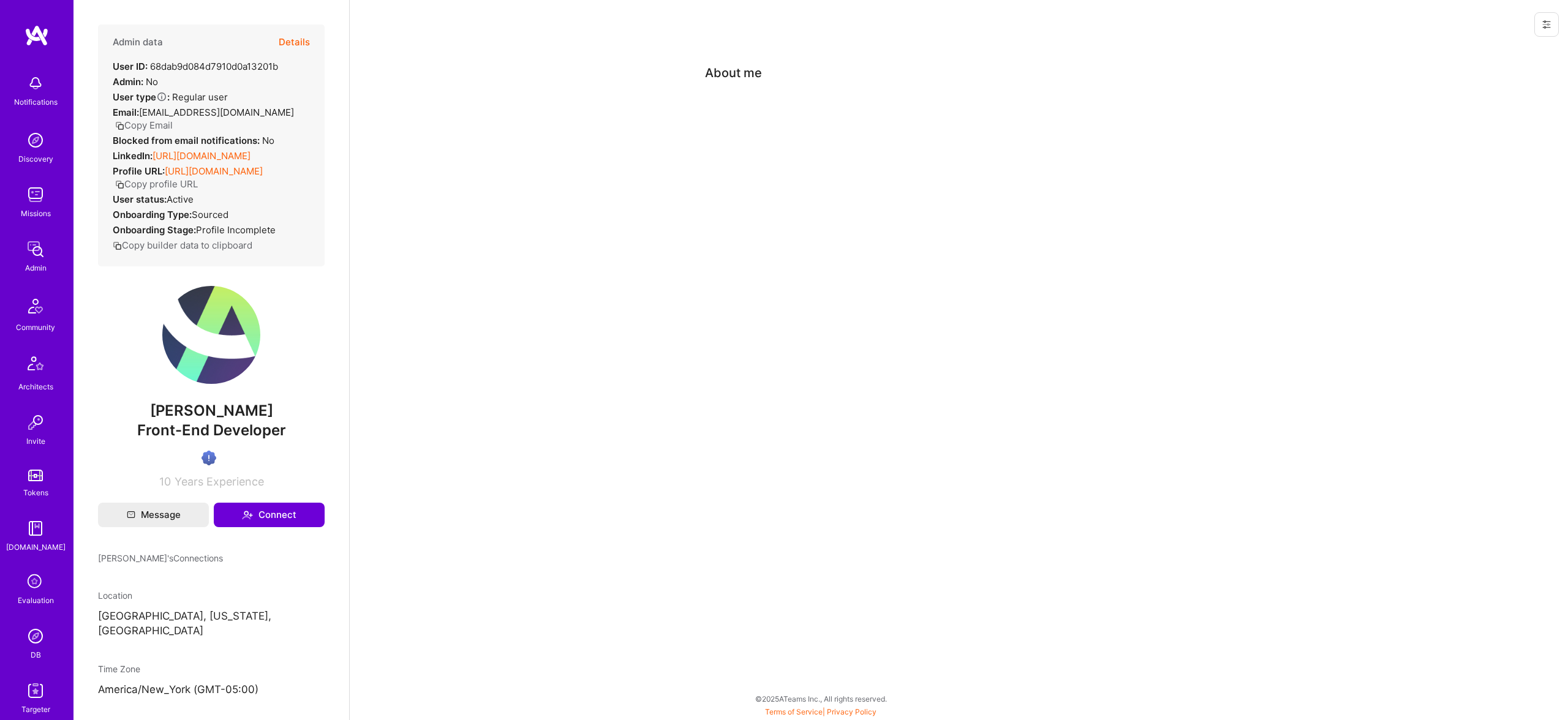
drag, startPoint x: 289, startPoint y: 329, endPoint x: 287, endPoint y: 304, distance: 25.1
click at [289, 328] on div "Admin data Details User ID: 68dab9d084d7910d0a13201b Admin: No User type Regula…" at bounding box center [211, 256] width 227 height 464
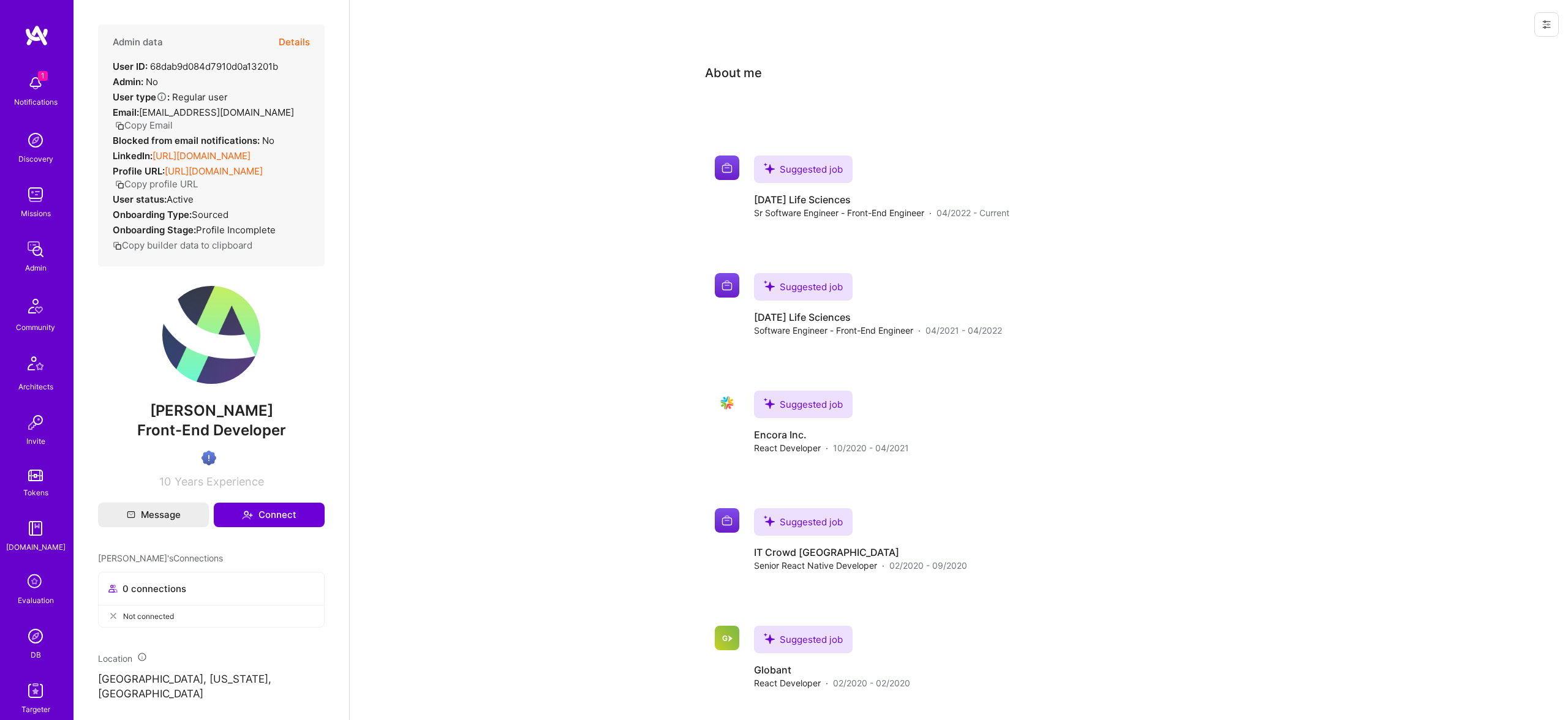
click at [173, 119] on button "Copy Email" at bounding box center [144, 125] width 58 height 13
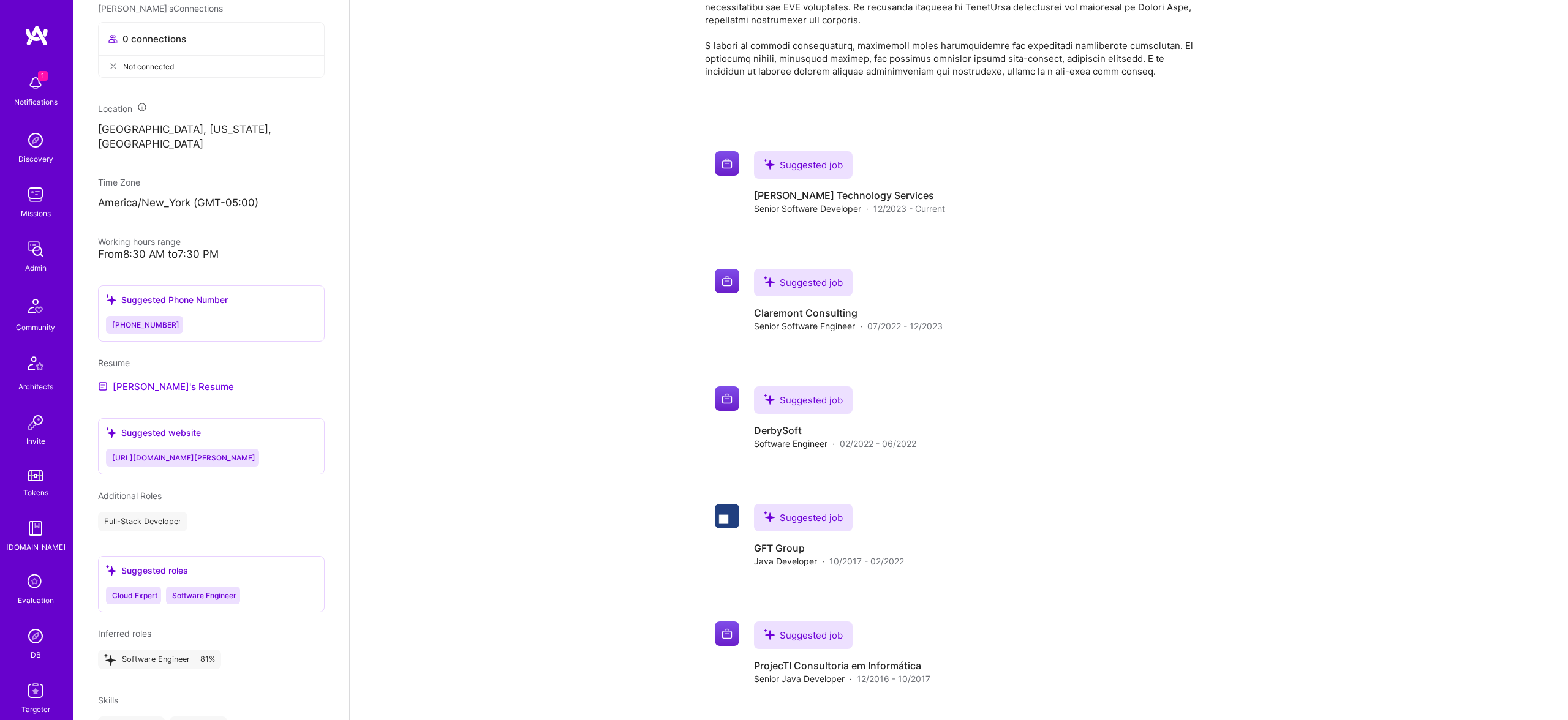
scroll to position [582, 0]
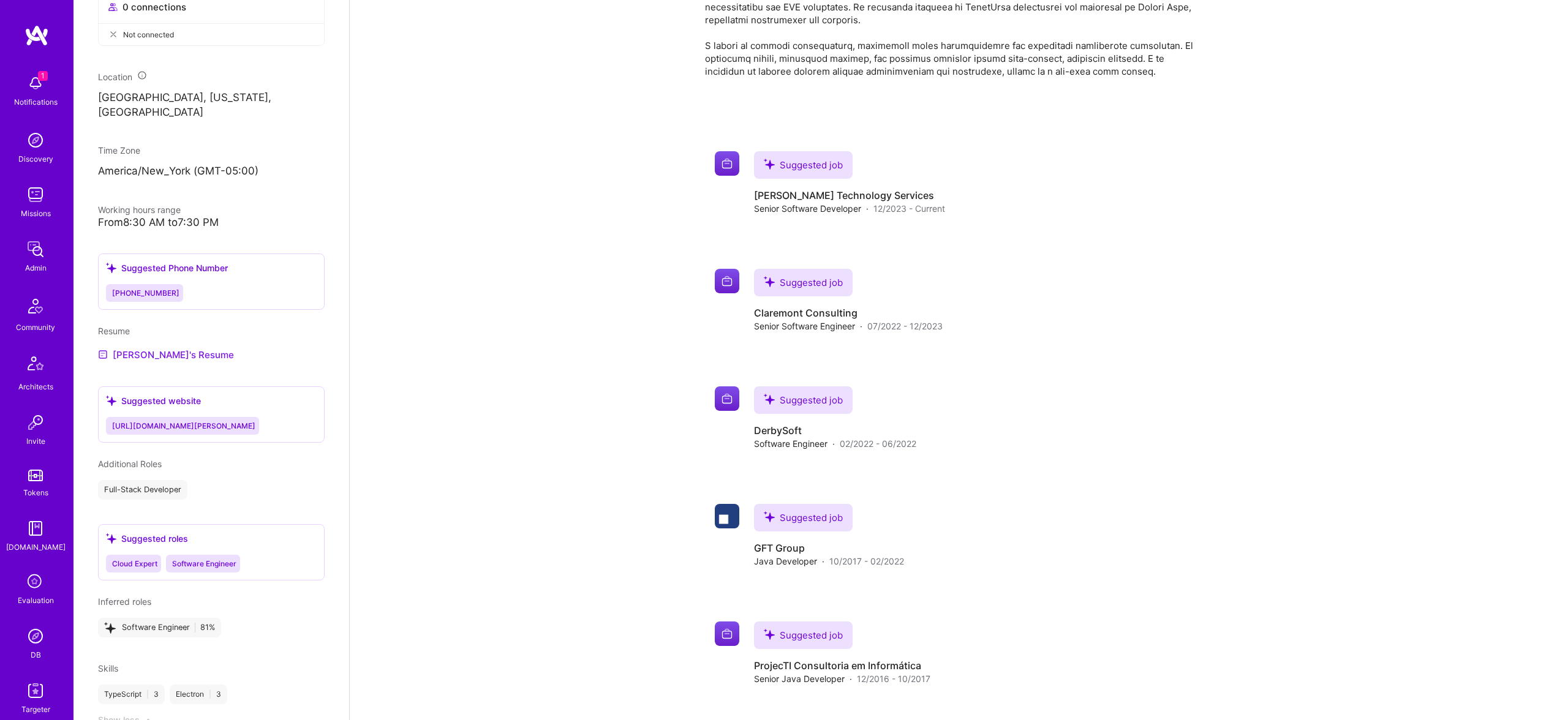
click at [169, 350] on link "[PERSON_NAME]'s Resume" at bounding box center [166, 354] width 136 height 15
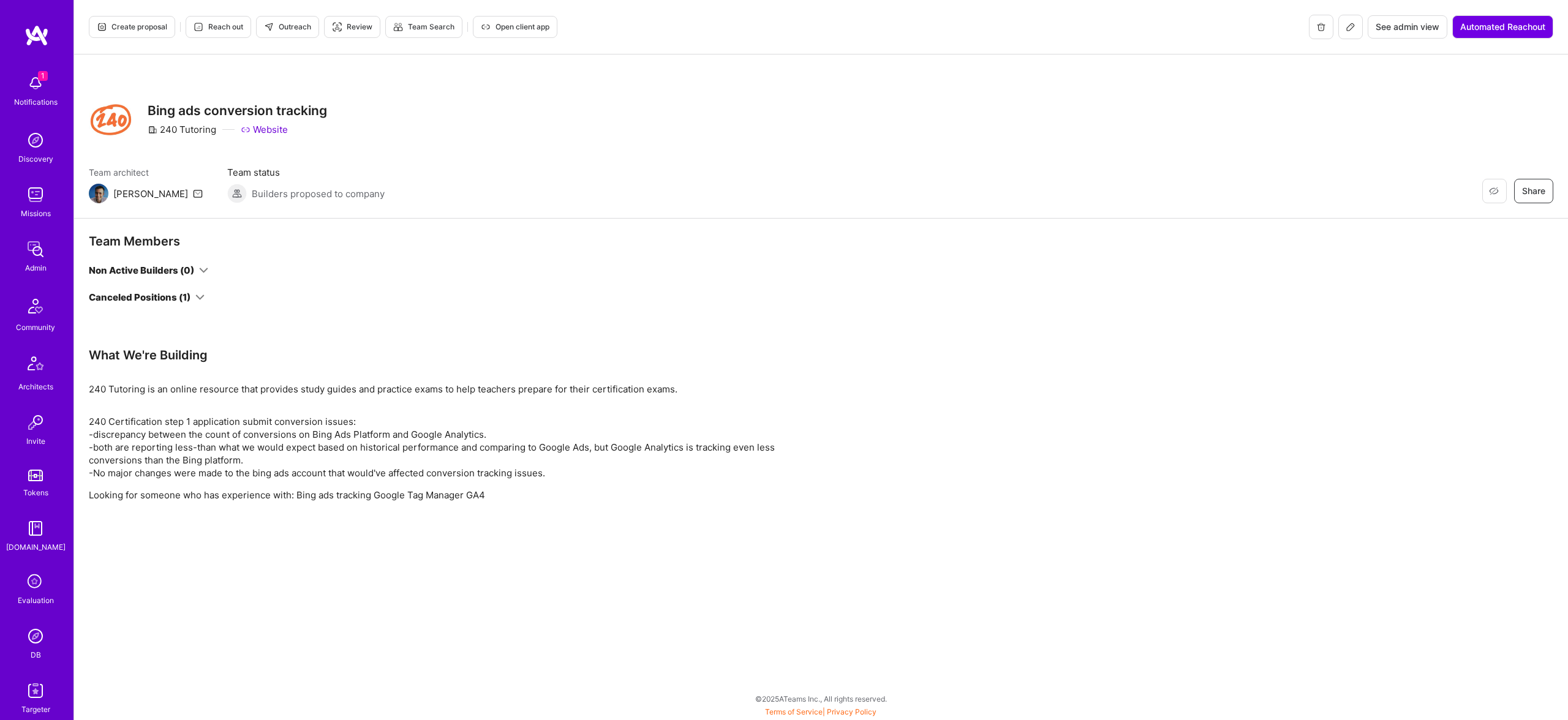
click at [1358, 27] on button at bounding box center [1350, 27] width 25 height 25
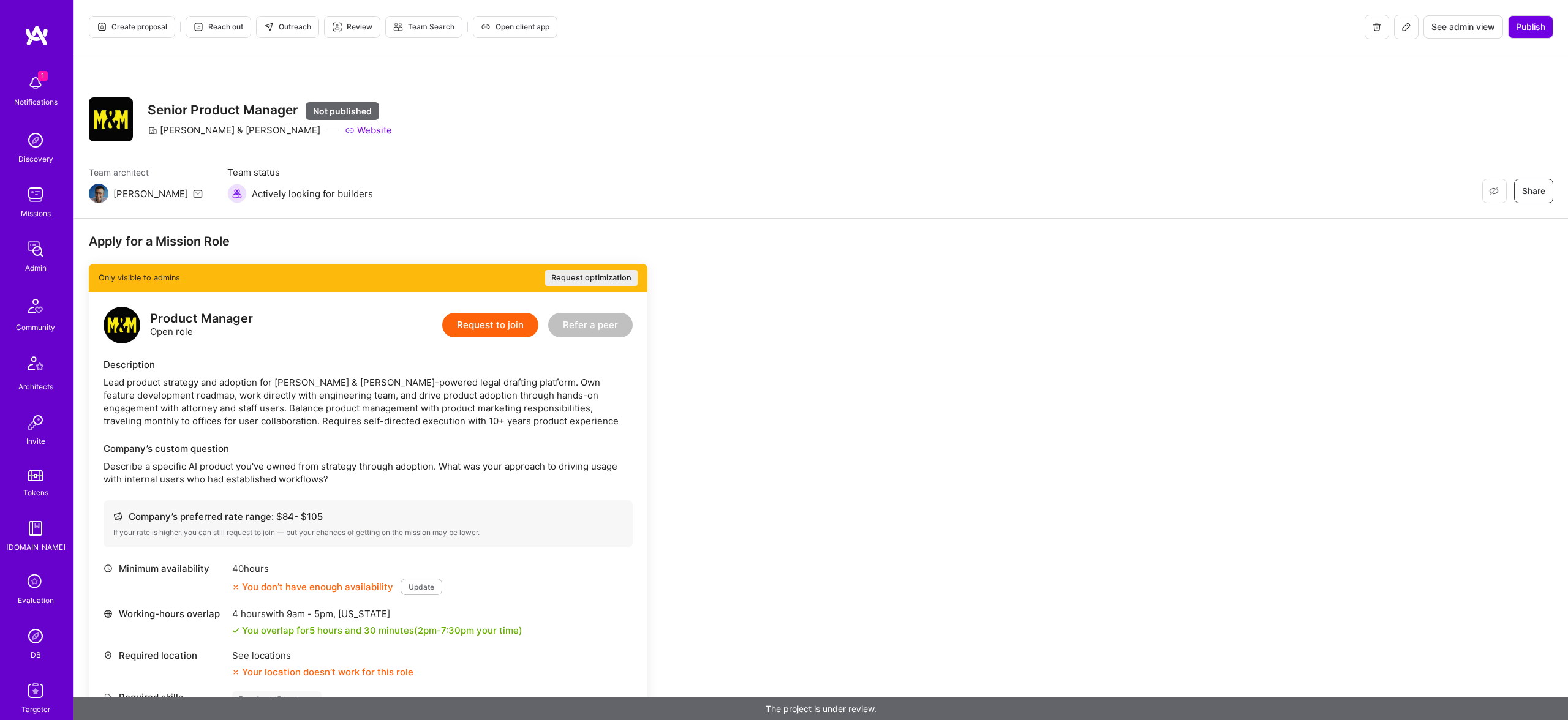
click at [1396, 28] on button at bounding box center [1406, 27] width 25 height 25
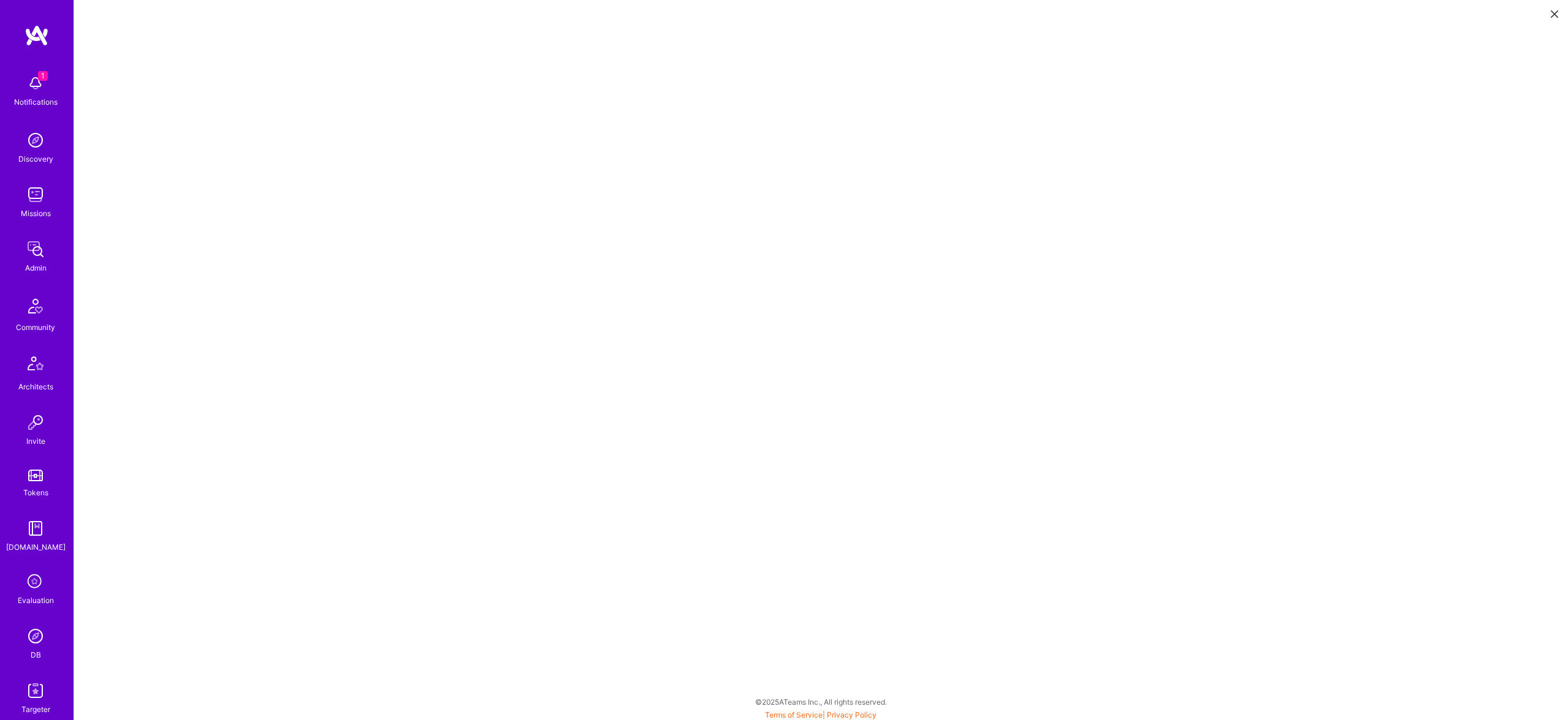
click at [1561, 11] on button at bounding box center [1555, 13] width 15 height 20
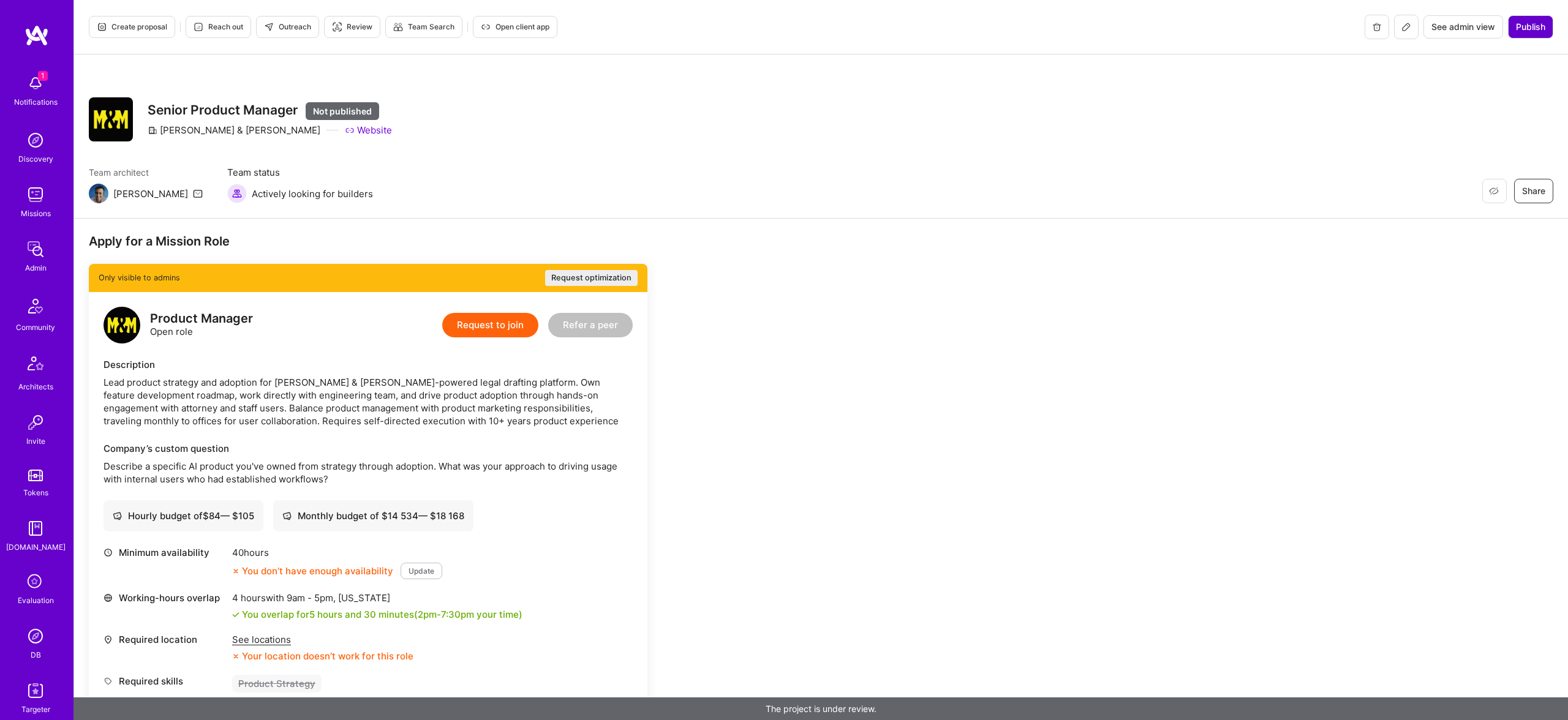
click at [1528, 27] on span "Publish" at bounding box center [1531, 27] width 29 height 12
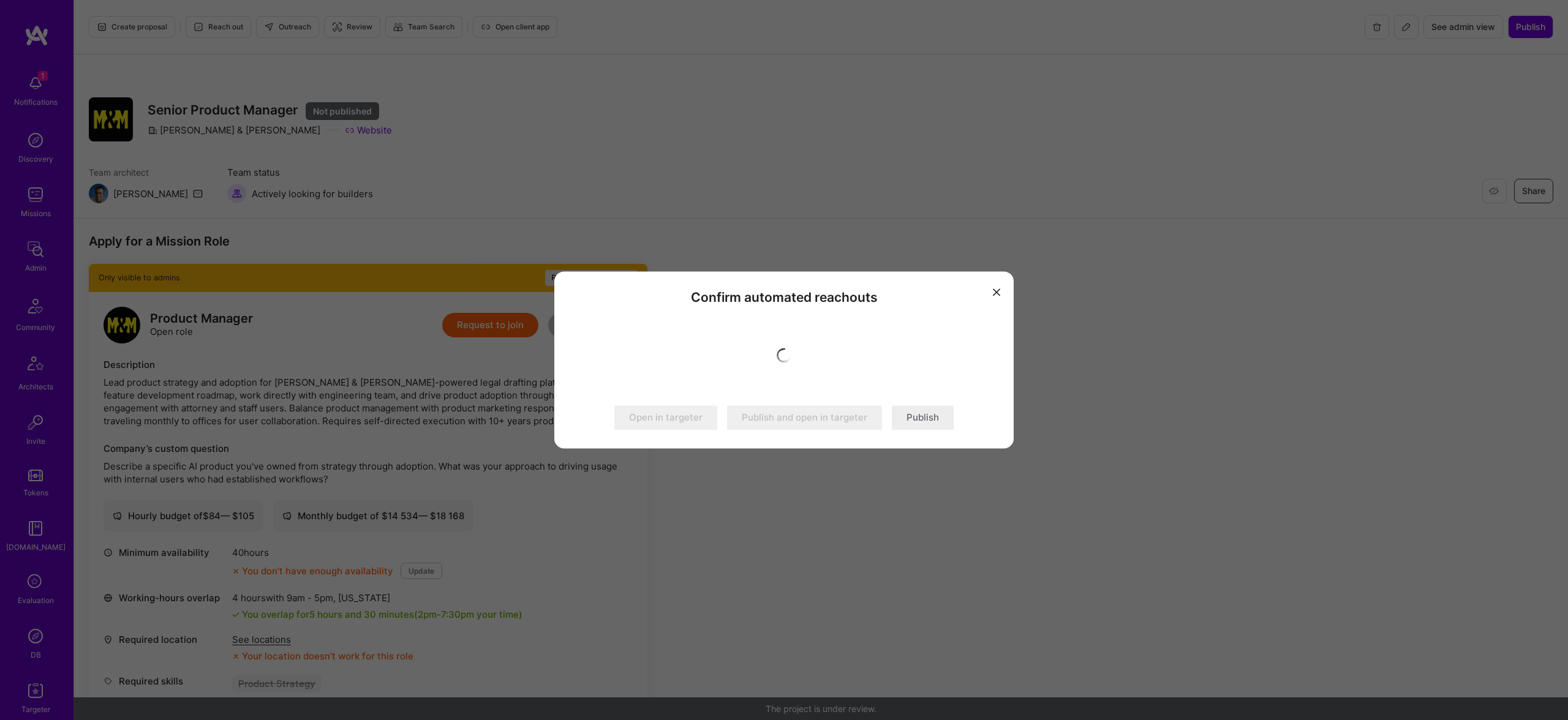
click at [933, 420] on button "Publish" at bounding box center [922, 418] width 62 height 25
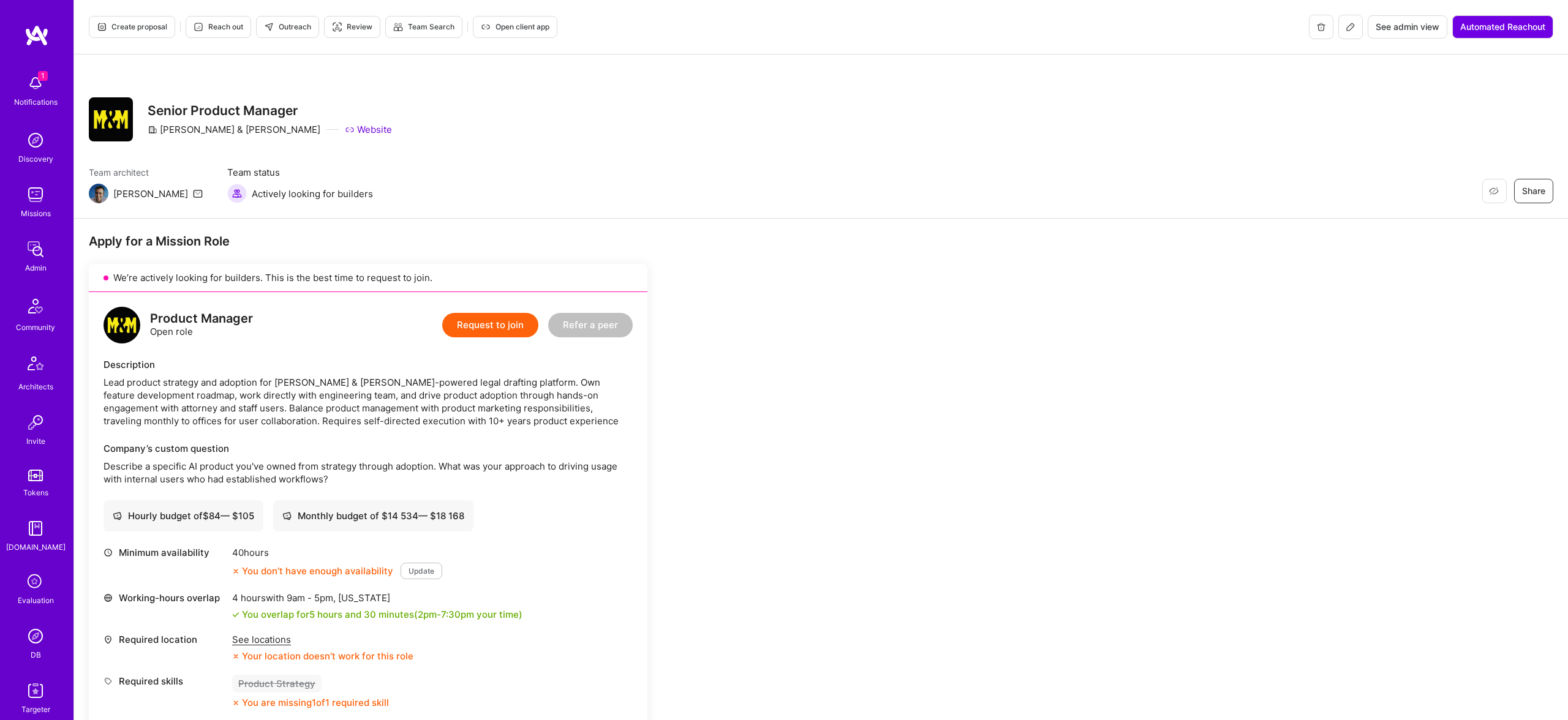
click at [171, 103] on h3 "Senior Product Manager" at bounding box center [269, 111] width 245 height 15
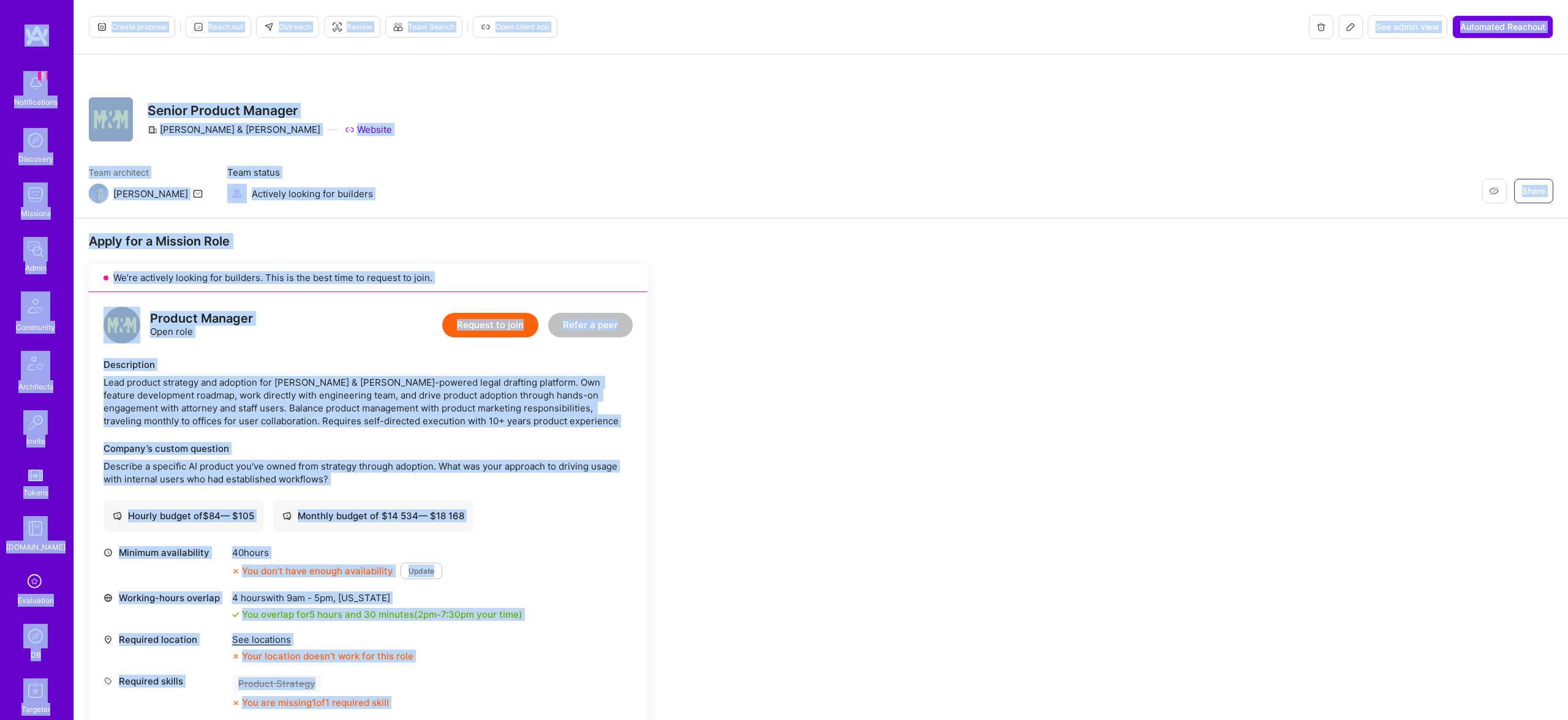
copy body "1 Notifications Discovery Missions Admin Community Architects Invite Tokens A.G…"
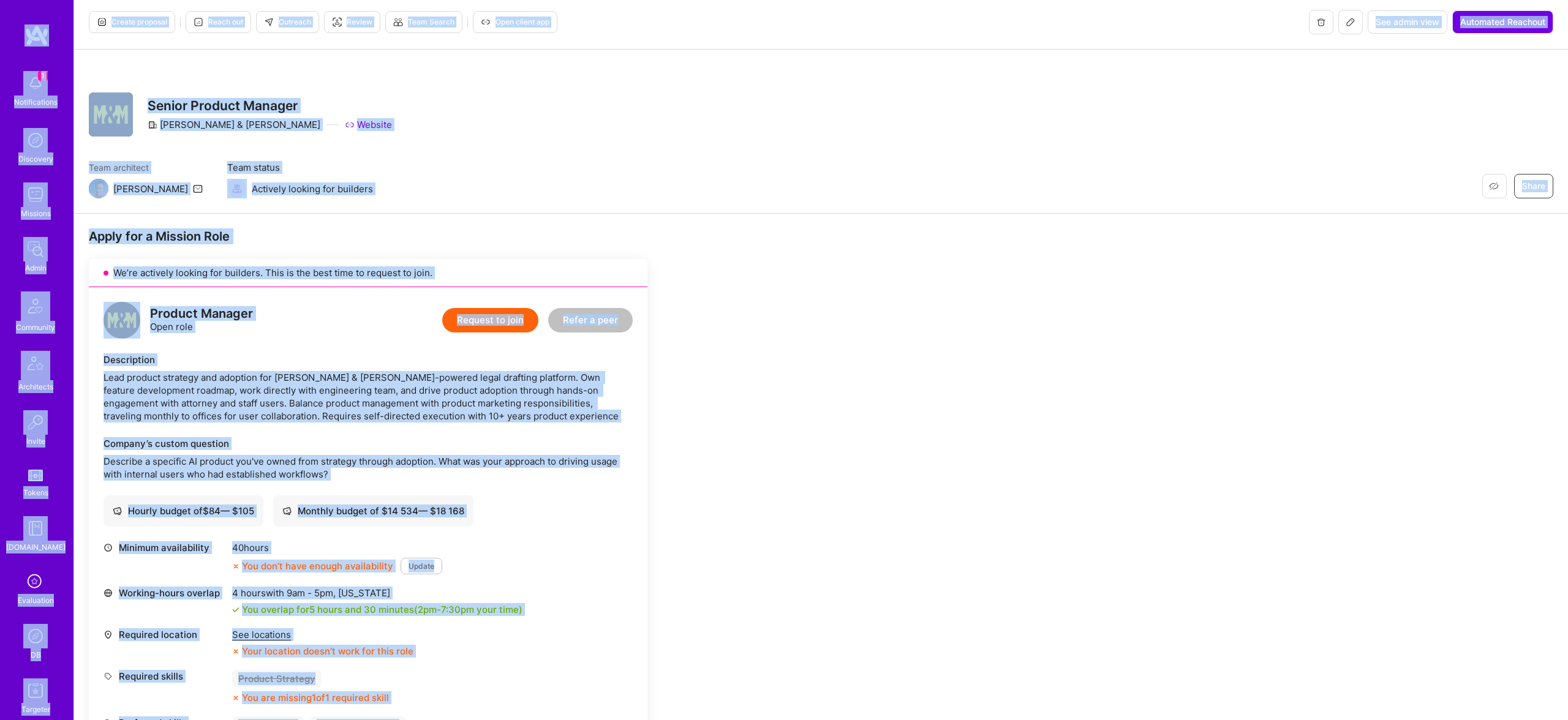
click at [449, 407] on div "Lead product strategy and adoption for [PERSON_NAME] & [PERSON_NAME]-powered le…" at bounding box center [367, 396] width 529 height 52
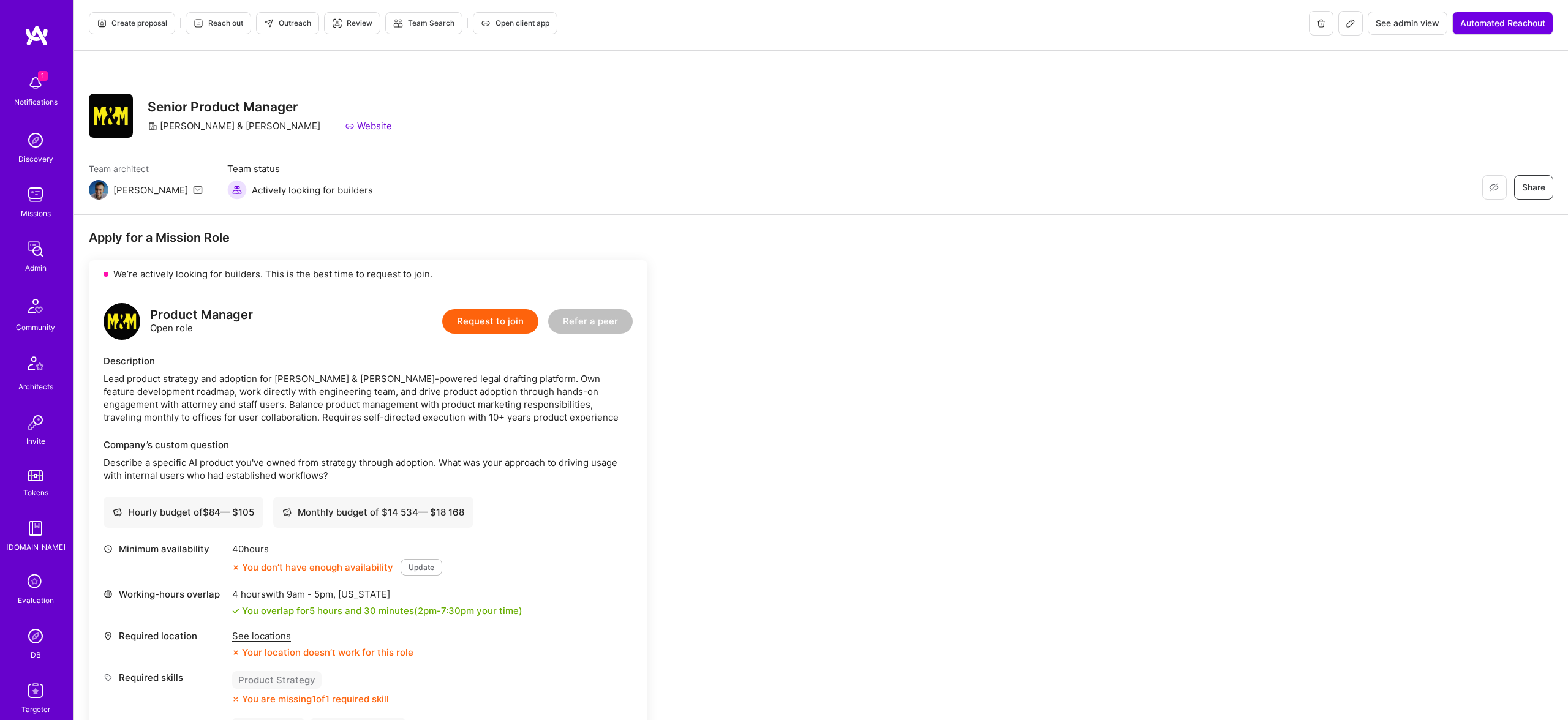
scroll to position [4, 0]
click at [224, 101] on h3 "Senior Product Manager" at bounding box center [269, 106] width 245 height 15
click at [276, 21] on span "Outreach" at bounding box center [287, 22] width 47 height 11
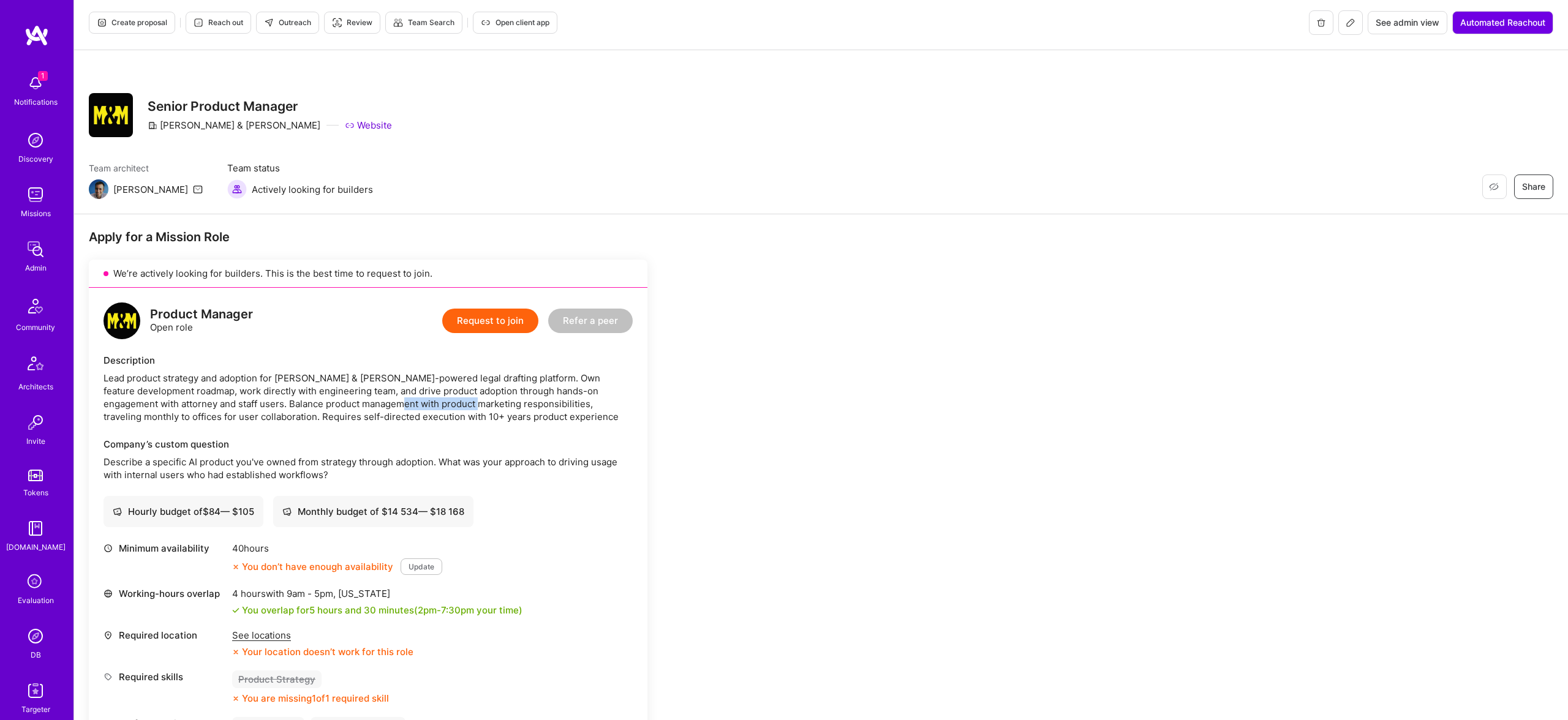
drag, startPoint x: 330, startPoint y: 403, endPoint x: 408, endPoint y: 404, distance: 78.0
click at [408, 404] on div "Lead product strategy and adoption for [PERSON_NAME] & [PERSON_NAME]-powered le…" at bounding box center [367, 397] width 529 height 52
copy div "product marketing"
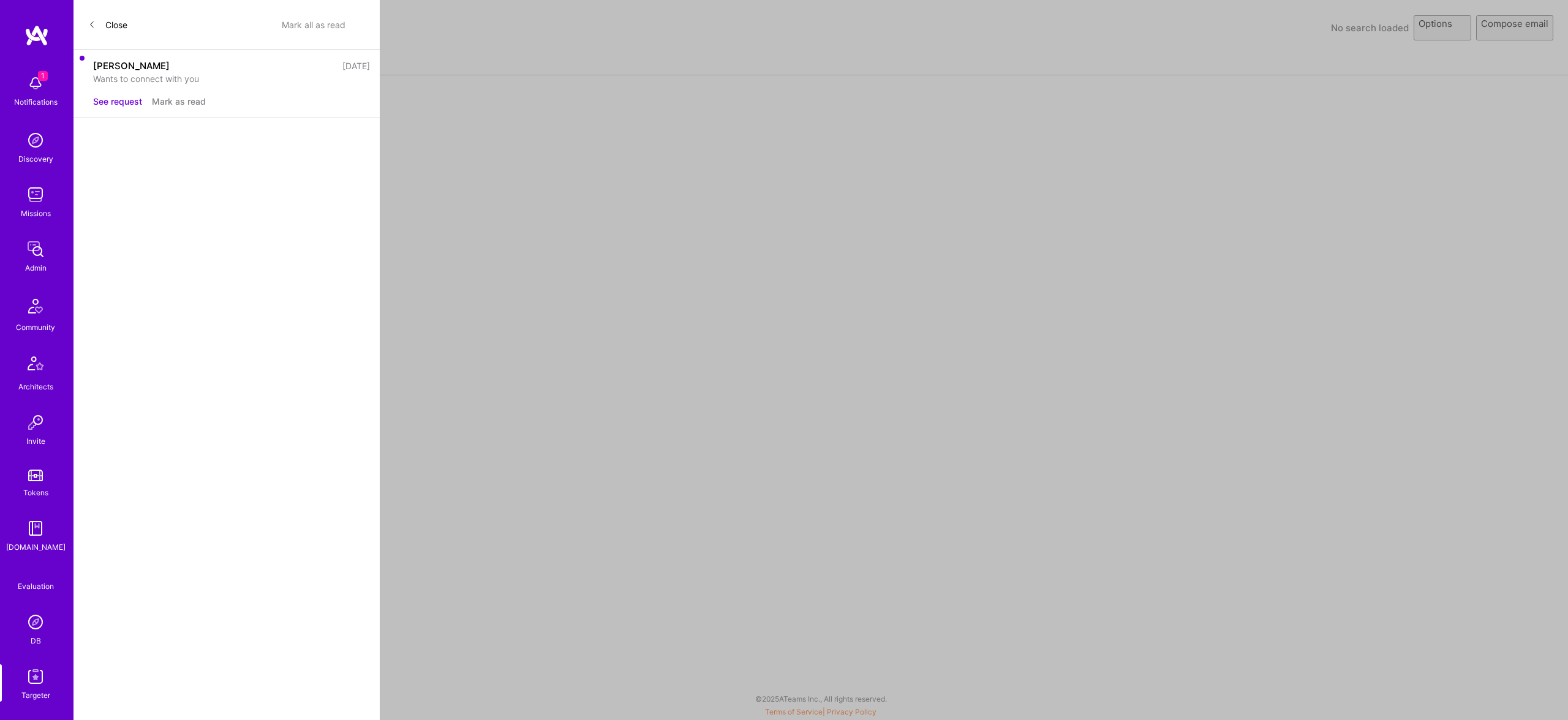
select select "rich-reachout"
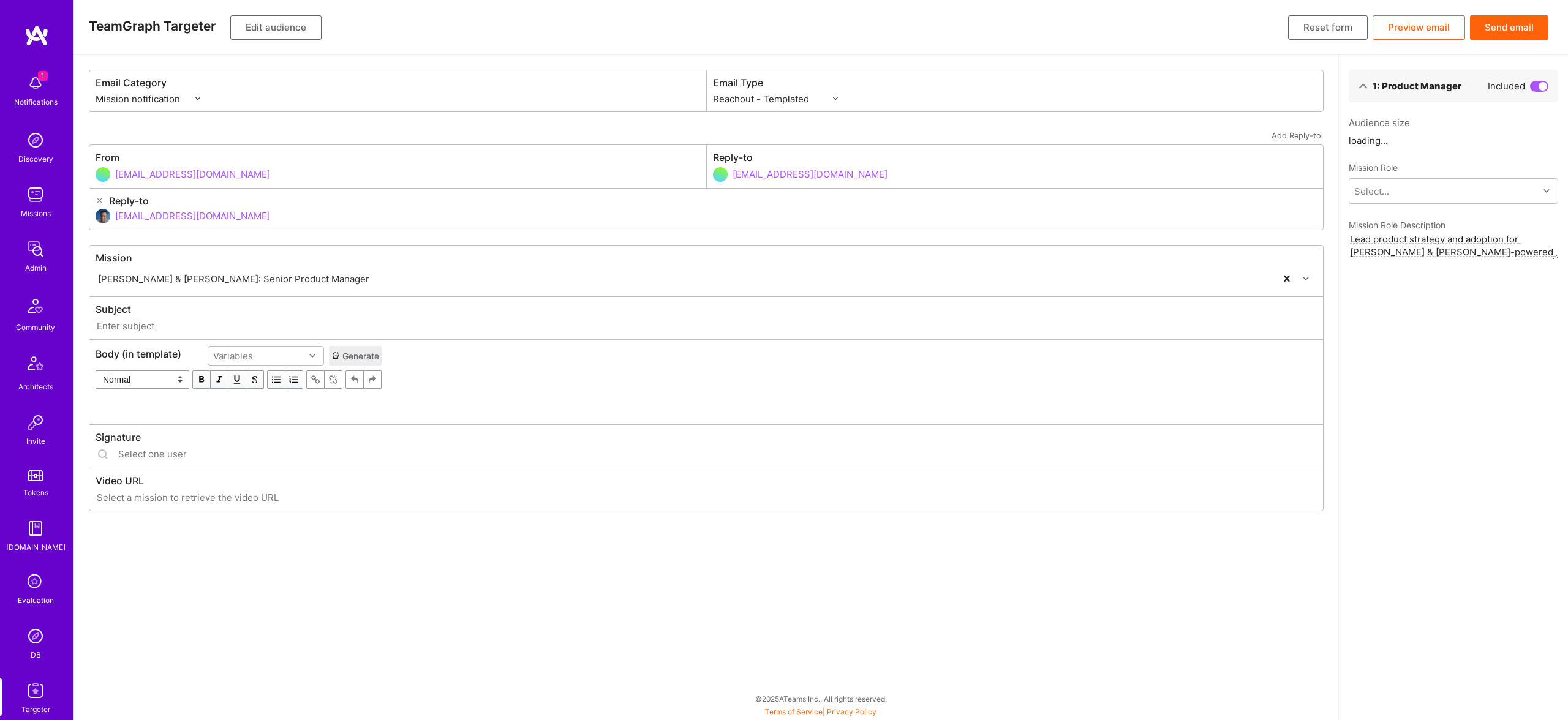
type input "[DOMAIN_NAME] // [PERSON_NAME] & [PERSON_NAME]: Senior Product Manager"
type input "[EMAIL_ADDRESS][DOMAIN_NAME]"
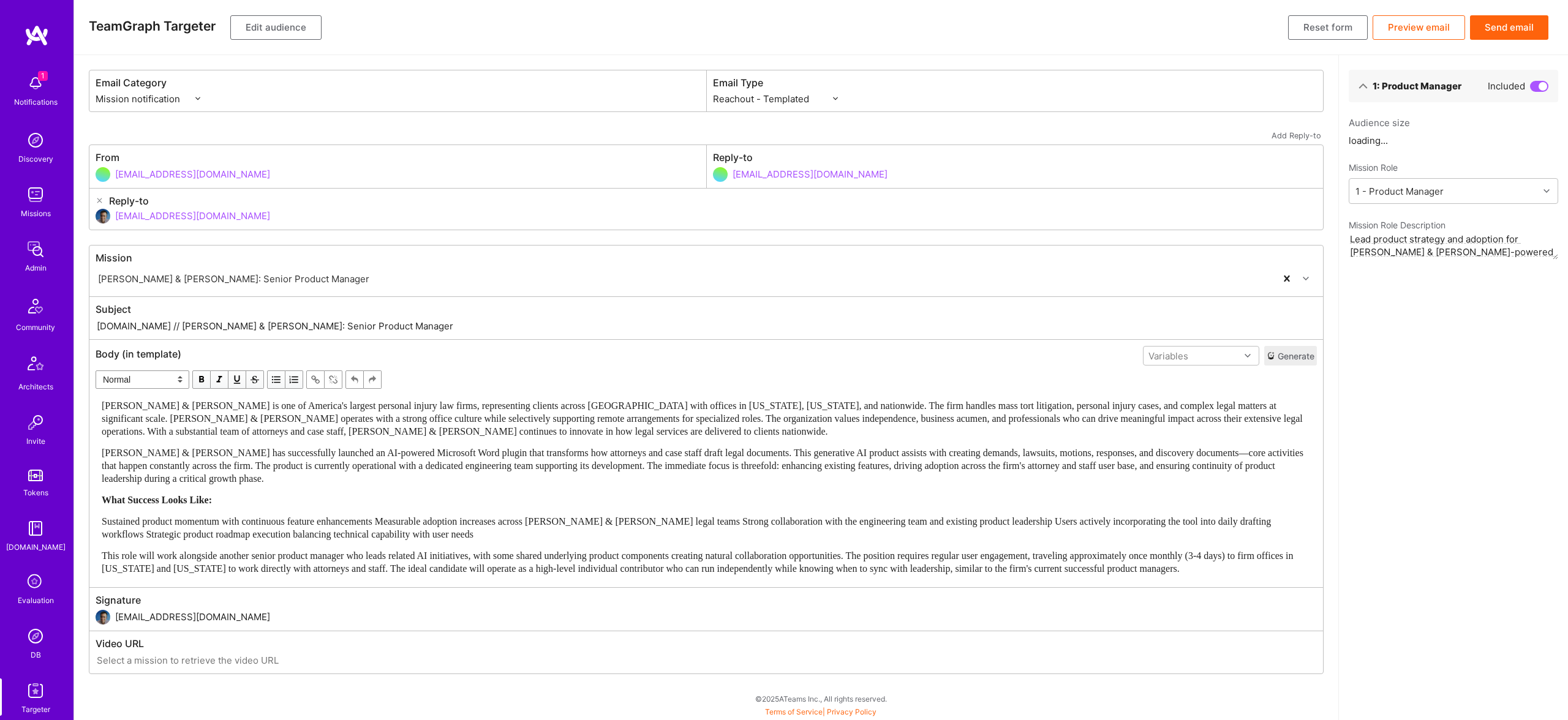
click at [488, 418] on span "[PERSON_NAME] & [PERSON_NAME] is one of America's largest personal injury law f…" at bounding box center [703, 419] width 1204 height 36
click at [489, 429] on span "[PERSON_NAME] & [PERSON_NAME] is one of America's largest personal injury law f…" at bounding box center [703, 419] width 1204 height 36
click at [491, 425] on span "[PERSON_NAME] & [PERSON_NAME] is one of America's largest personal injury law f…" at bounding box center [703, 419] width 1204 height 36
click at [489, 419] on span "[PERSON_NAME] & [PERSON_NAME] is one of America's largest personal injury law f…" at bounding box center [703, 419] width 1204 height 36
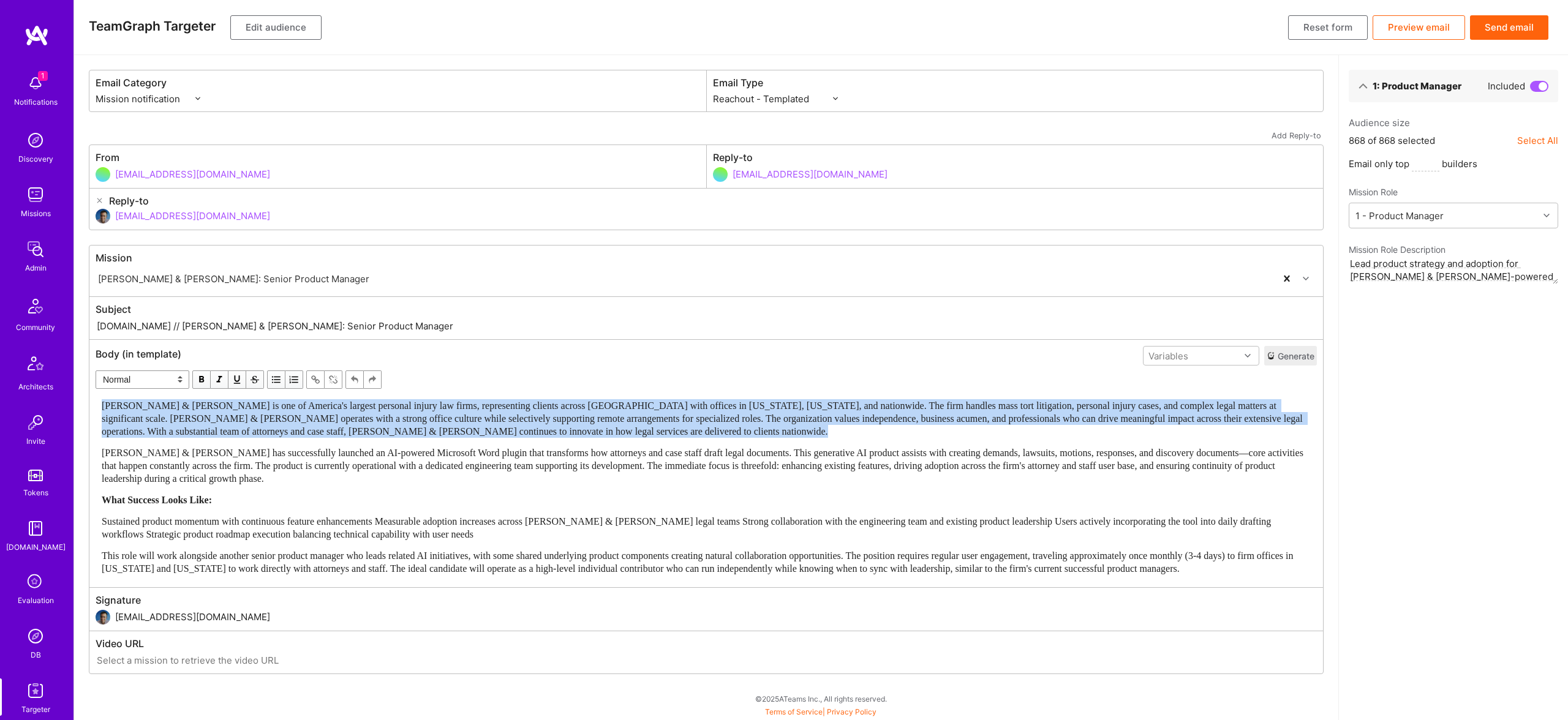
click at [489, 419] on span "[PERSON_NAME] & [PERSON_NAME] is one of America's largest personal injury law f…" at bounding box center [703, 419] width 1204 height 36
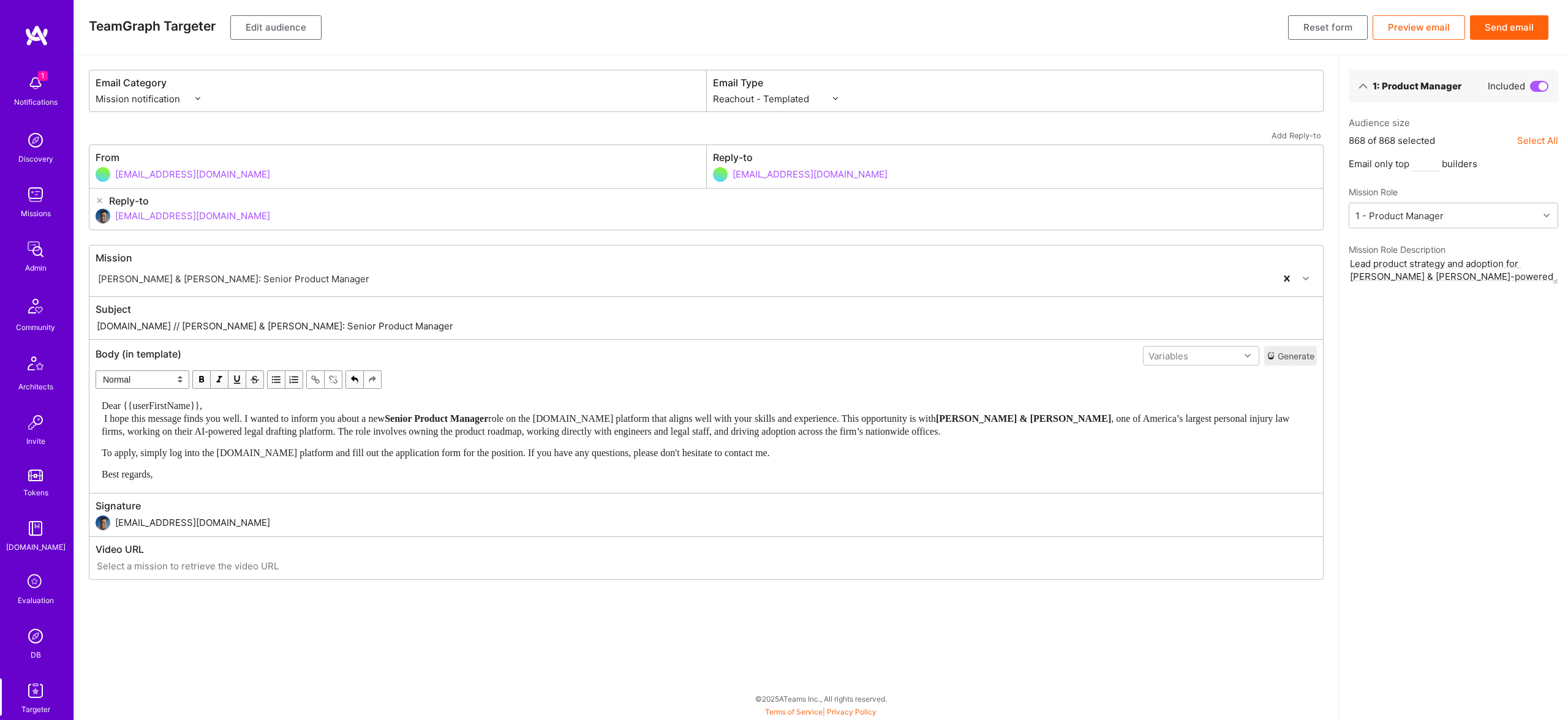
click at [334, 410] on div "Dear {{userFirstName}}, I hope this message finds you well. I wanted to inform …" at bounding box center [706, 419] width 1209 height 39
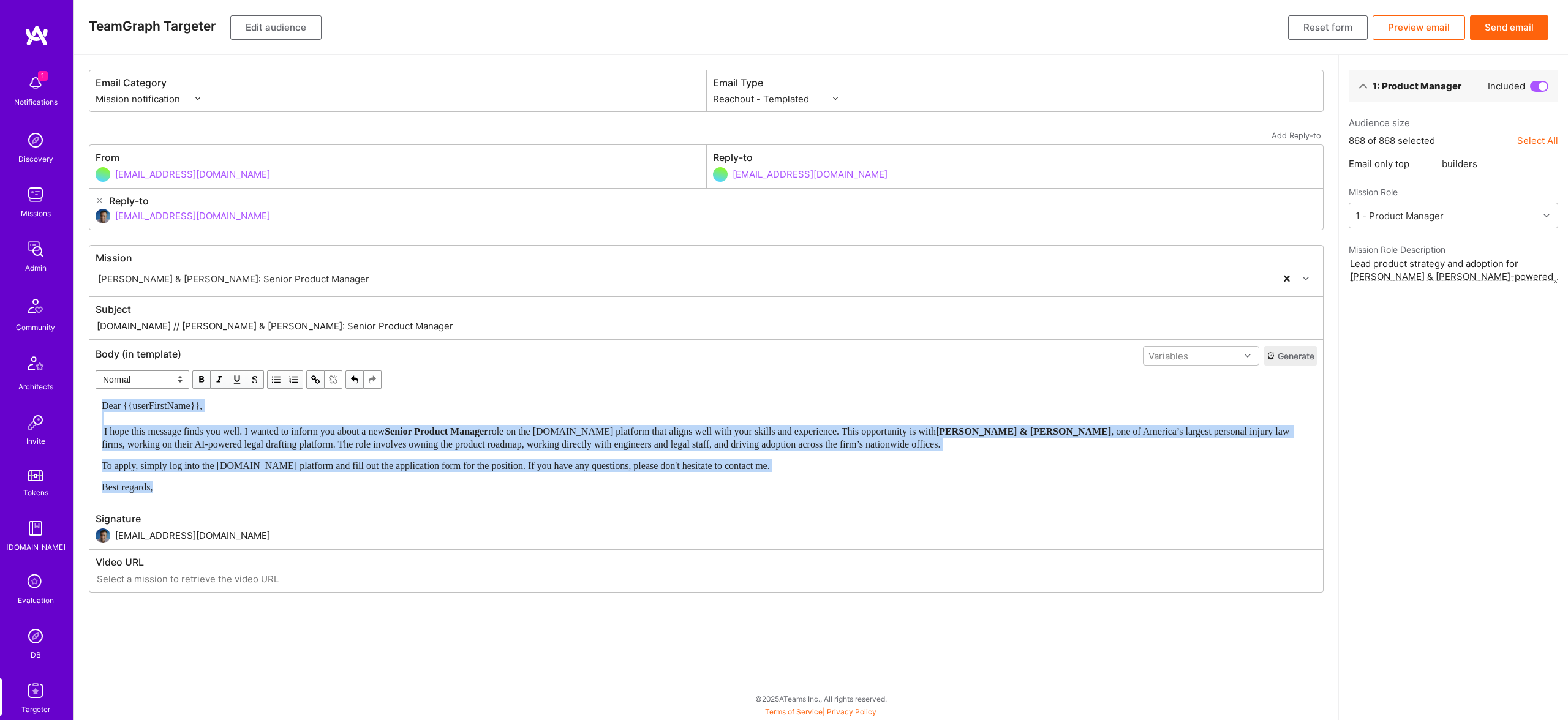
click at [203, 375] on span "button" at bounding box center [201, 380] width 13 height 13
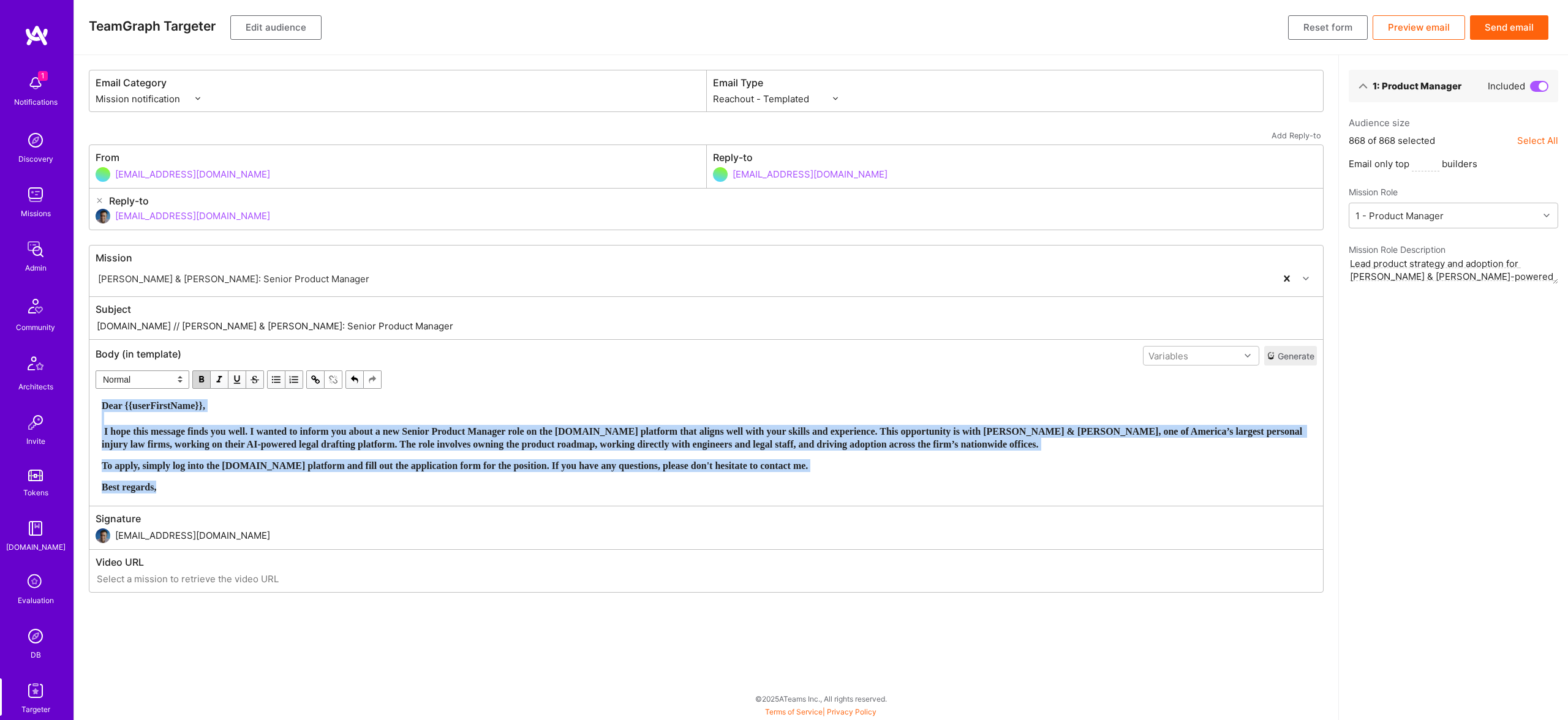
click at [203, 375] on span "button" at bounding box center [201, 380] width 13 height 13
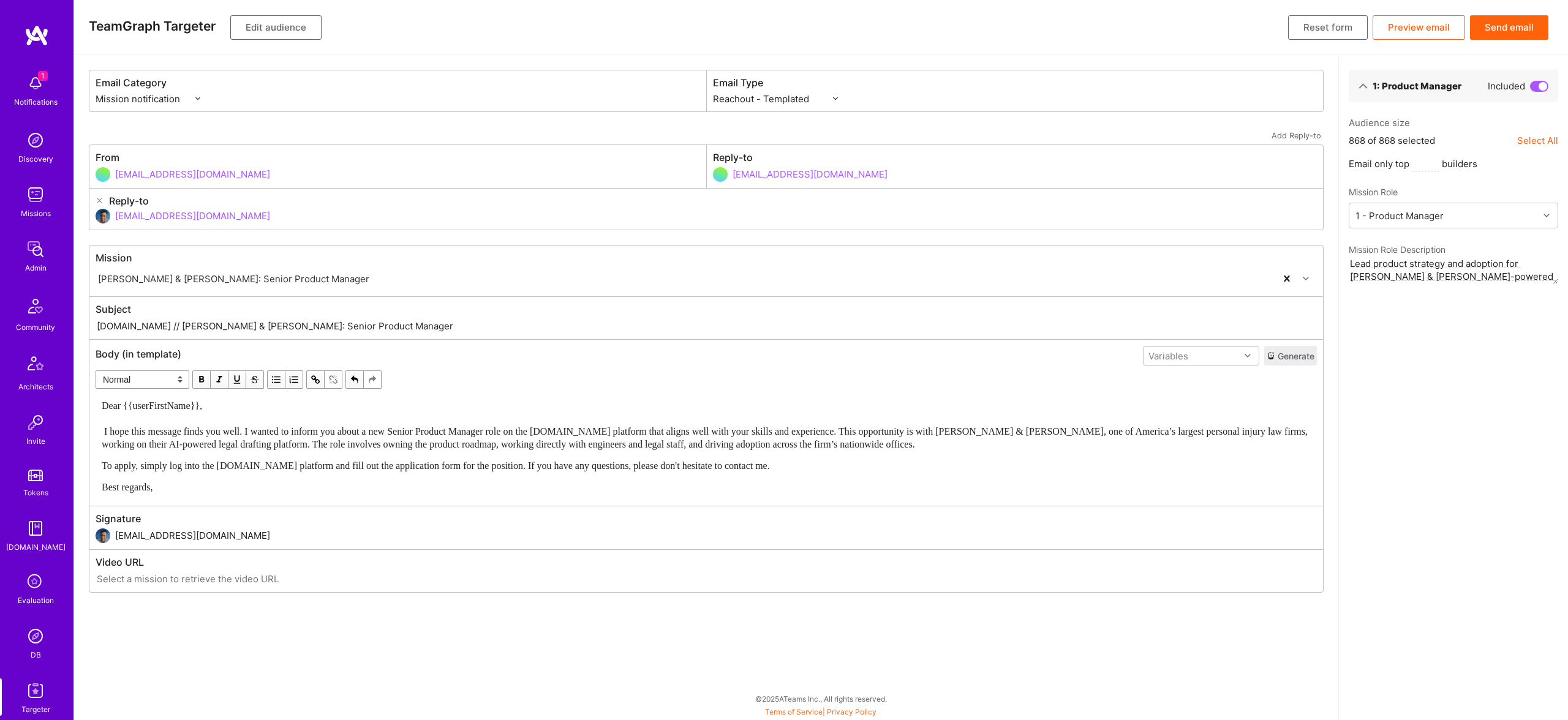
click at [258, 29] on button "Edit audience" at bounding box center [276, 27] width 91 height 25
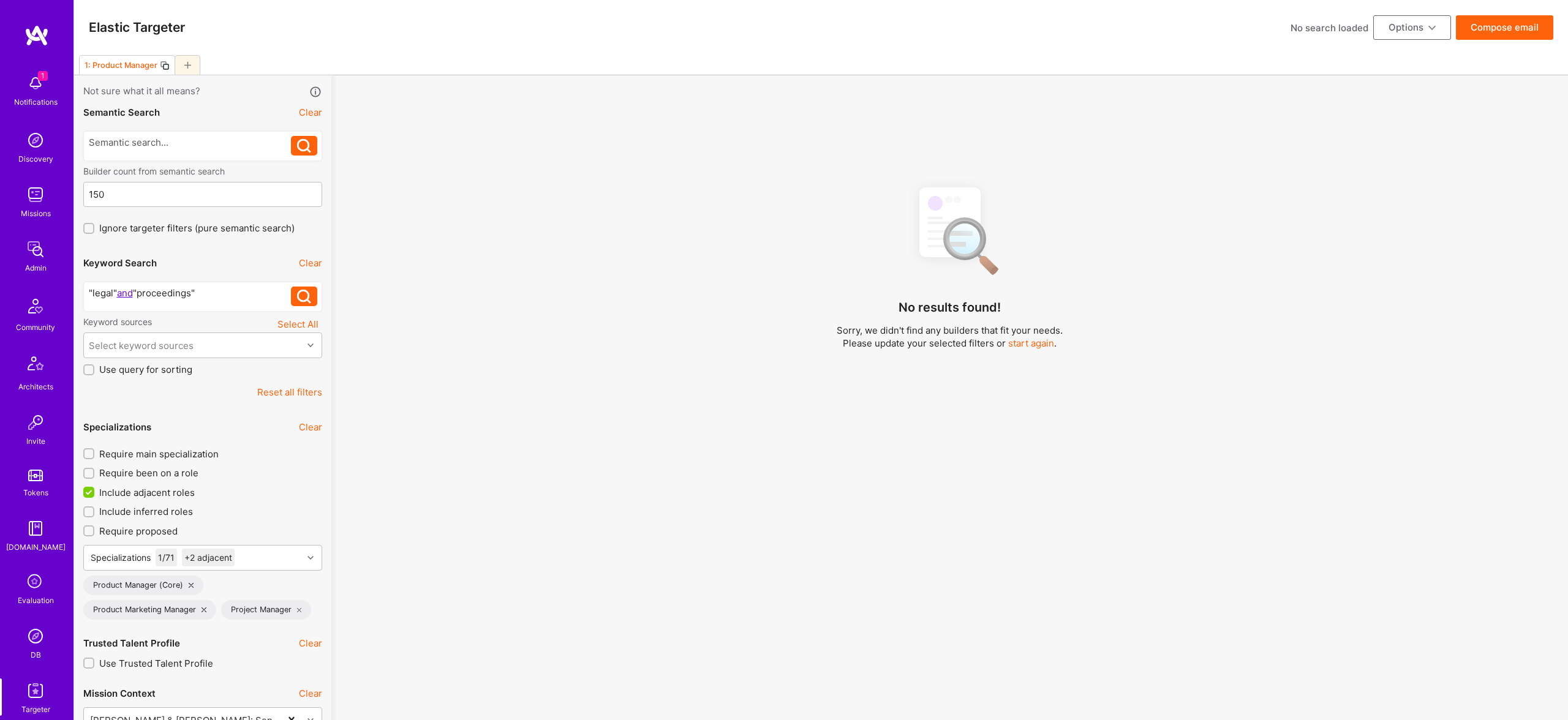
click at [131, 293] on div ""legal" and "proceedings"" at bounding box center [190, 292] width 203 height 13
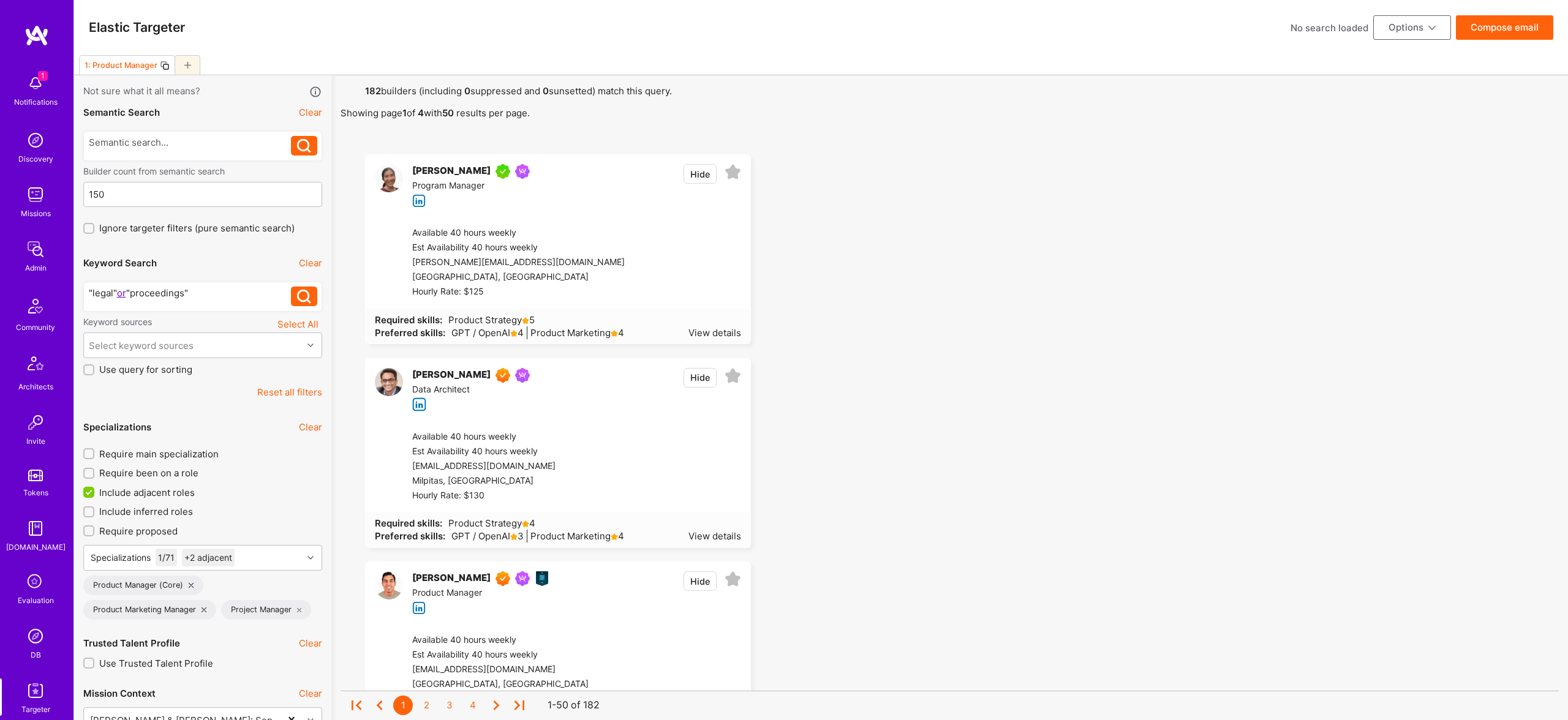
drag, startPoint x: 185, startPoint y: 303, endPoint x: 208, endPoint y: 291, distance: 25.9
click at [195, 296] on div ""legal" or "proceedings" "legal" or "proceedings"" at bounding box center [190, 296] width 203 height 19
click at [228, 286] on div ""legal" or "proceedings" "legal" or "proceedings"" at bounding box center [202, 297] width 239 height 30
click at [222, 299] on div ""legal" or "proceedings"" at bounding box center [190, 292] width 203 height 13
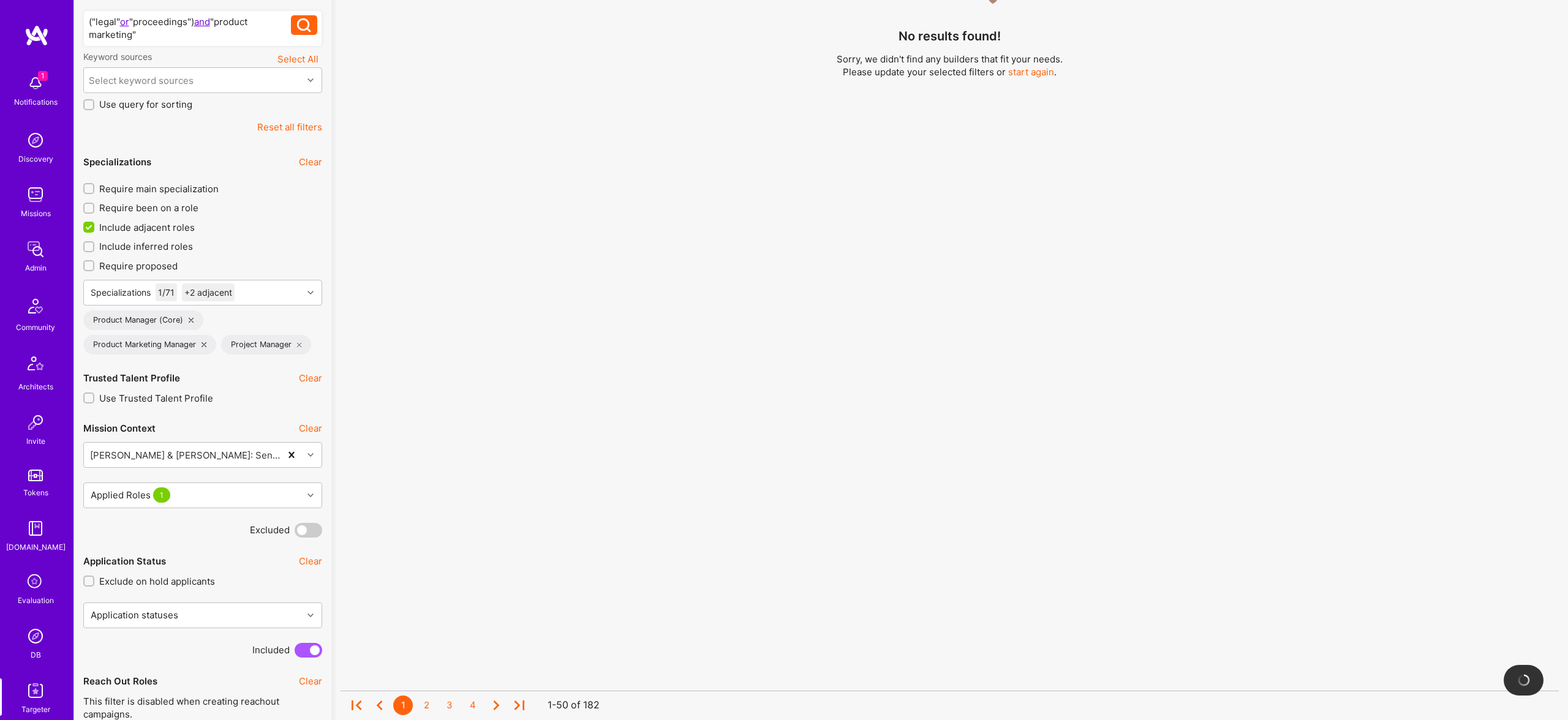
scroll to position [275, 0]
drag, startPoint x: 143, startPoint y: 186, endPoint x: 183, endPoint y: 218, distance: 51.2
click at [144, 186] on span "Require main specialization" at bounding box center [159, 185] width 120 height 13
click at [94, 186] on input "Require main specialization" at bounding box center [90, 185] width 8 height 8
checkbox input "true"
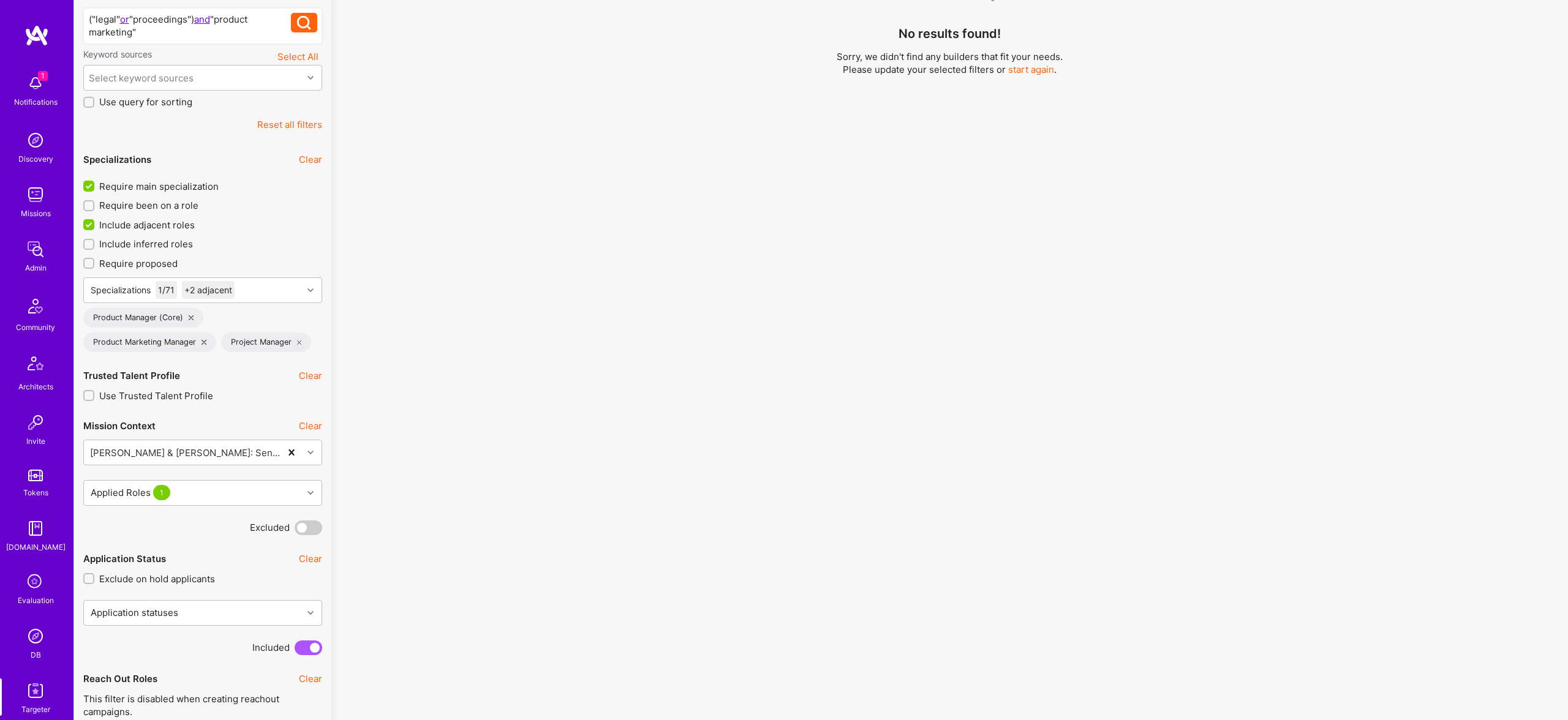
drag, startPoint x: 164, startPoint y: 223, endPoint x: 181, endPoint y: 227, distance: 17.5
click at [164, 222] on span "Include adjacent roles" at bounding box center [147, 224] width 96 height 13
click at [96, 222] on input "Include adjacent roles" at bounding box center [90, 225] width 11 height 11
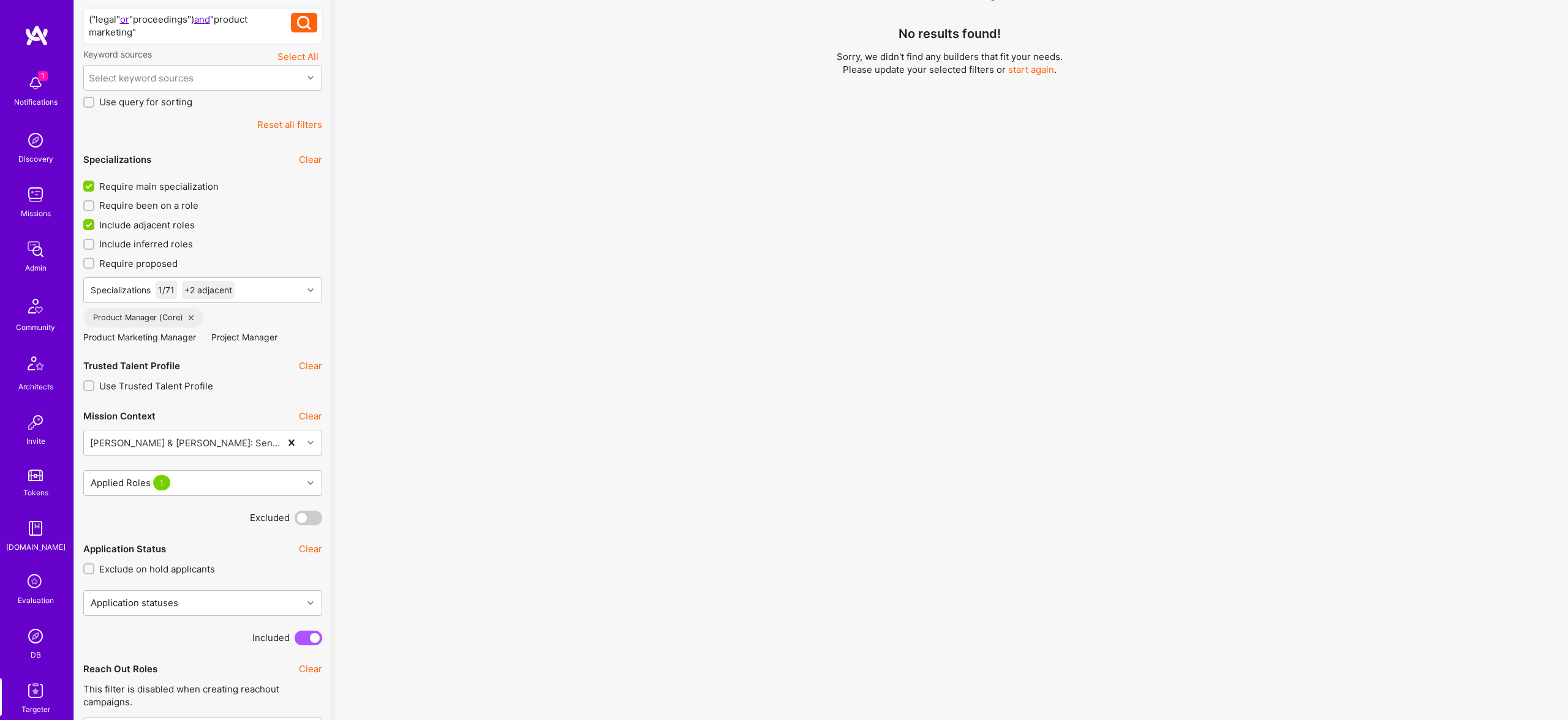
checkbox input "false"
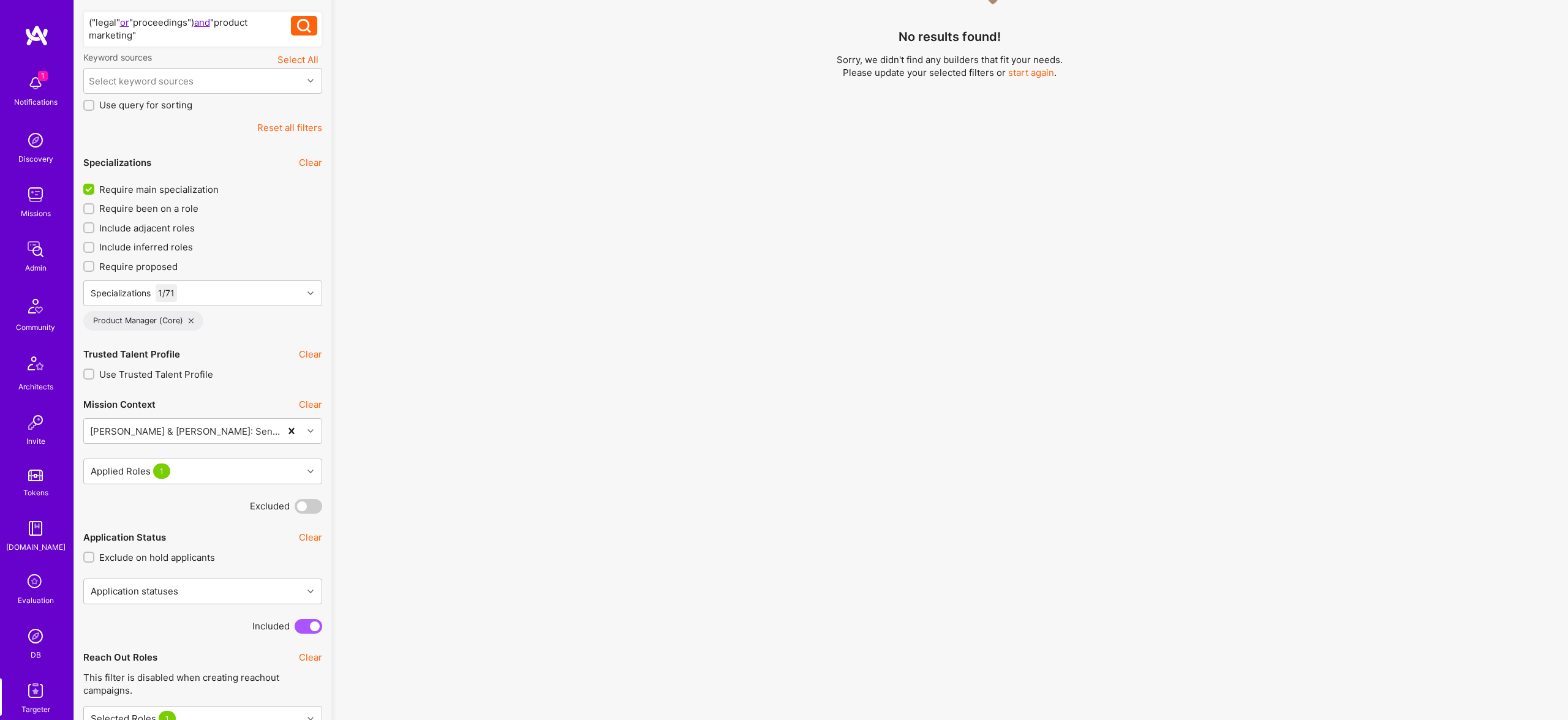
scroll to position [1, 0]
click at [256, 291] on div "Specializations 1 / 71" at bounding box center [193, 293] width 218 height 25
type input "product"
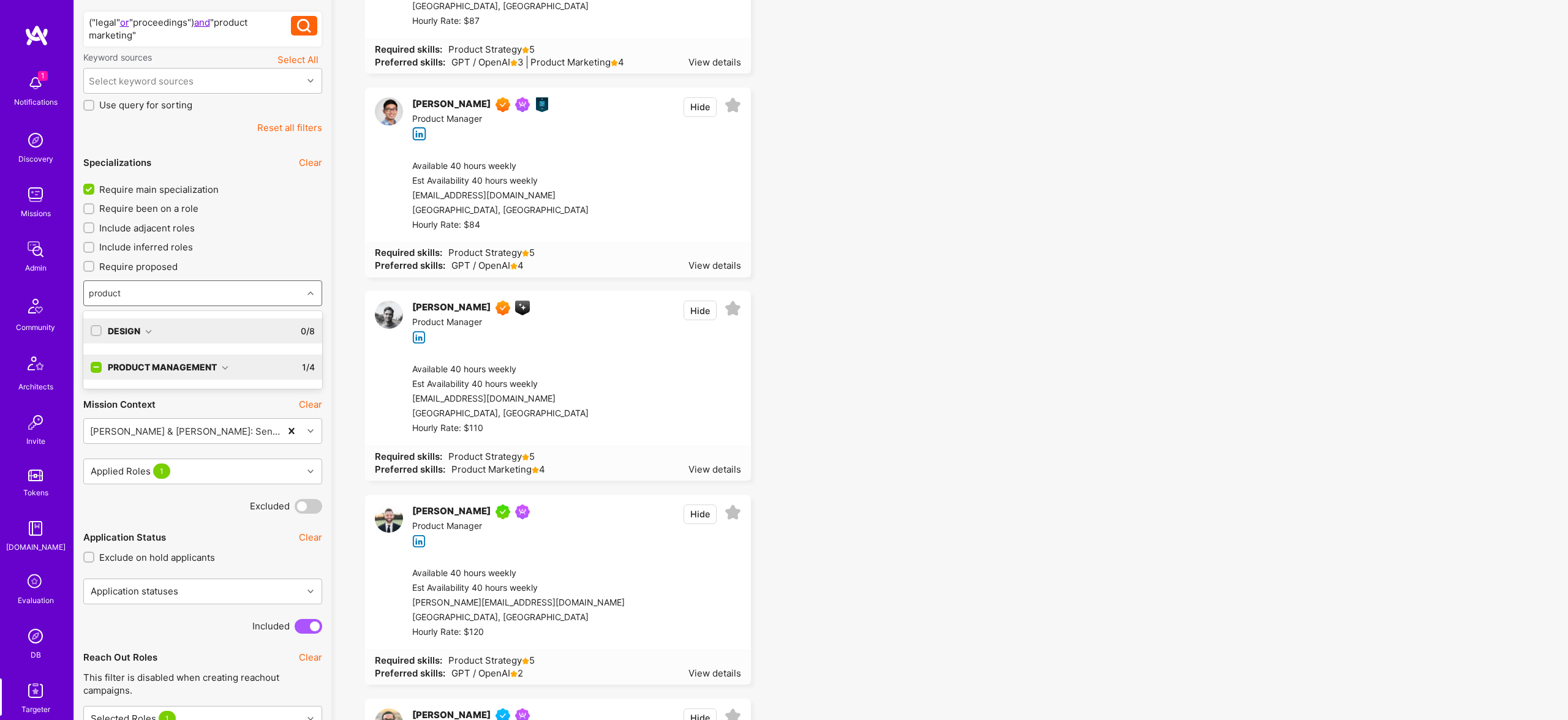
click at [205, 369] on div "Product Management" at bounding box center [168, 366] width 120 height 13
click at [158, 439] on div "Product Marketing Manager" at bounding box center [203, 437] width 224 height 13
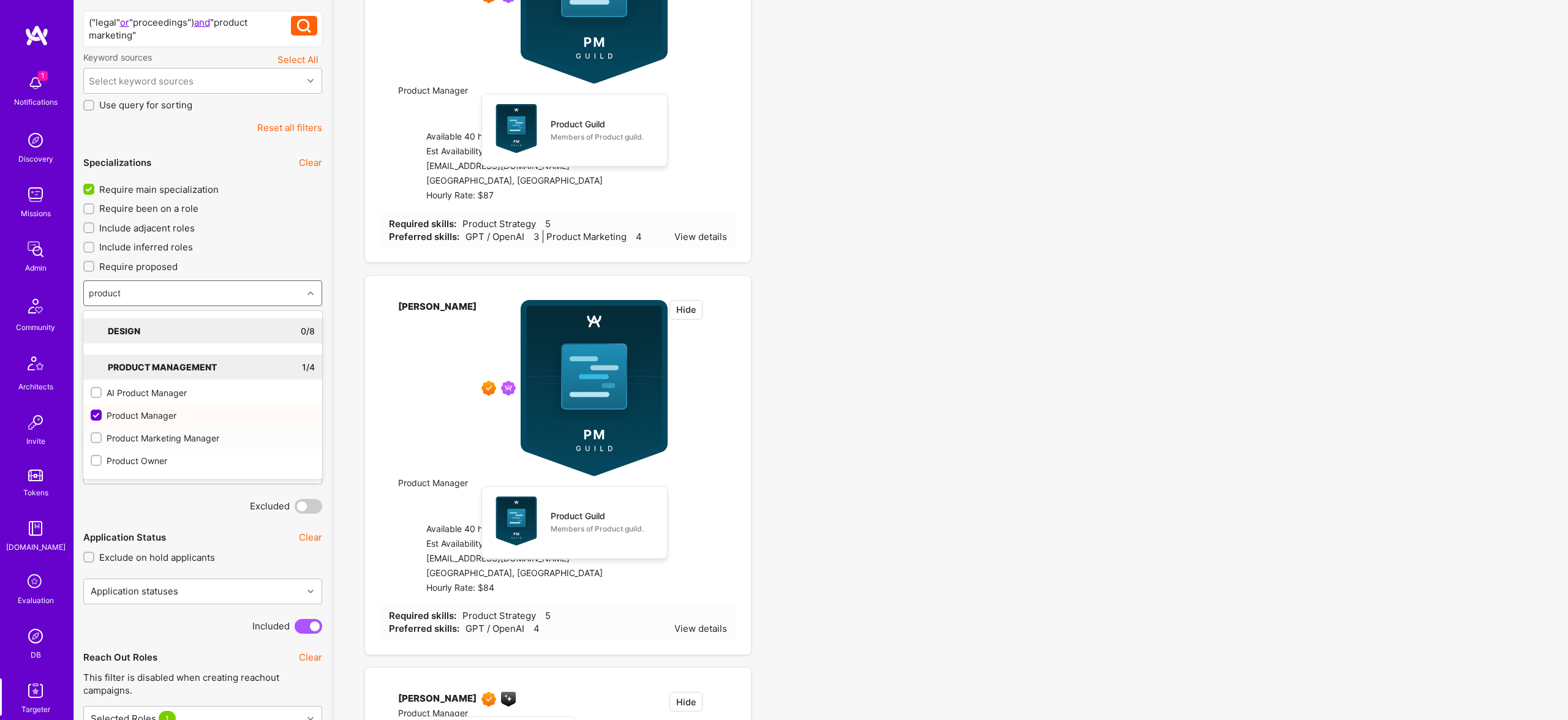
checkbox input "true"
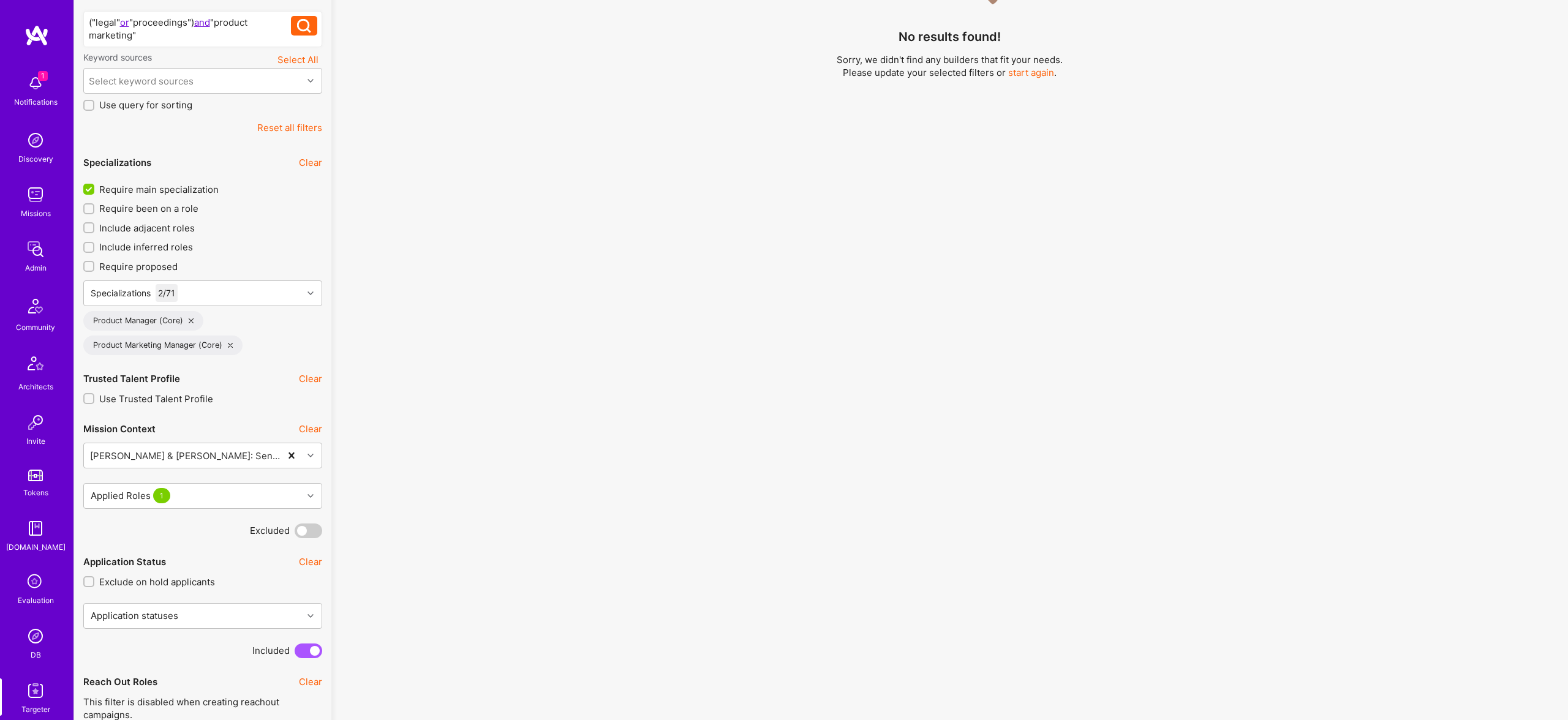
drag, startPoint x: 1064, startPoint y: 386, endPoint x: 935, endPoint y: 381, distance: 129.1
click at [1064, 386] on div "No results found! Sorry, we didn't find any builders that fit your needs. Pleas…" at bounding box center [949, 194] width 1219 height 576
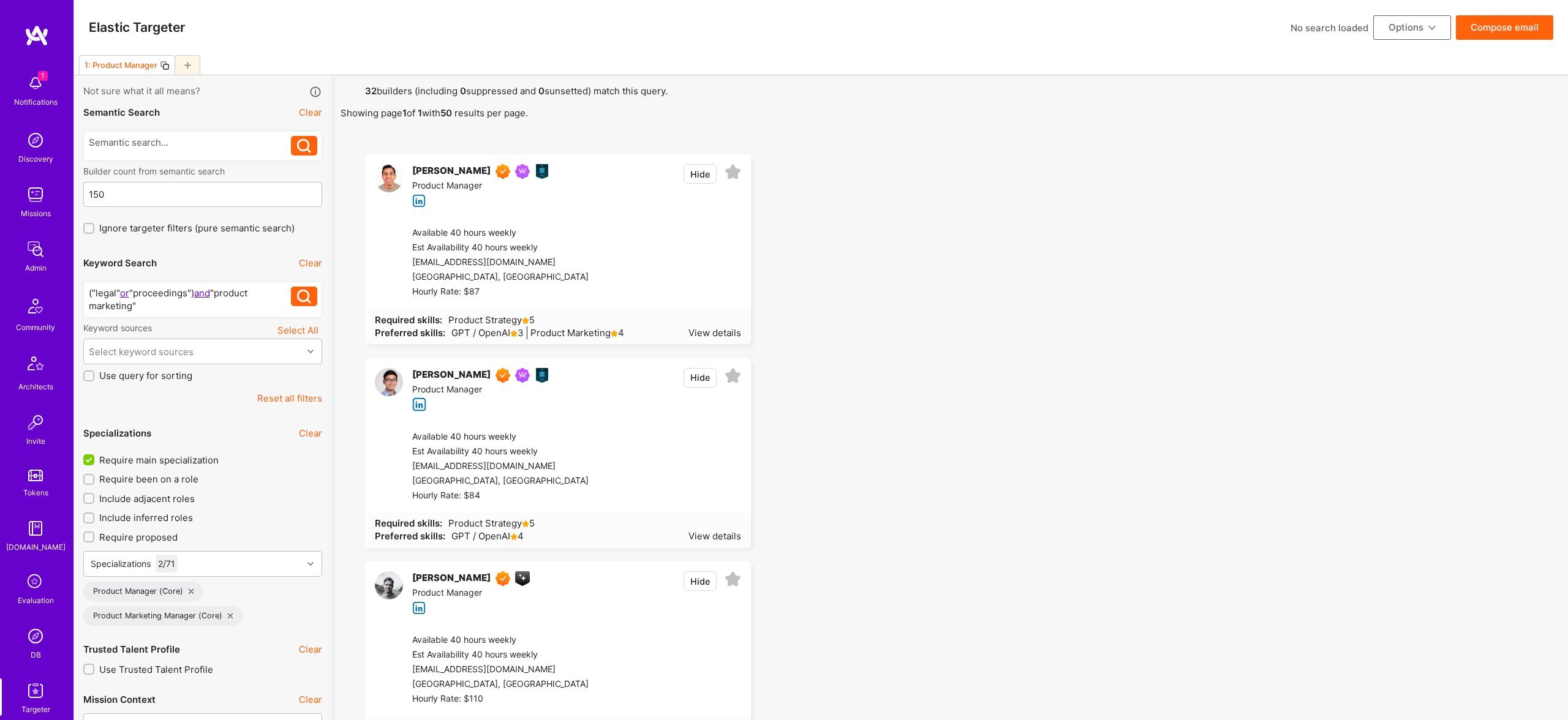
click at [1518, 30] on button "Compose email" at bounding box center [1504, 27] width 97 height 25
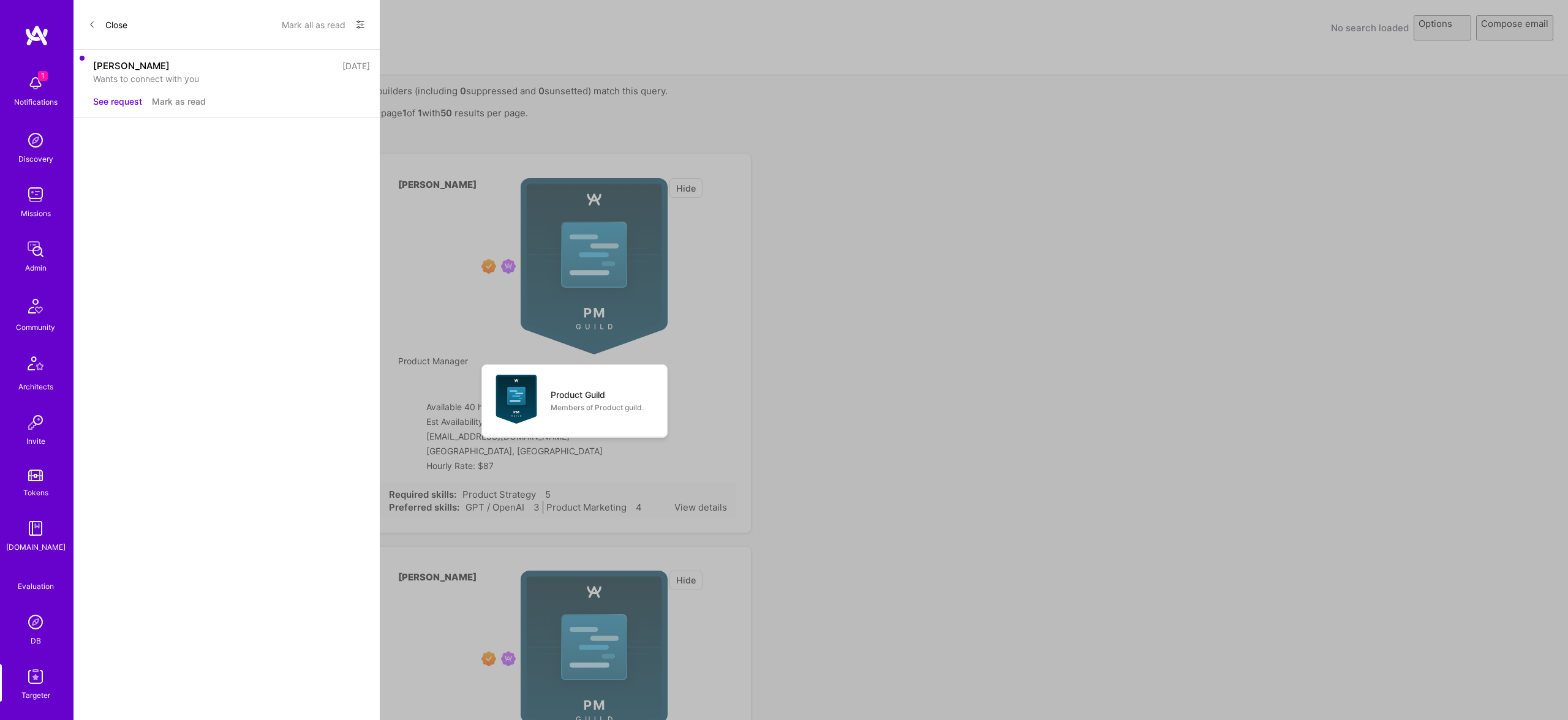
select select "rich-reachout"
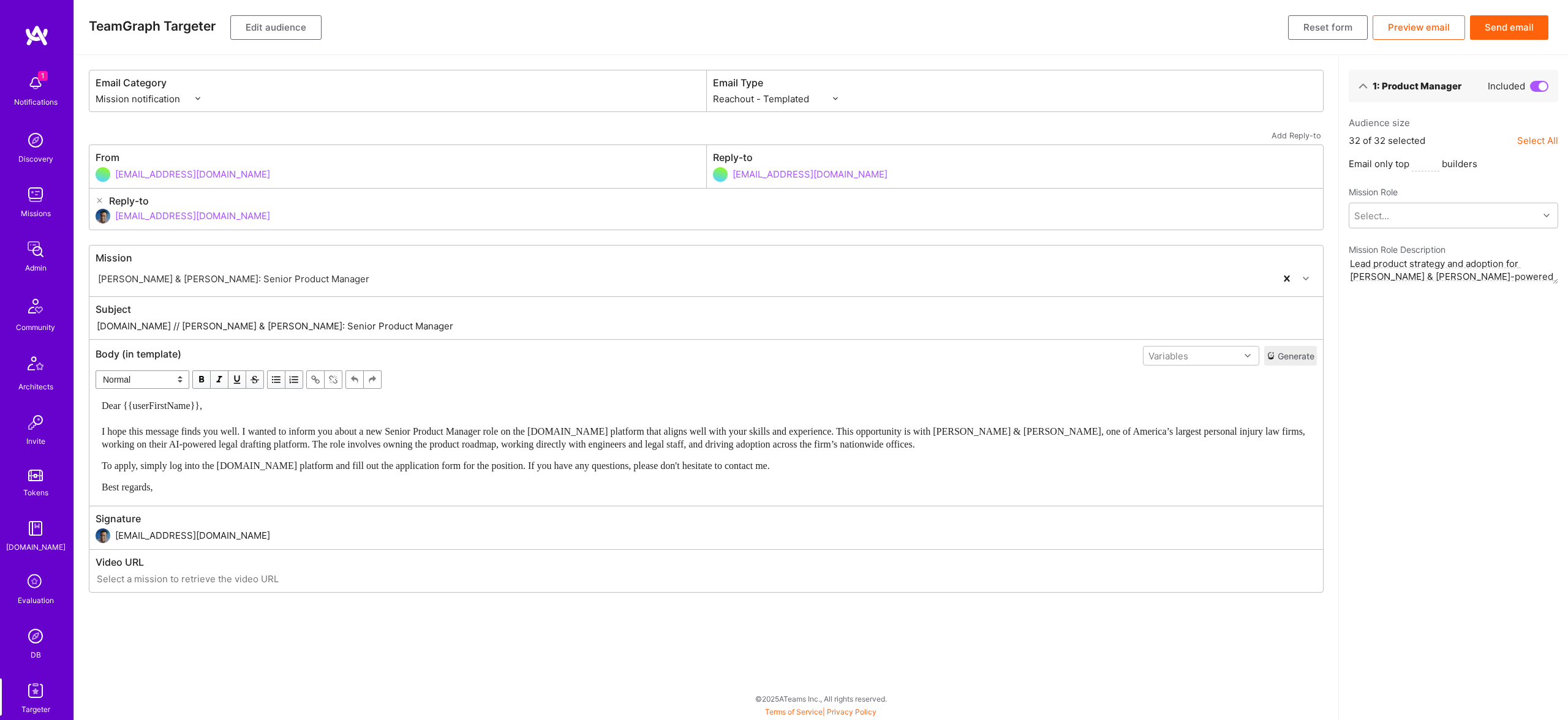
click at [592, 461] on span "To apply, simply log into the [DOMAIN_NAME] platform and fill out the applicati…" at bounding box center [435, 466] width 668 height 10
click at [1504, 26] on button "Send email" at bounding box center [1509, 27] width 79 height 25
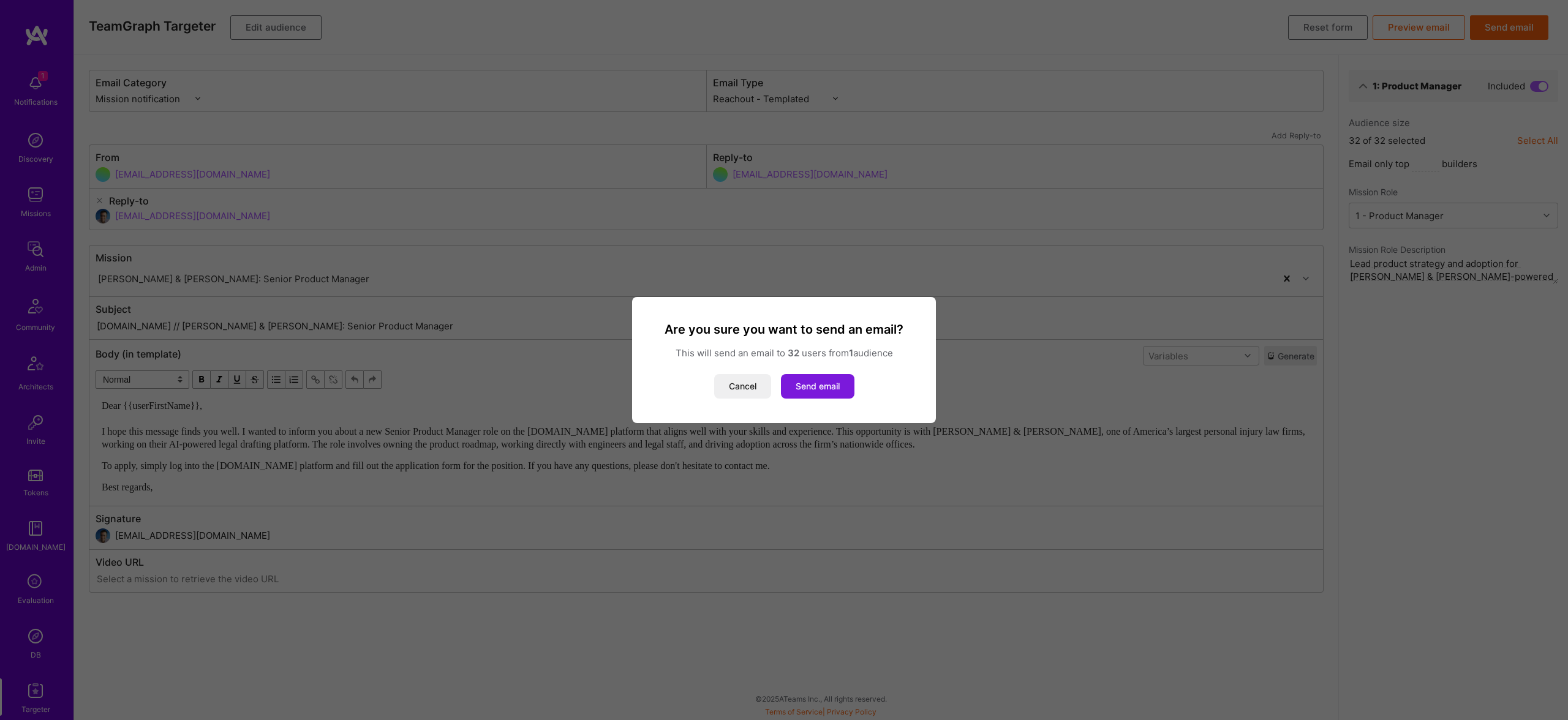
click at [813, 387] on button "Send email" at bounding box center [818, 386] width 73 height 25
